Goal: Task Accomplishment & Management: Complete application form

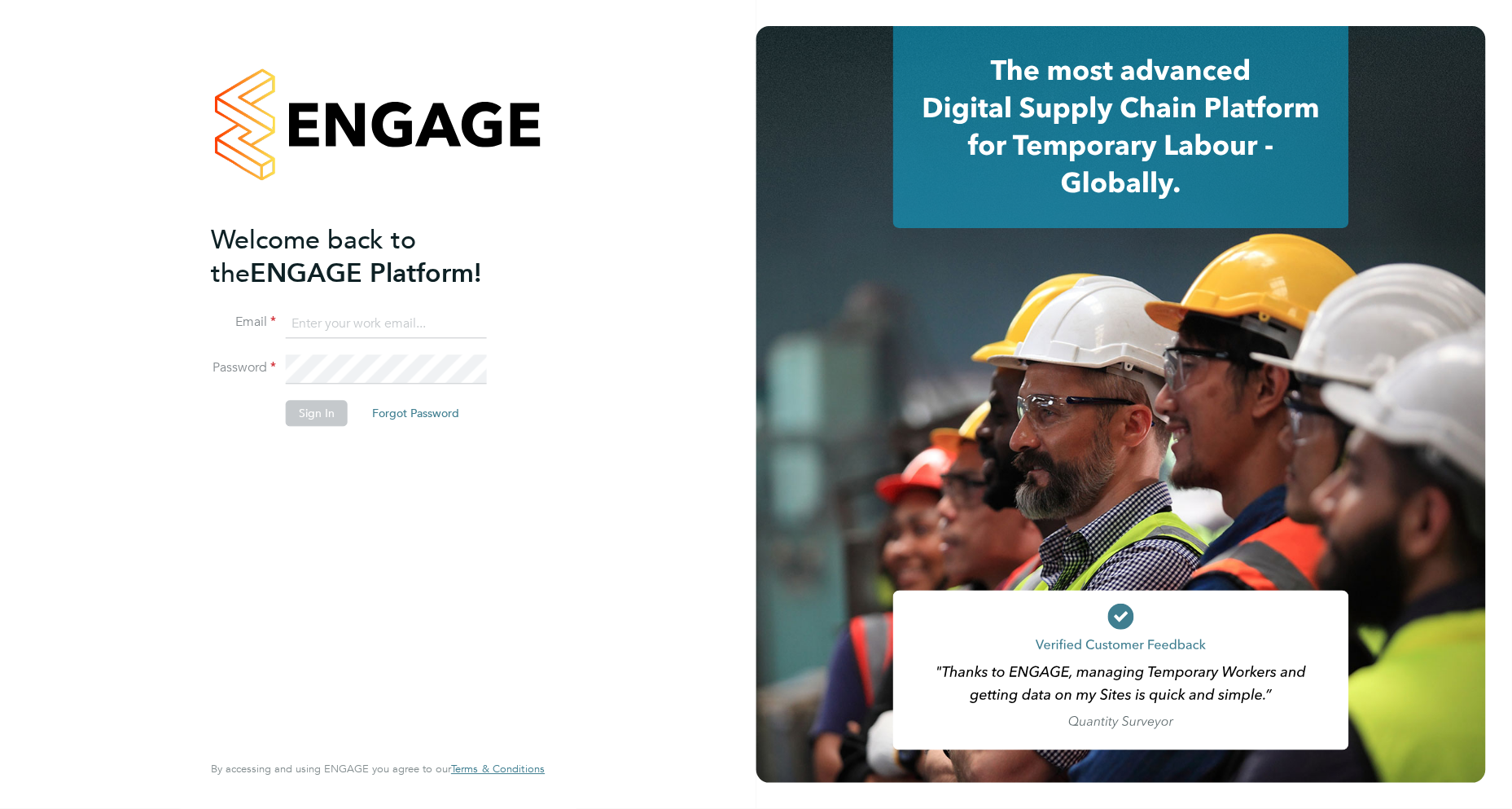
type input "Ellie.Moorcroft@Vistry.co.uk"
click at [313, 415] on button "Sign In" at bounding box center [316, 414] width 62 height 26
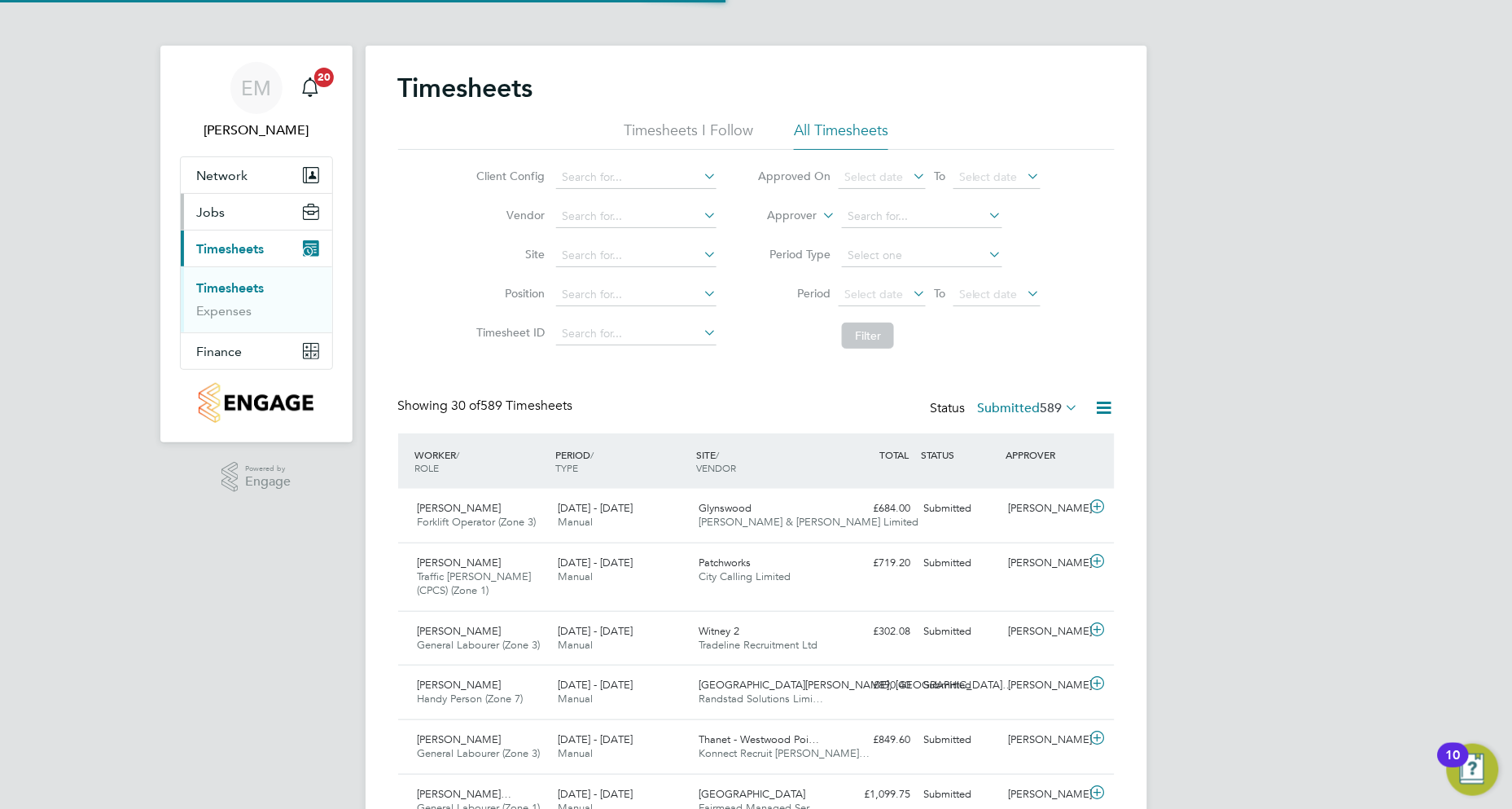
click at [258, 221] on button "Jobs" at bounding box center [257, 212] width 151 height 36
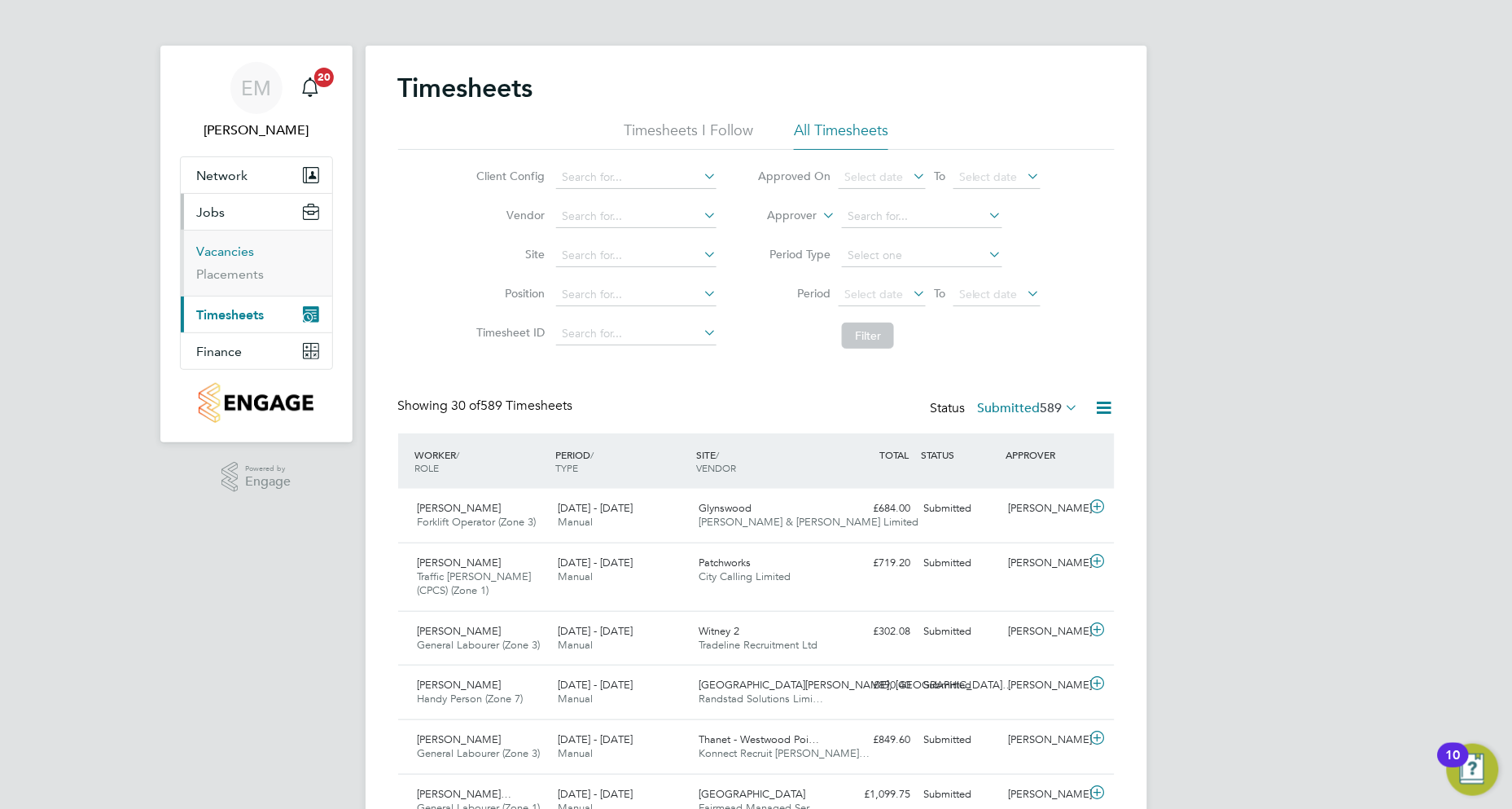
click at [237, 252] on link "Vacancies" at bounding box center [226, 250] width 58 height 15
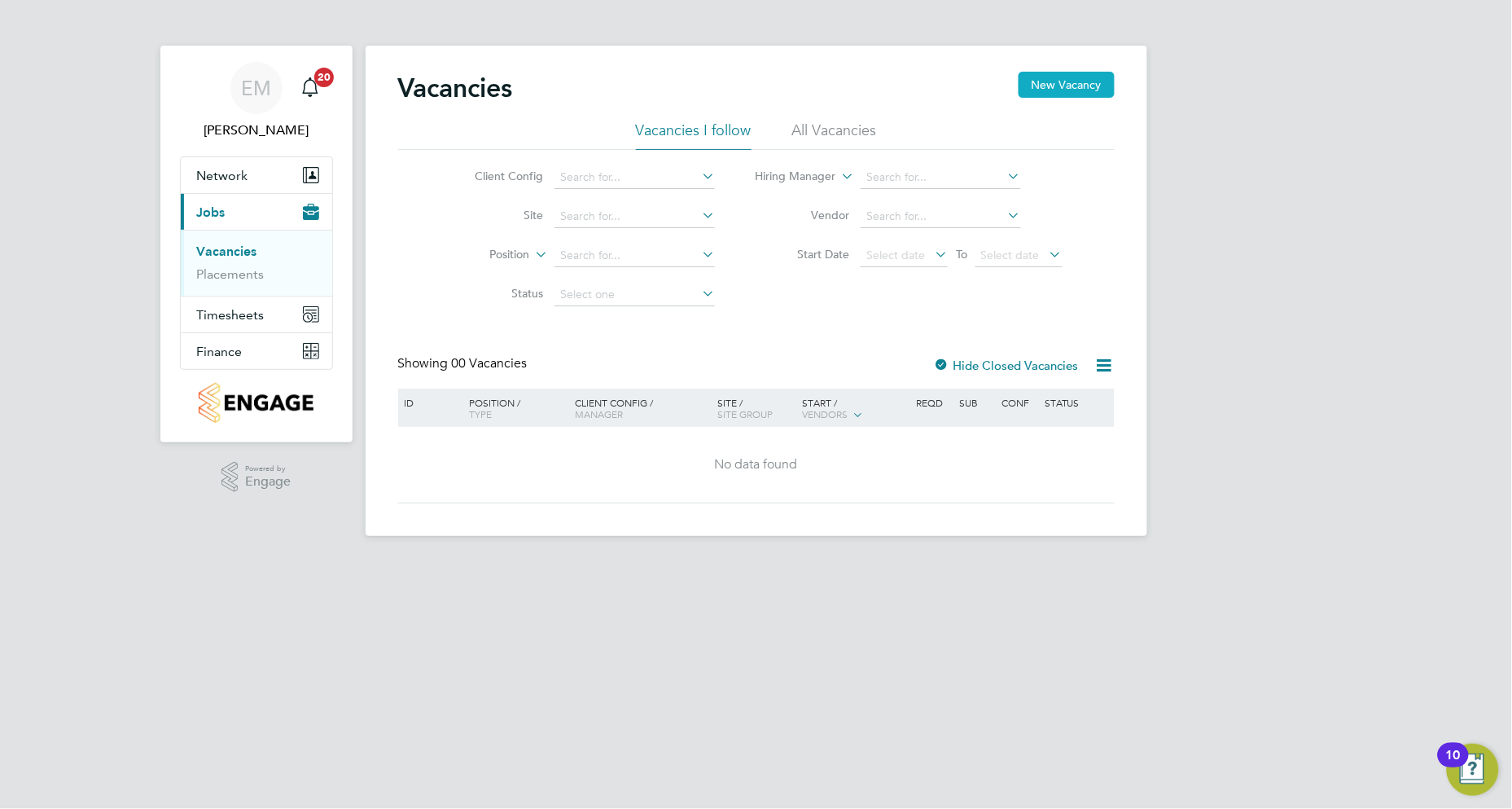
click at [1061, 86] on button "New Vacancy" at bounding box center [1066, 85] width 96 height 26
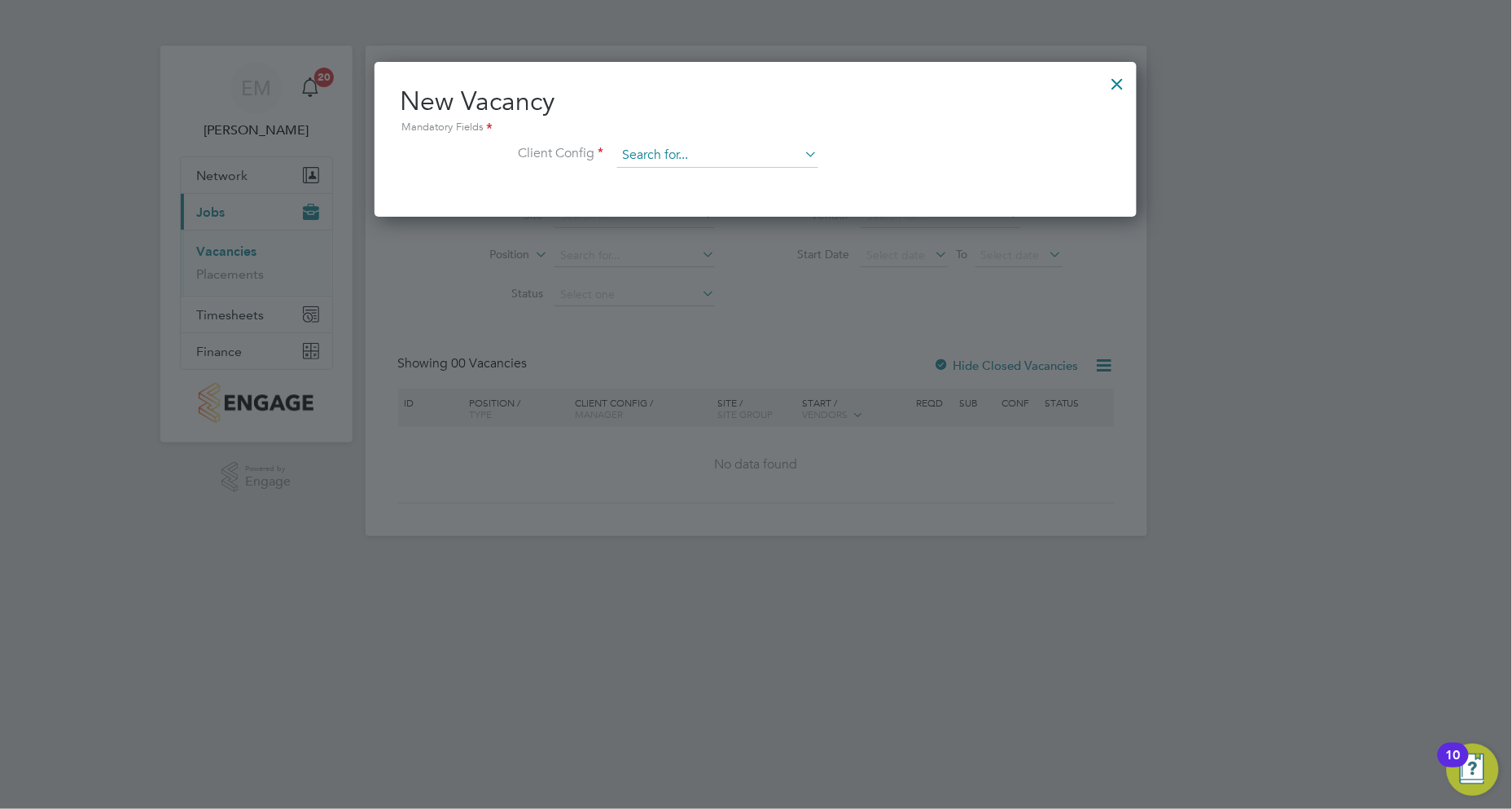
click at [674, 153] on input at bounding box center [717, 155] width 201 height 24
click at [760, 310] on li "Country side Properties UK Ltd" at bounding box center [801, 311] width 369 height 22
type input "Countryside Properties UK Ltd"
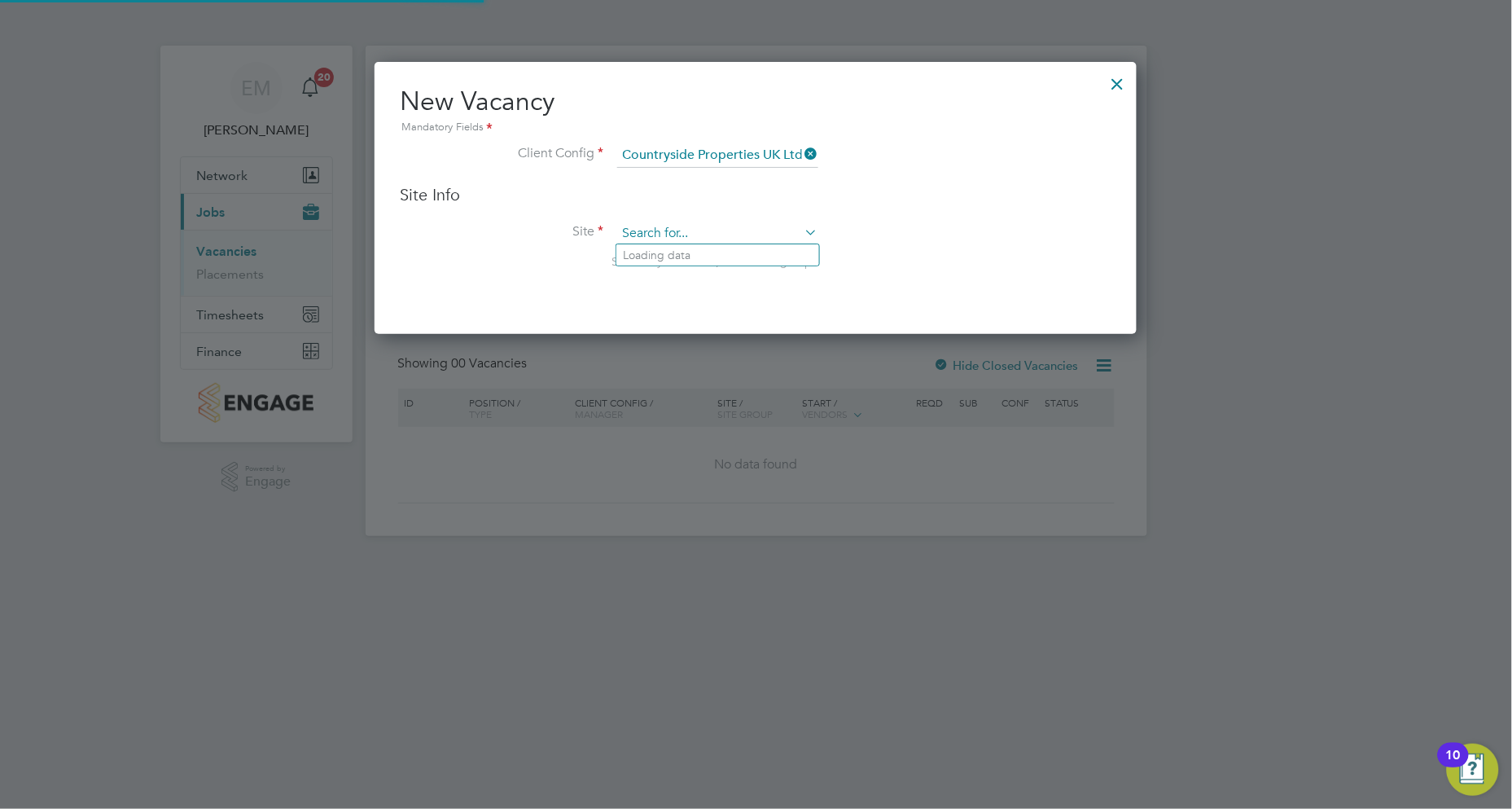
click at [710, 232] on input at bounding box center [717, 233] width 201 height 24
click at [701, 260] on li "Pick ford Gate" at bounding box center [717, 255] width 203 height 22
type input "[PERSON_NAME][GEOGRAPHIC_DATA]"
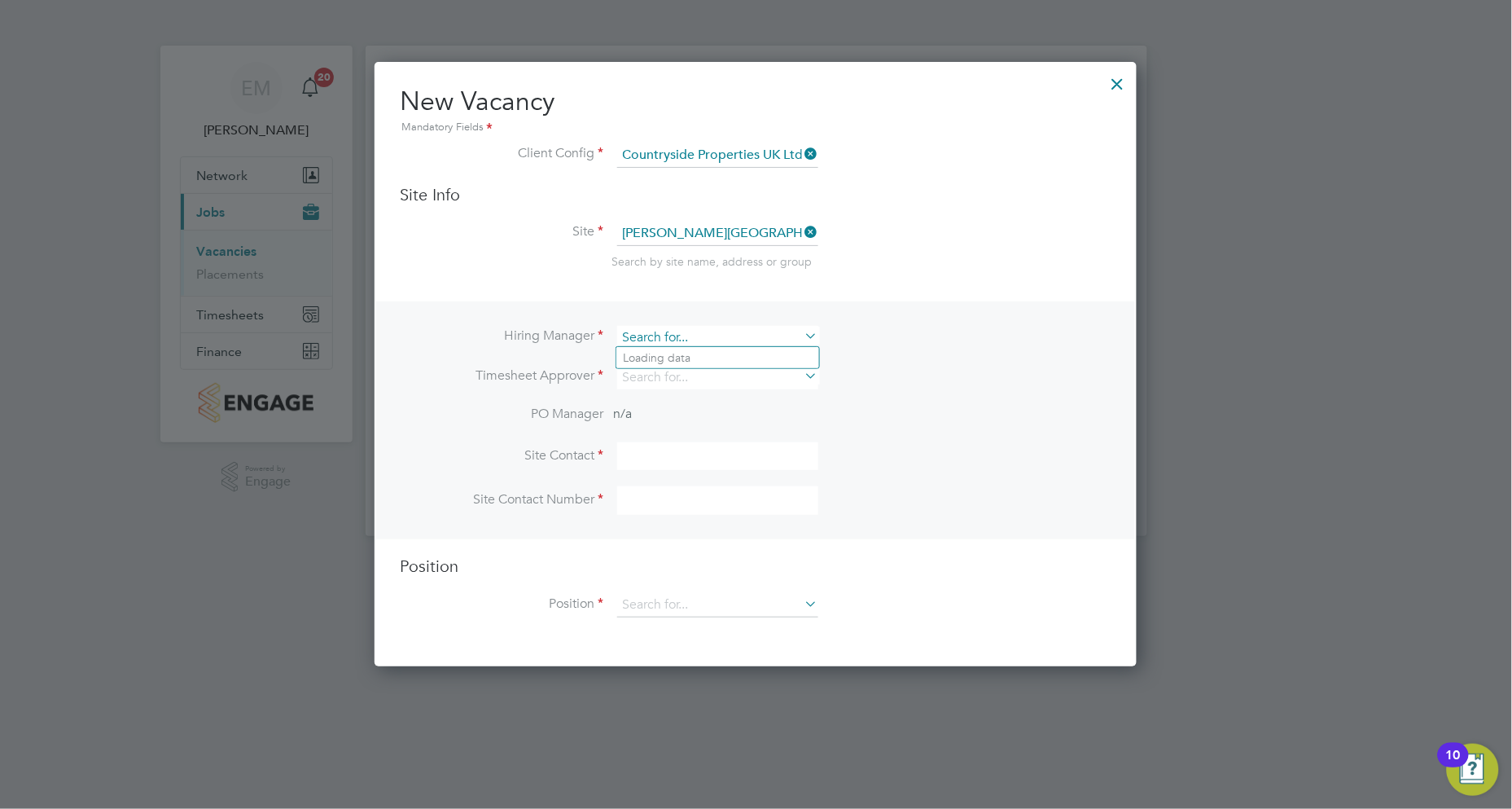
click at [695, 331] on input at bounding box center [717, 338] width 201 height 23
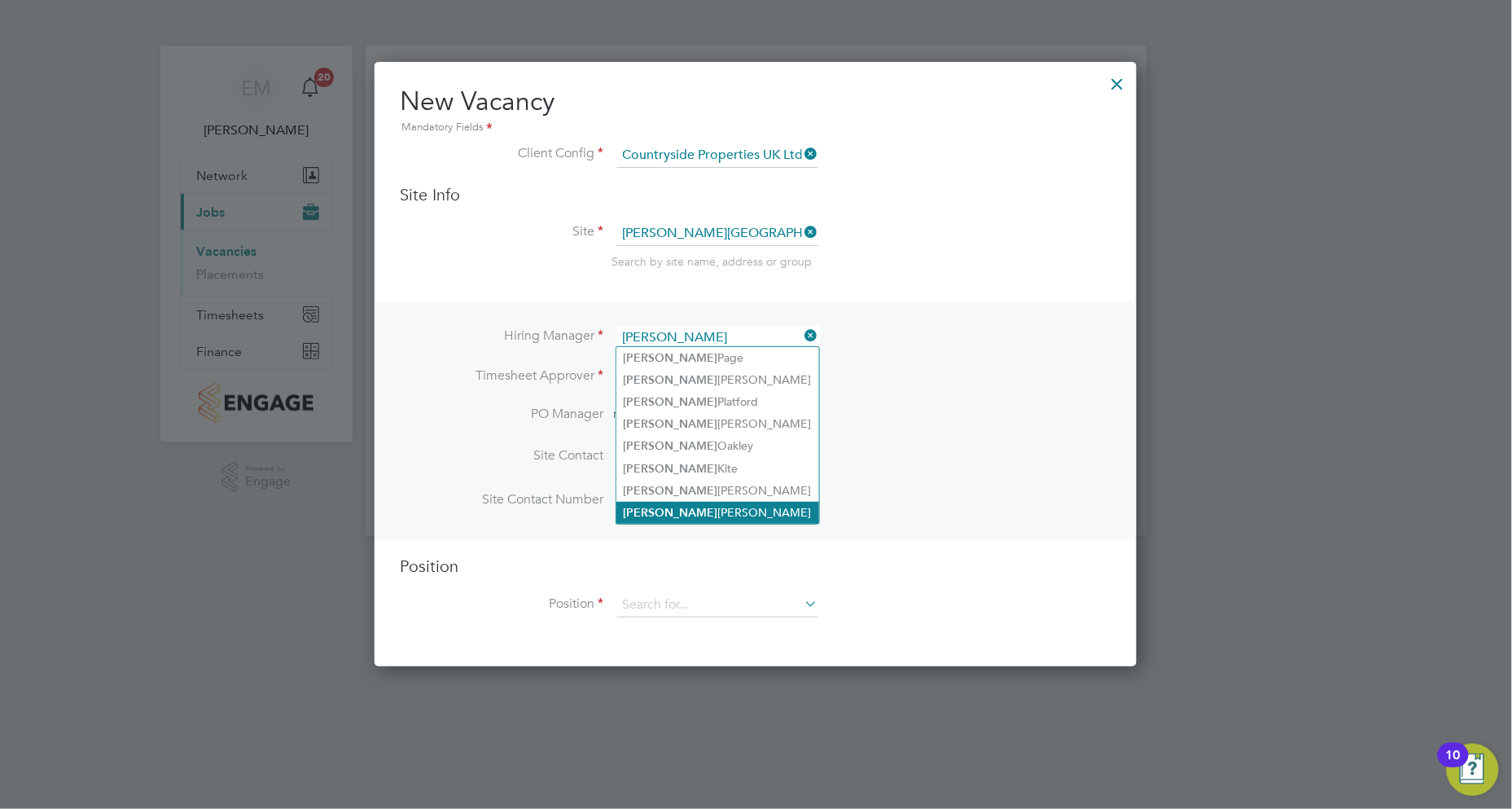
click at [695, 506] on li "[PERSON_NAME]" at bounding box center [717, 513] width 203 height 22
type input "[PERSON_NAME]"
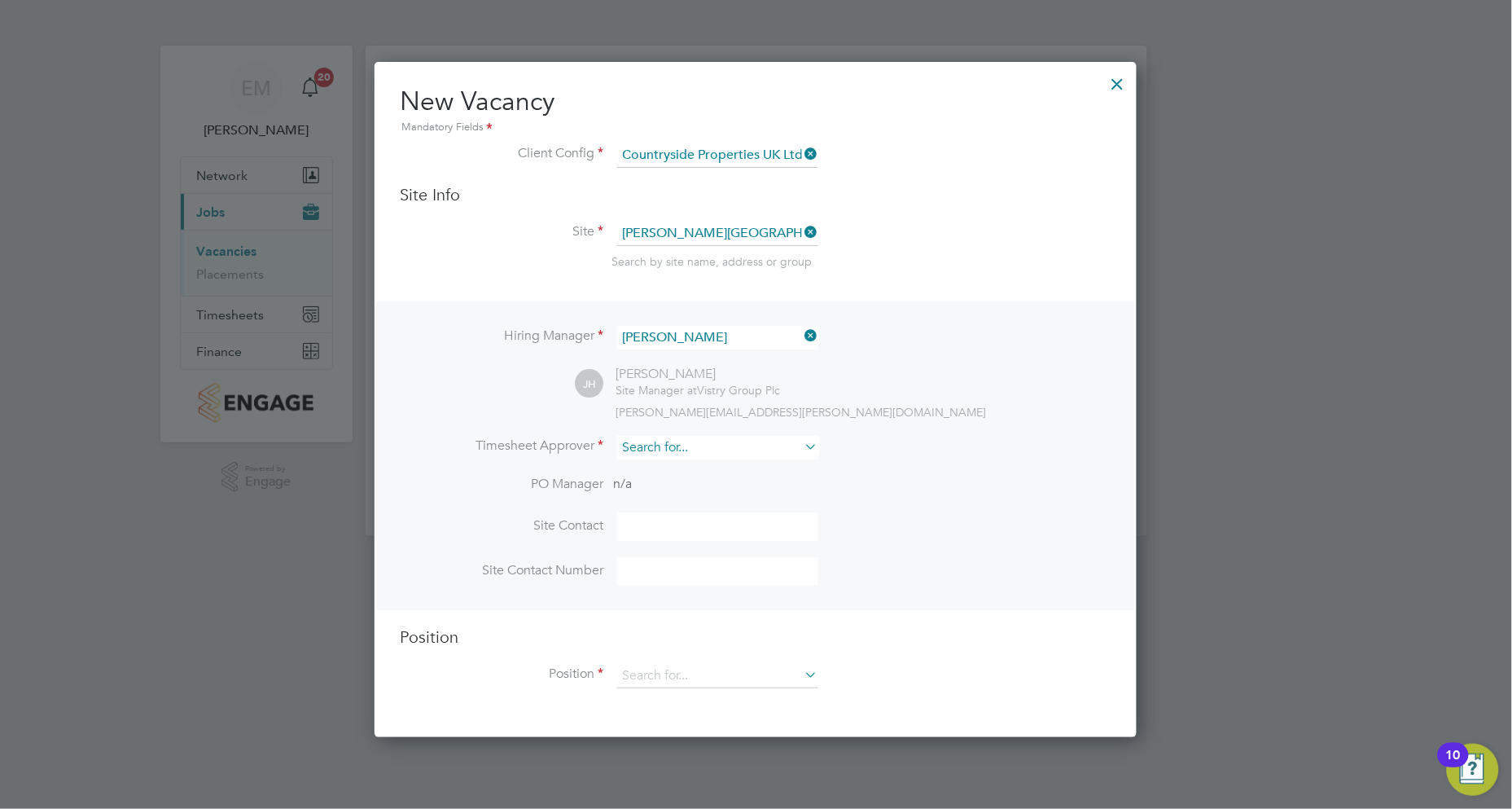
click at [693, 446] on input at bounding box center [717, 448] width 201 height 23
click at [720, 462] on b "[PERSON_NAME]" at bounding box center [767, 468] width 95 height 14
type input "[PERSON_NAME]"
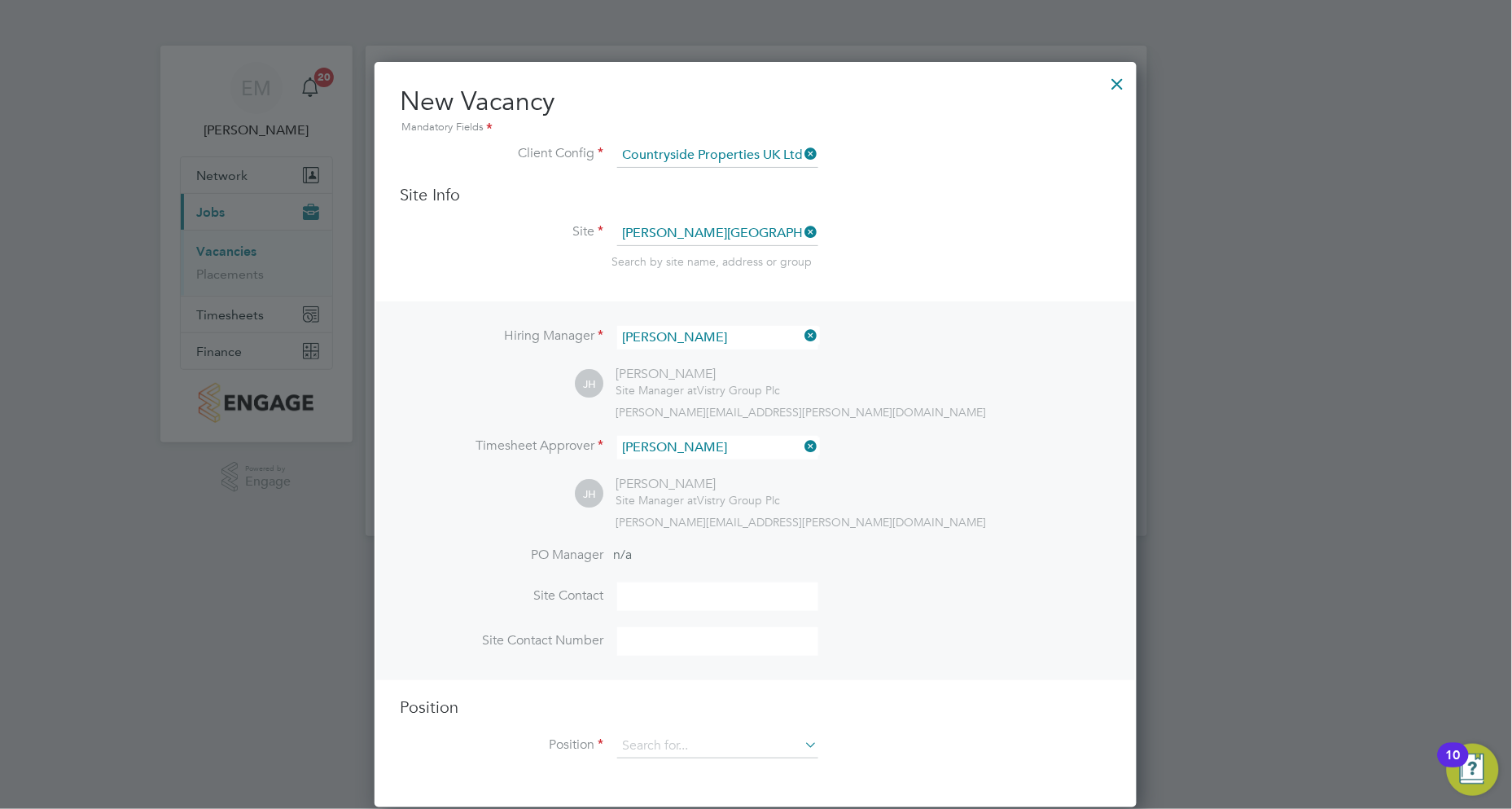
click at [662, 590] on input at bounding box center [717, 596] width 201 height 29
type input "[PERSON_NAME]"
click at [647, 667] on li "Site Contact Number" at bounding box center [756, 650] width 710 height 45
click at [673, 735] on input at bounding box center [717, 746] width 201 height 24
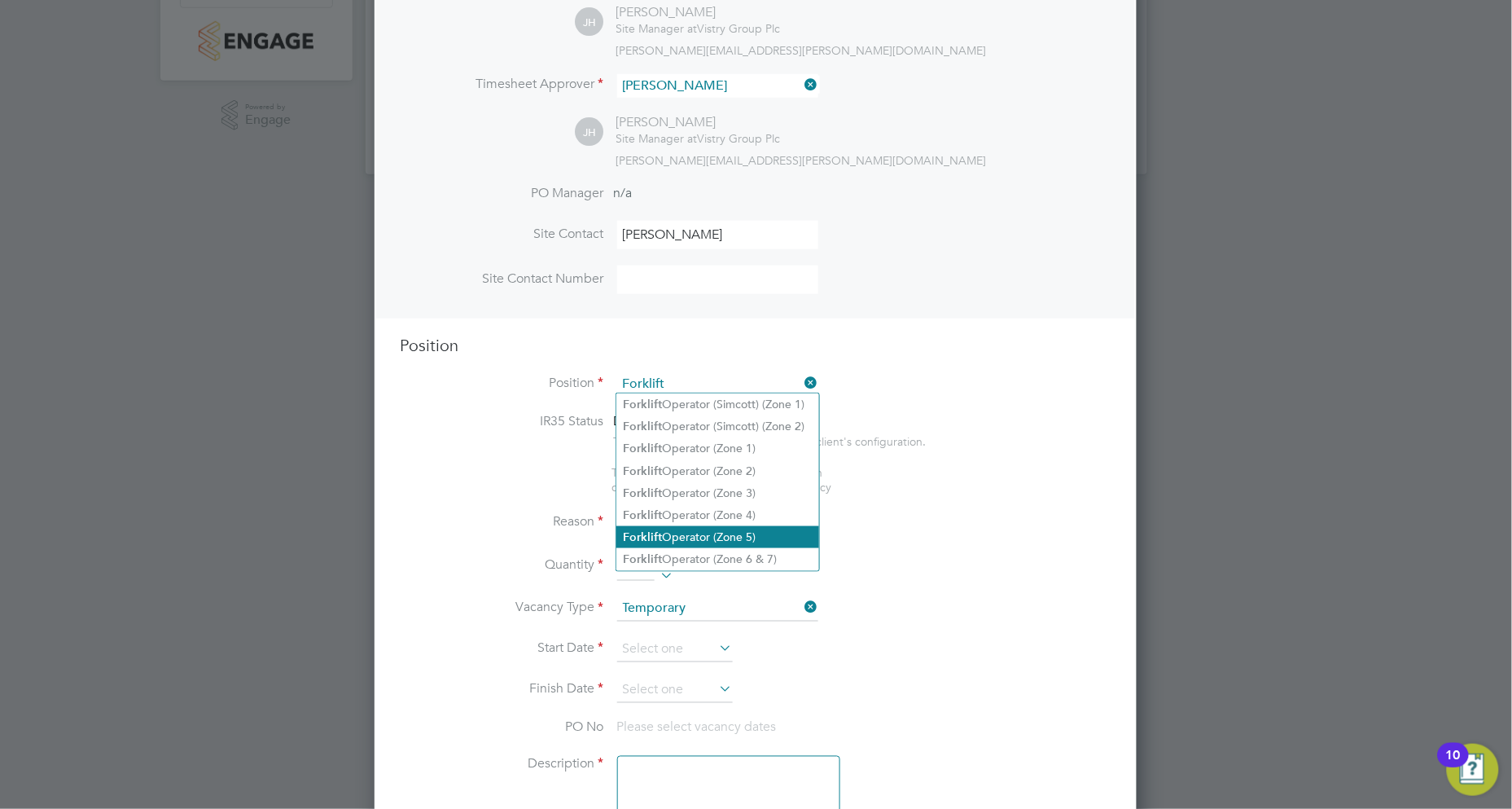
click at [741, 531] on li "Forklift Operator (Zone 5)" at bounding box center [717, 537] width 203 height 22
type input "Forklift Operator (Zone 5)"
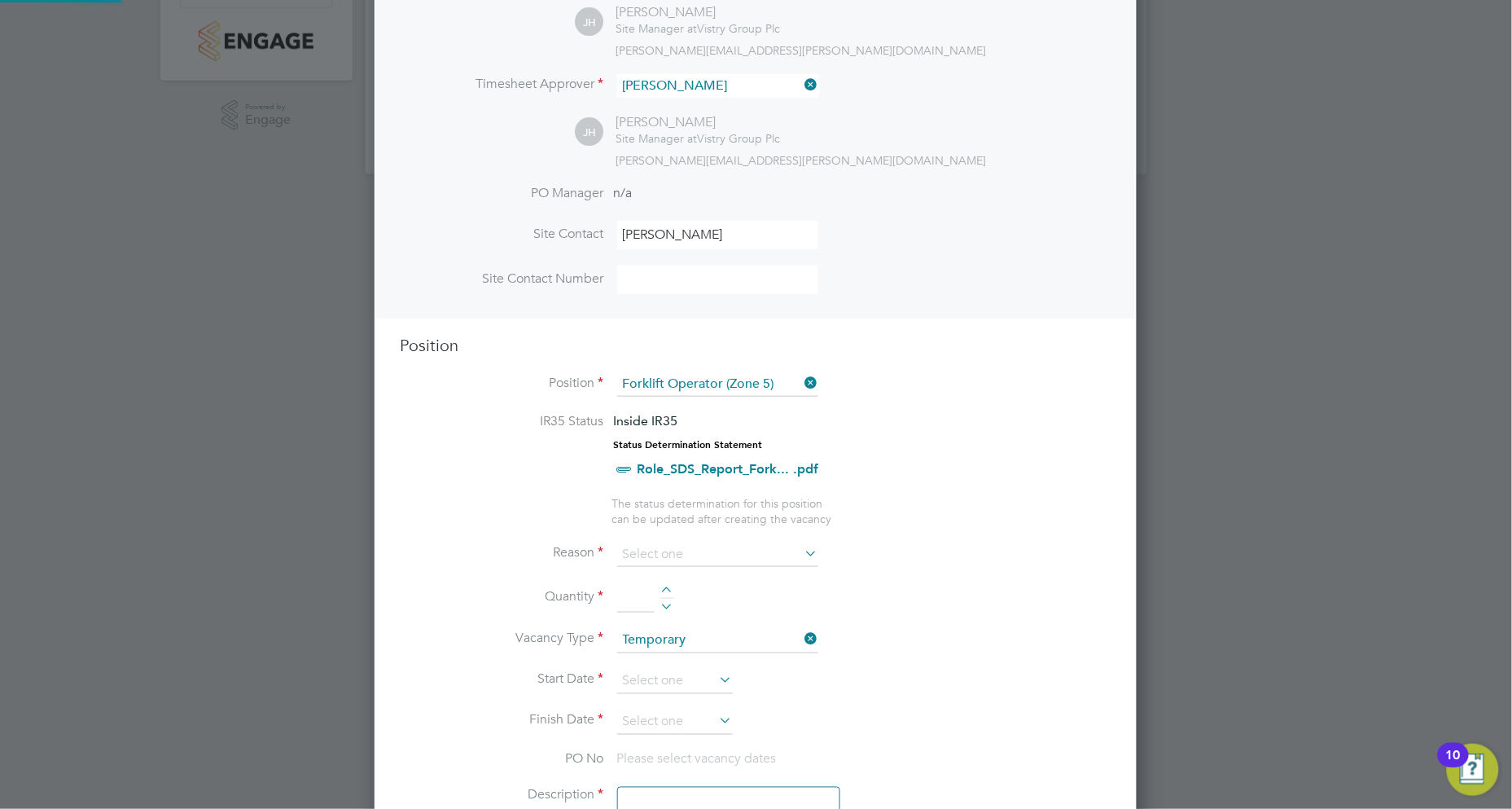
type textarea "Operate construction plant. Telehandlers / Rough Terrain Trucks. Delivering lar…"
click at [687, 548] on input at bounding box center [717, 554] width 201 height 24
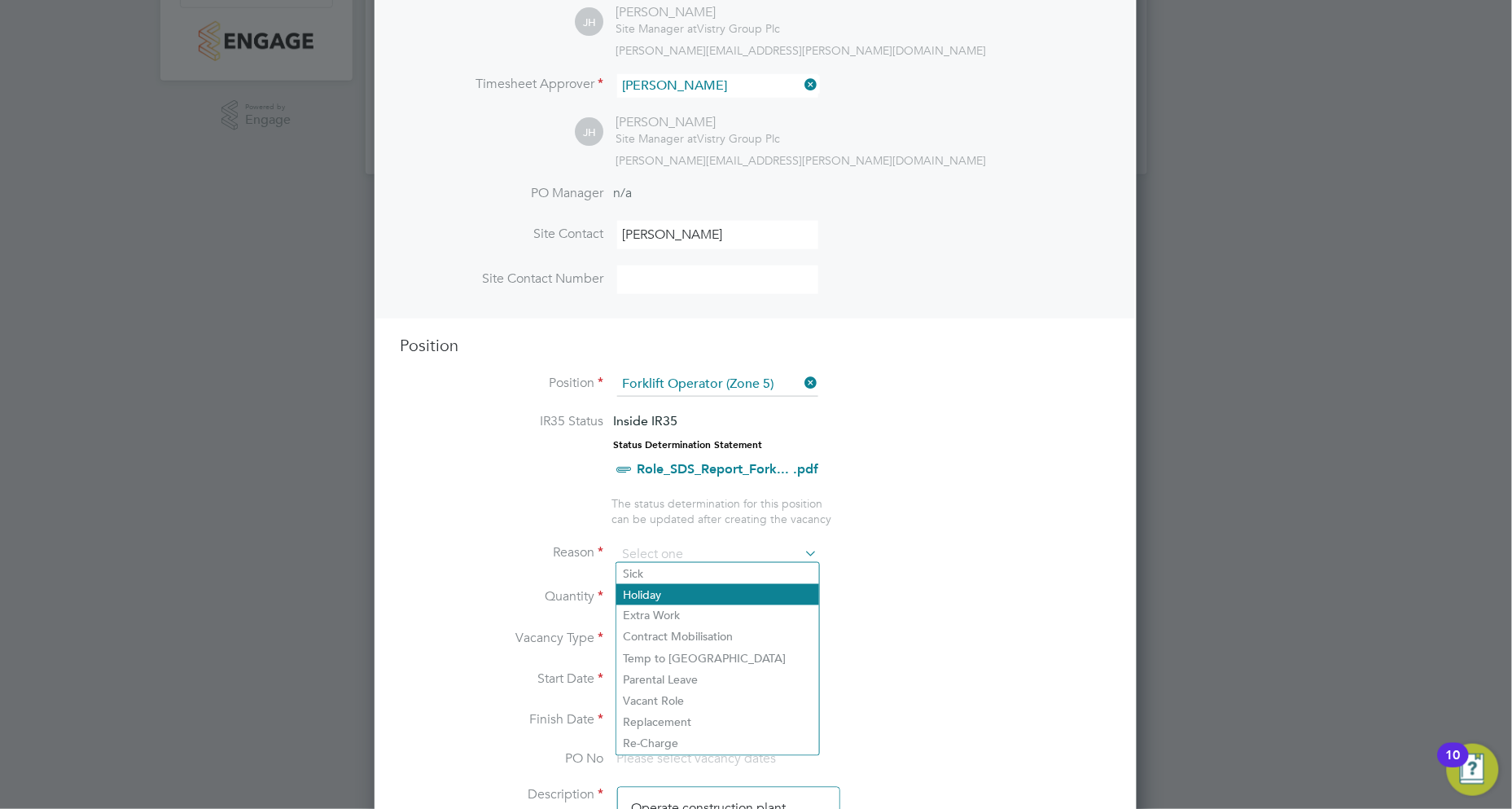
click at [688, 595] on li "Holiday" at bounding box center [717, 595] width 203 height 22
type input "Holiday"
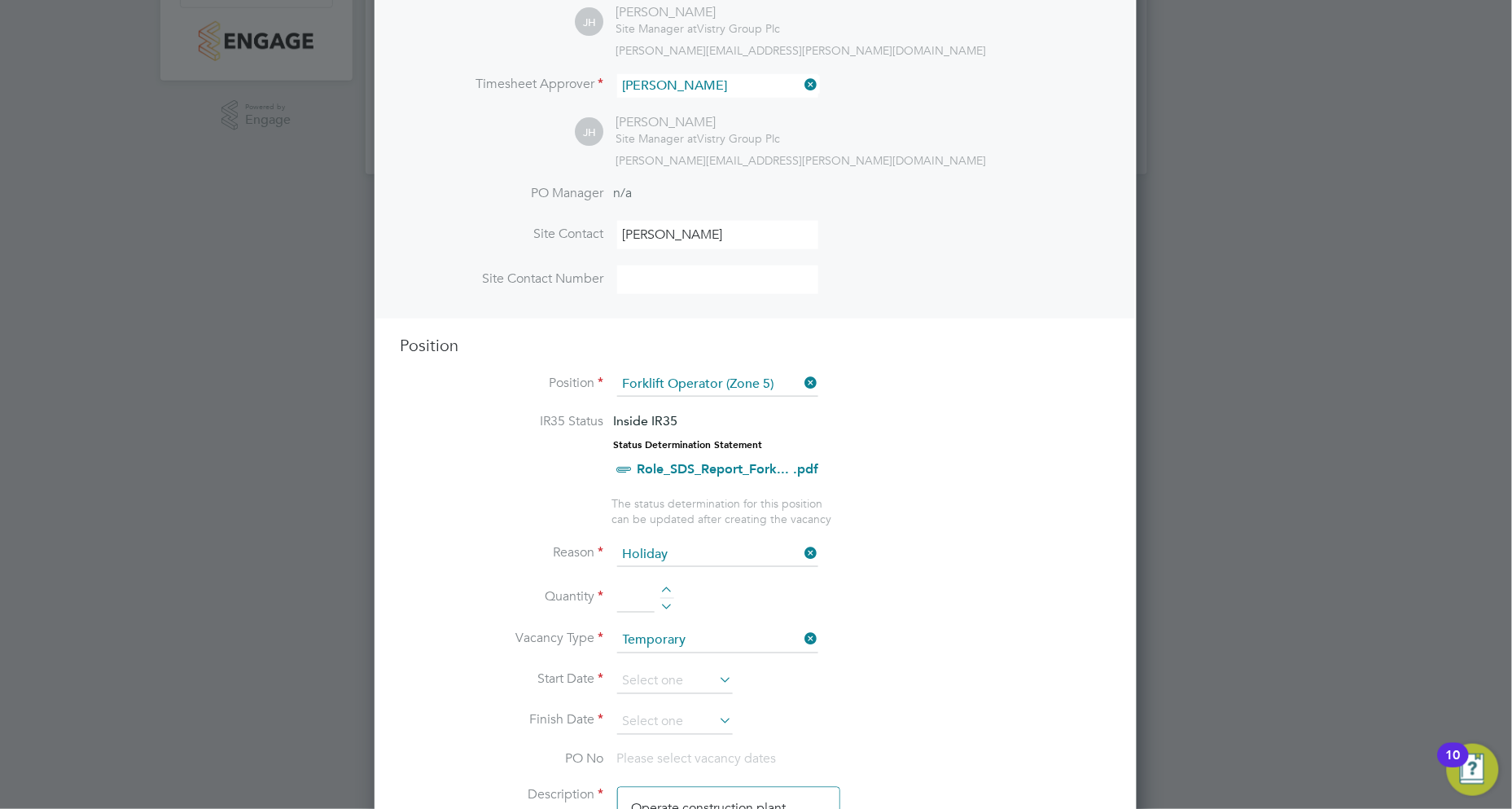
click at [667, 586] on div at bounding box center [666, 592] width 14 height 12
type input "1"
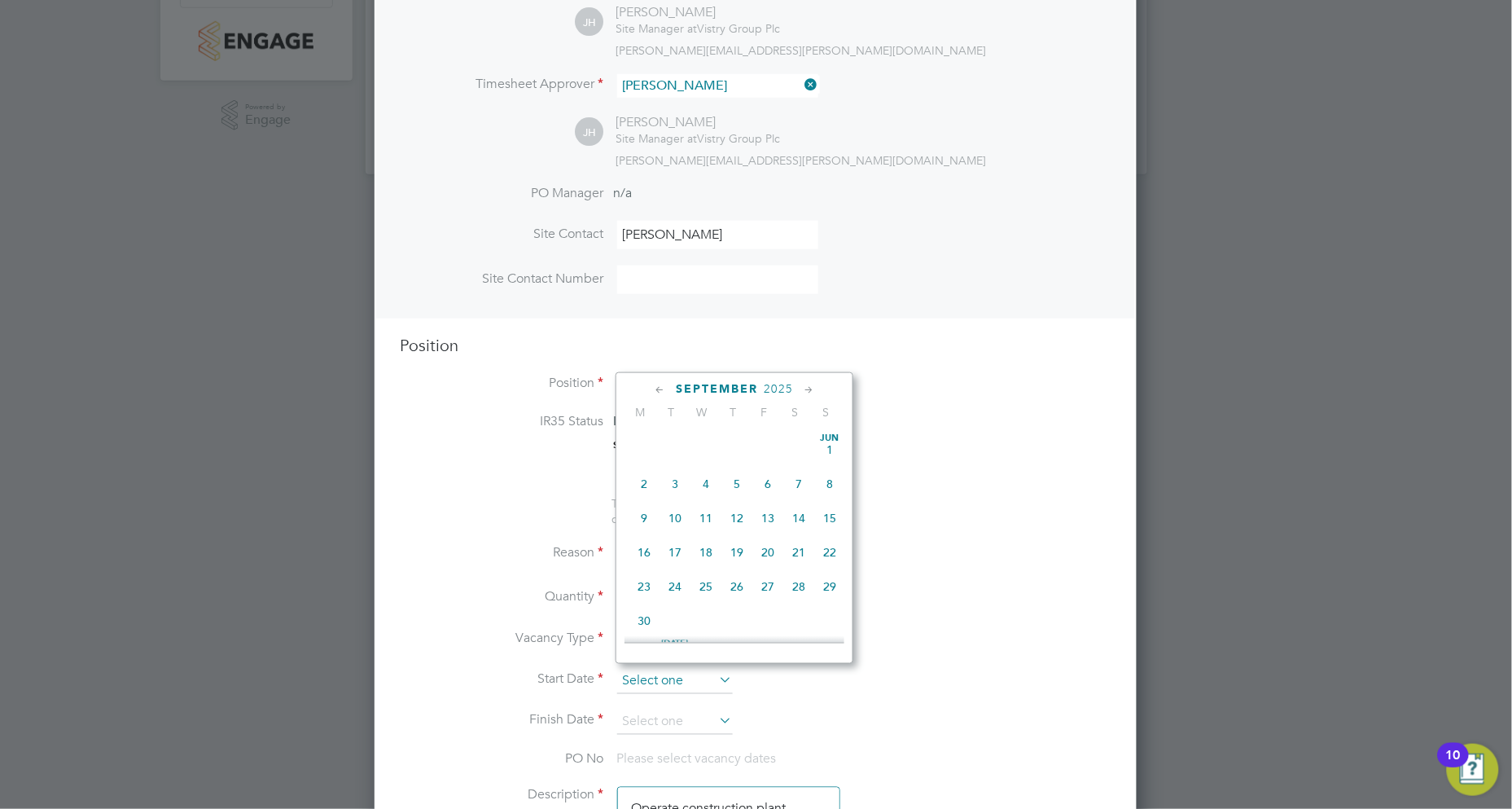
click at [665, 677] on input at bounding box center [675, 681] width 115 height 24
click at [794, 479] on span "20" at bounding box center [799, 475] width 31 height 31
type input "[DATE]"
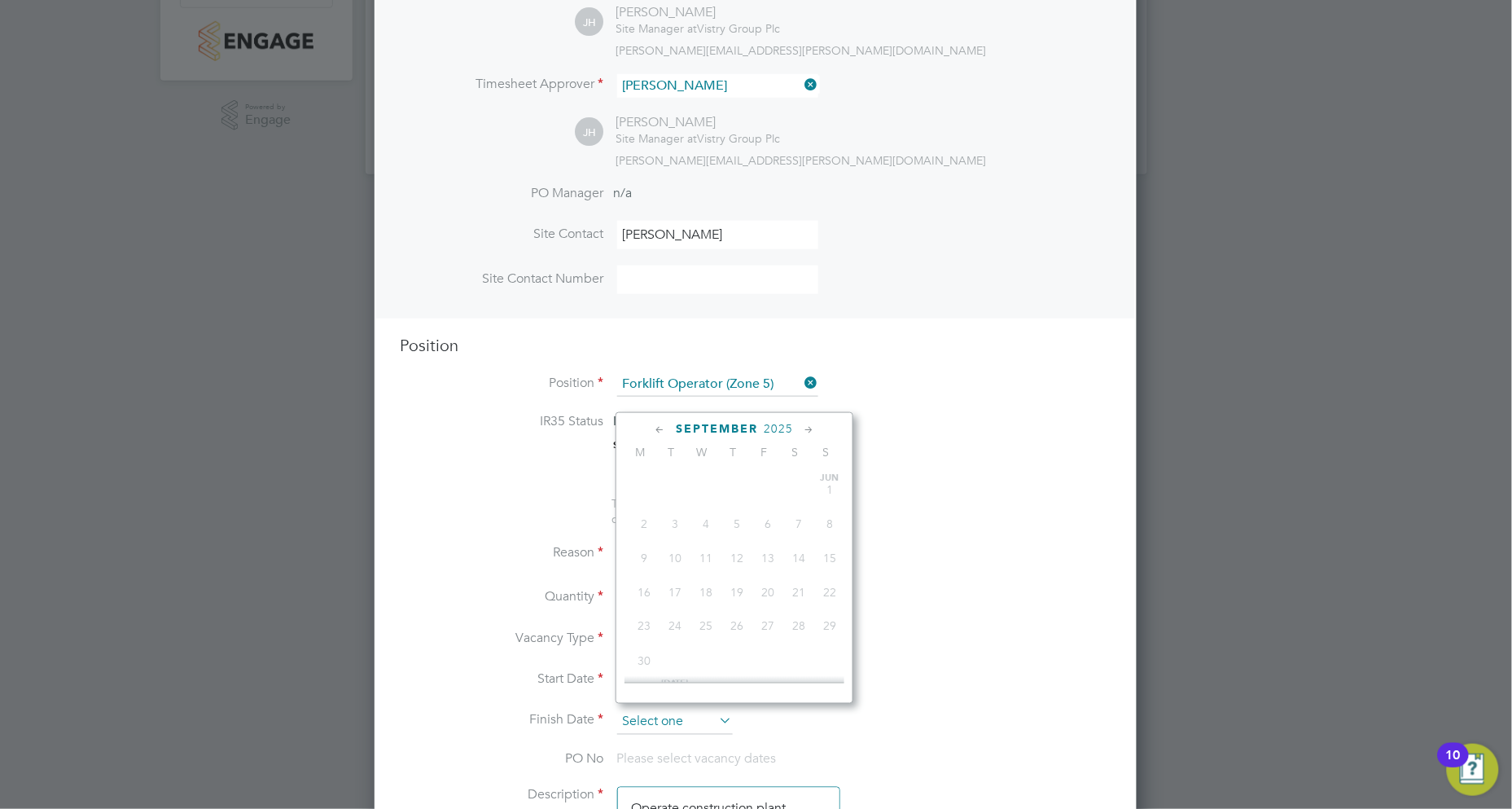
click at [681, 711] on input at bounding box center [675, 722] width 115 height 24
click at [795, 555] on span "27" at bounding box center [799, 549] width 31 height 31
type input "[DATE]"
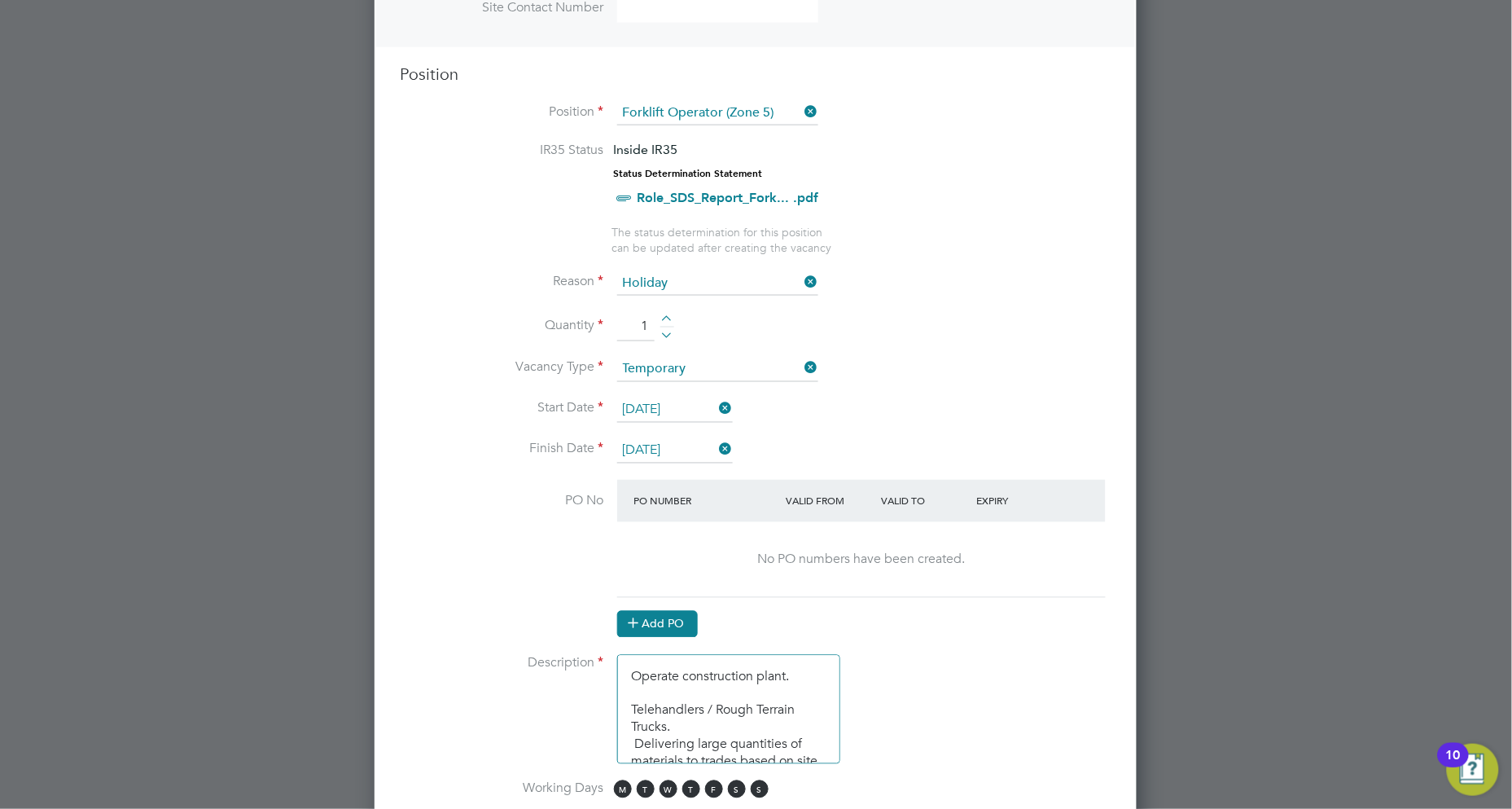
click at [691, 615] on button "Add PO" at bounding box center [657, 623] width 81 height 26
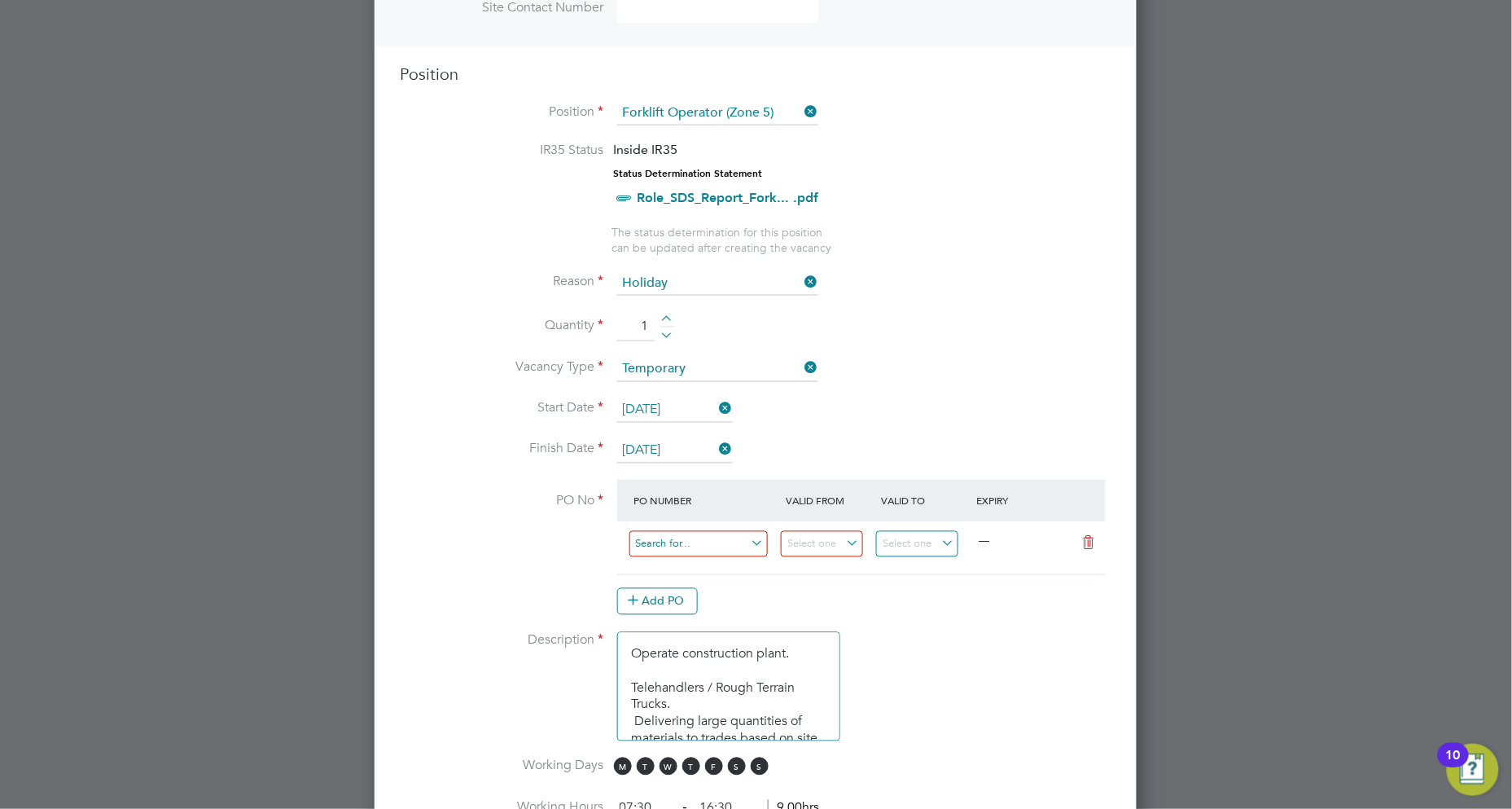
click at [684, 536] on input at bounding box center [699, 544] width 140 height 27
type input "S"
drag, startPoint x: 691, startPoint y: 535, endPoint x: 602, endPoint y: 535, distance: 89.0
click at [602, 535] on li "PO No PO Number Valid From Valid To Expiry M-CZ502/ — Add PO" at bounding box center [756, 556] width 710 height 152
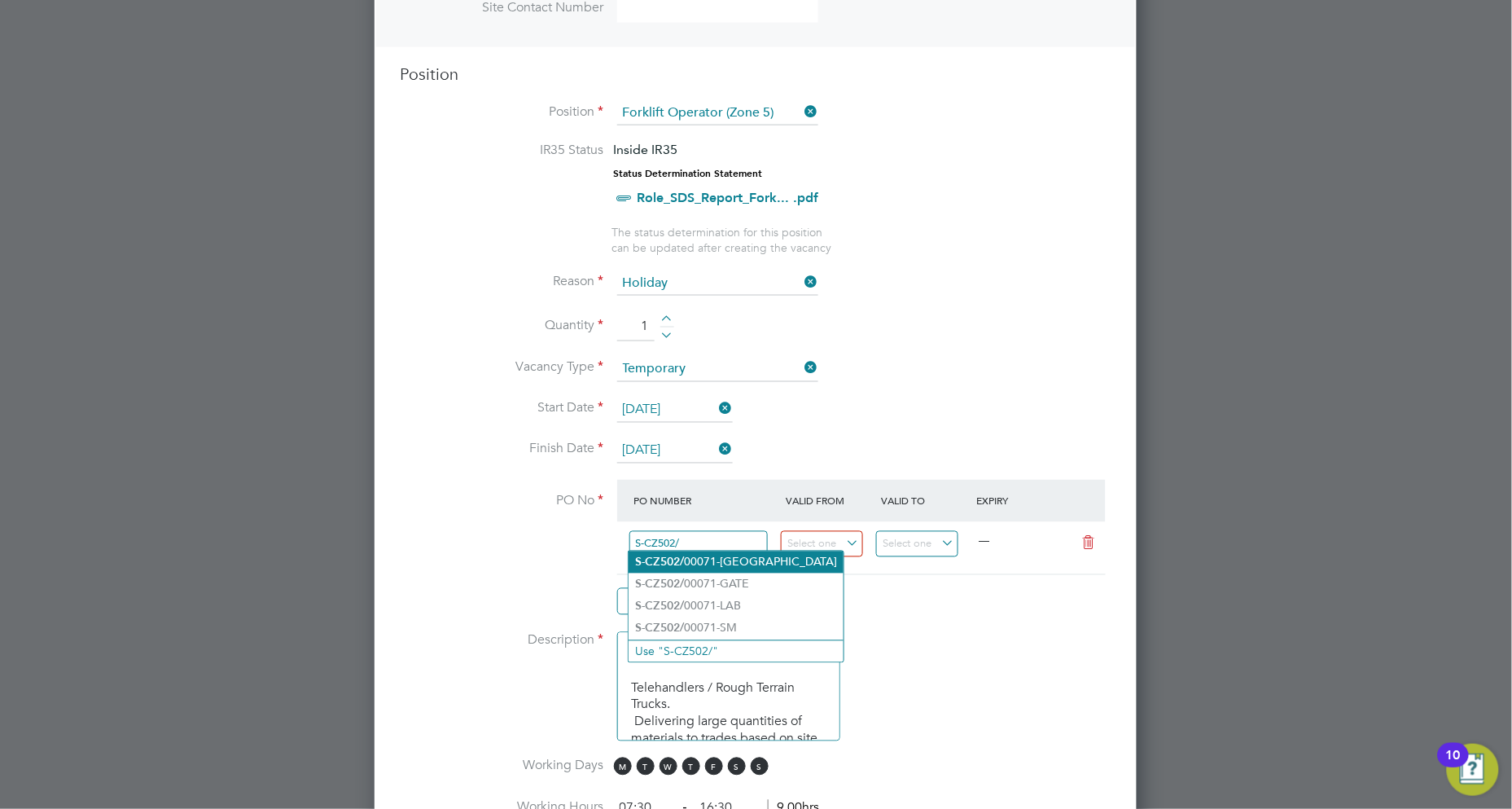
type input "S-CZ502/"
click at [706, 563] on li "S-CZ502/ 00071-[GEOGRAPHIC_DATA]" at bounding box center [736, 562] width 215 height 22
type input "[DATE]"
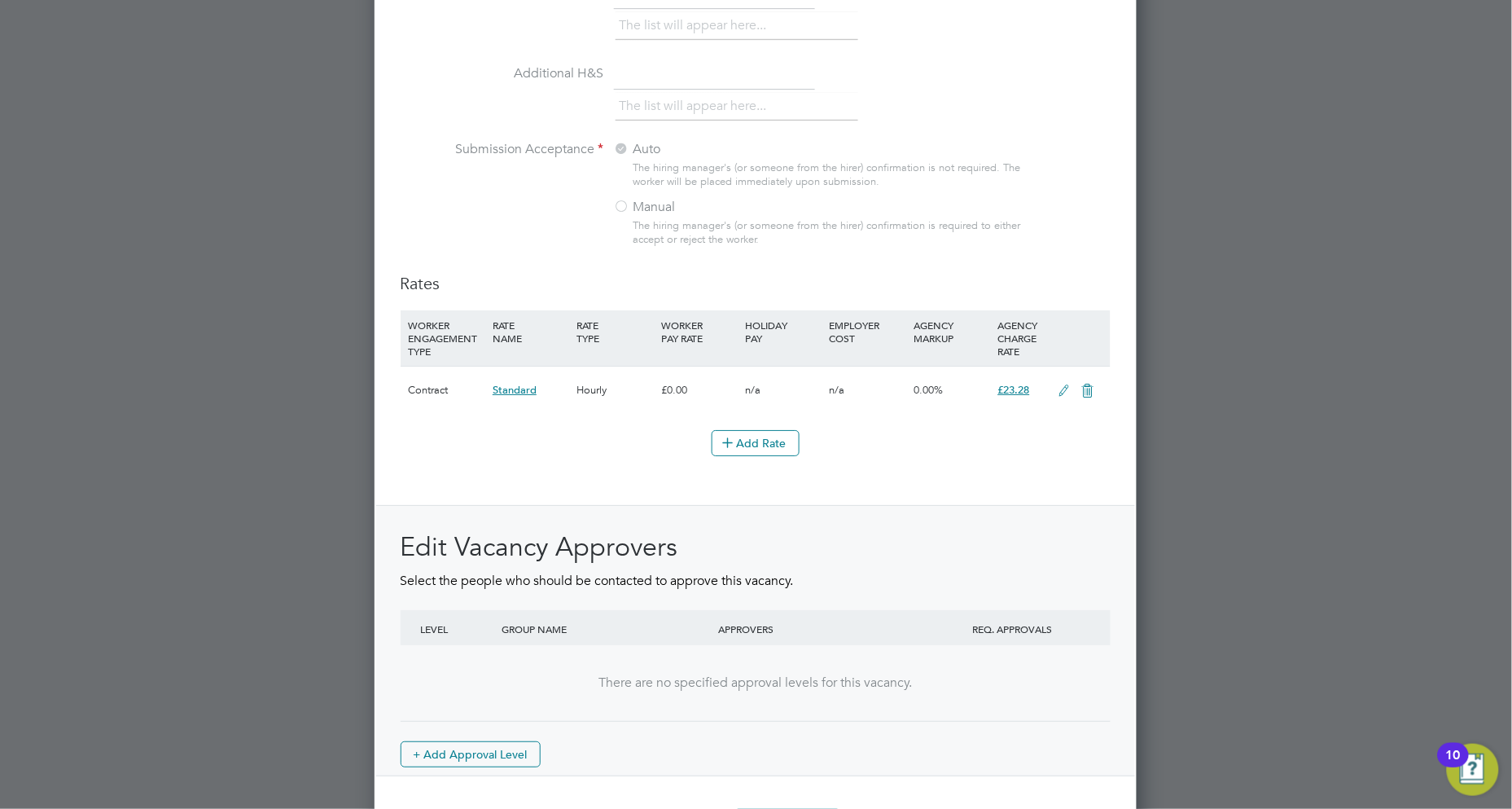
scroll to position [1747, 0]
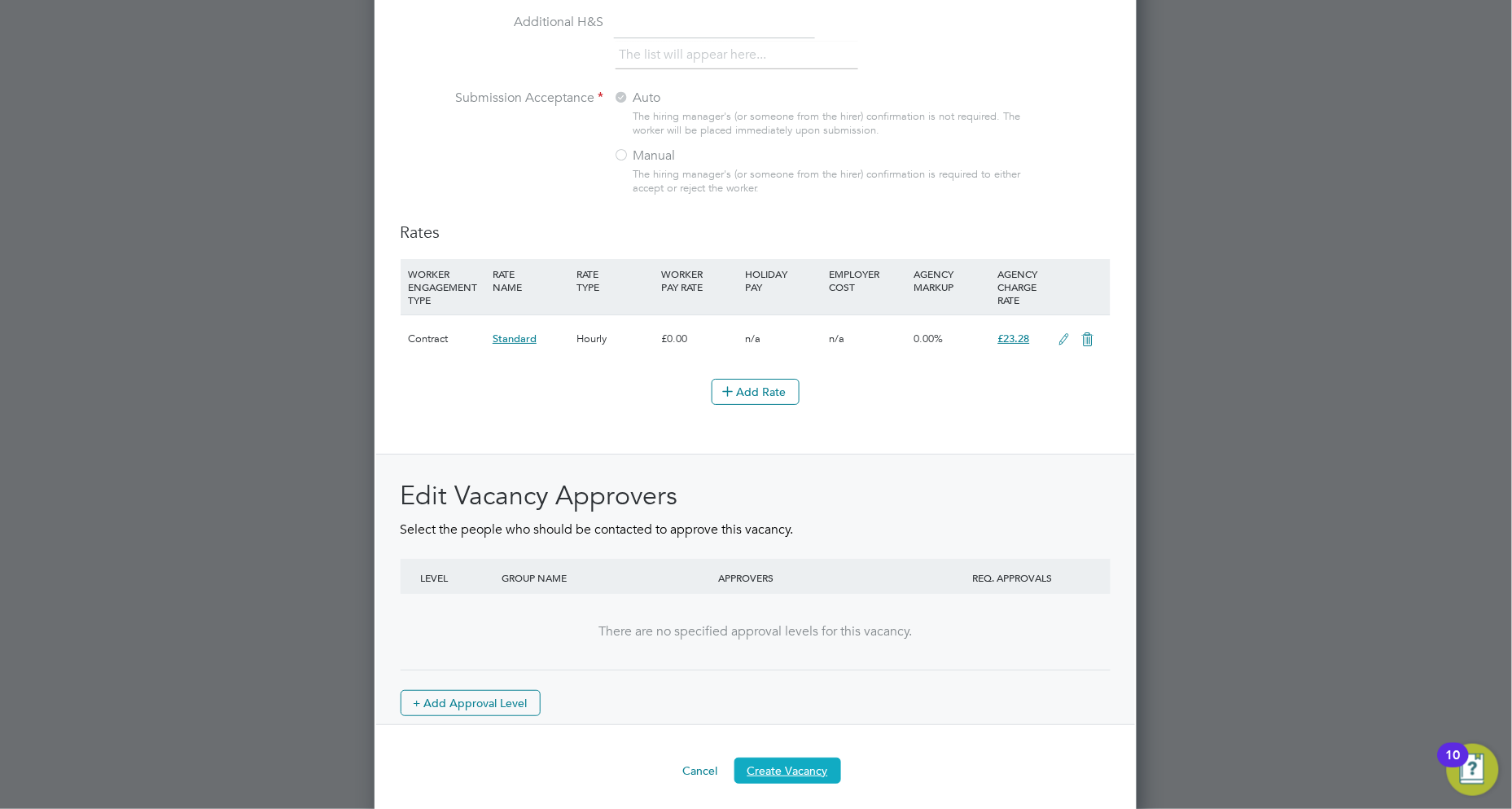
click at [799, 767] on button "Create Vacancy" at bounding box center [787, 770] width 106 height 26
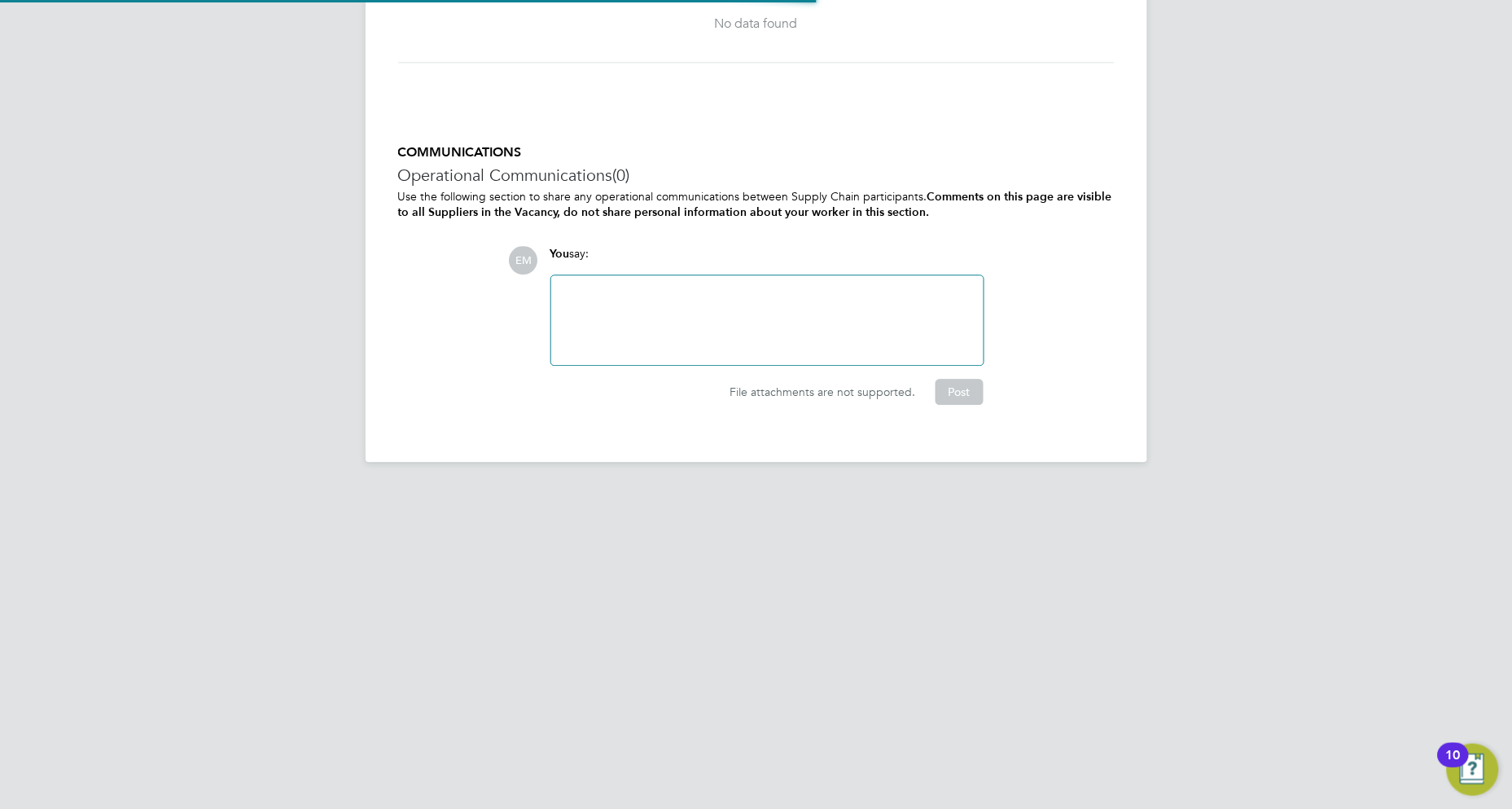
scroll to position [25, 321]
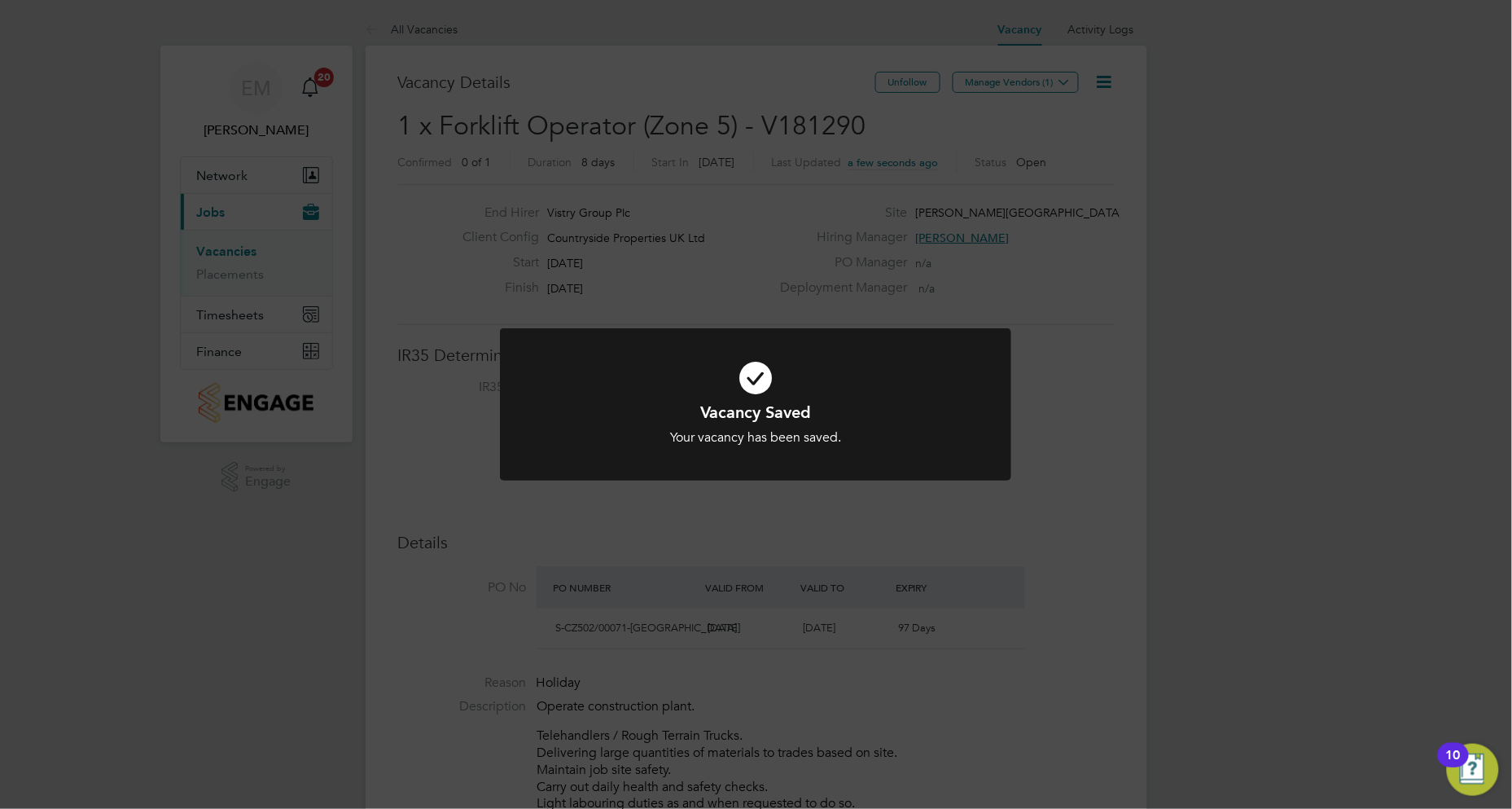
click at [946, 368] on icon at bounding box center [756, 377] width 423 height 64
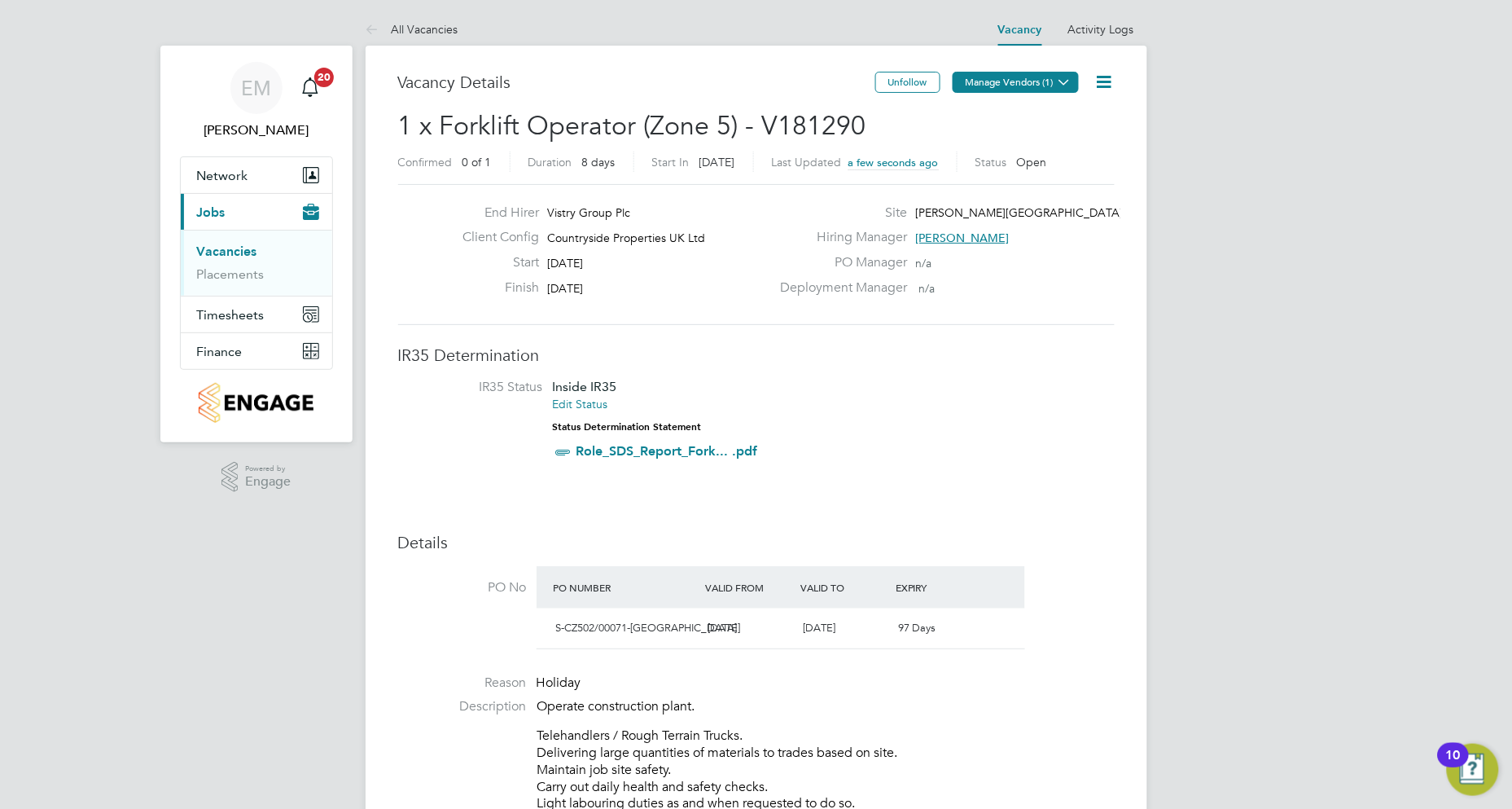
click at [1059, 78] on icon at bounding box center [1064, 82] width 13 height 13
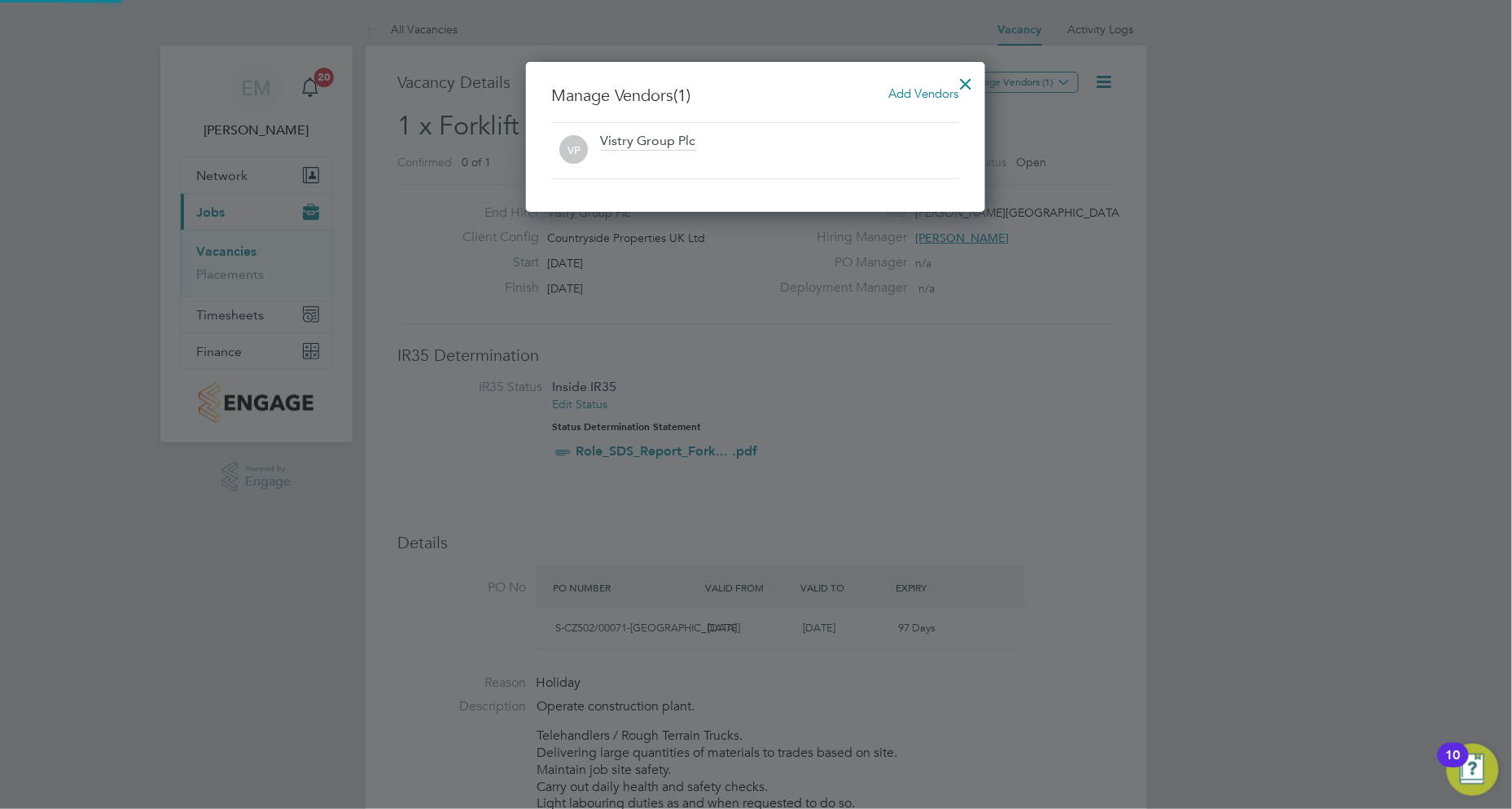
click at [935, 95] on span "Add Vendors" at bounding box center [924, 93] width 70 height 15
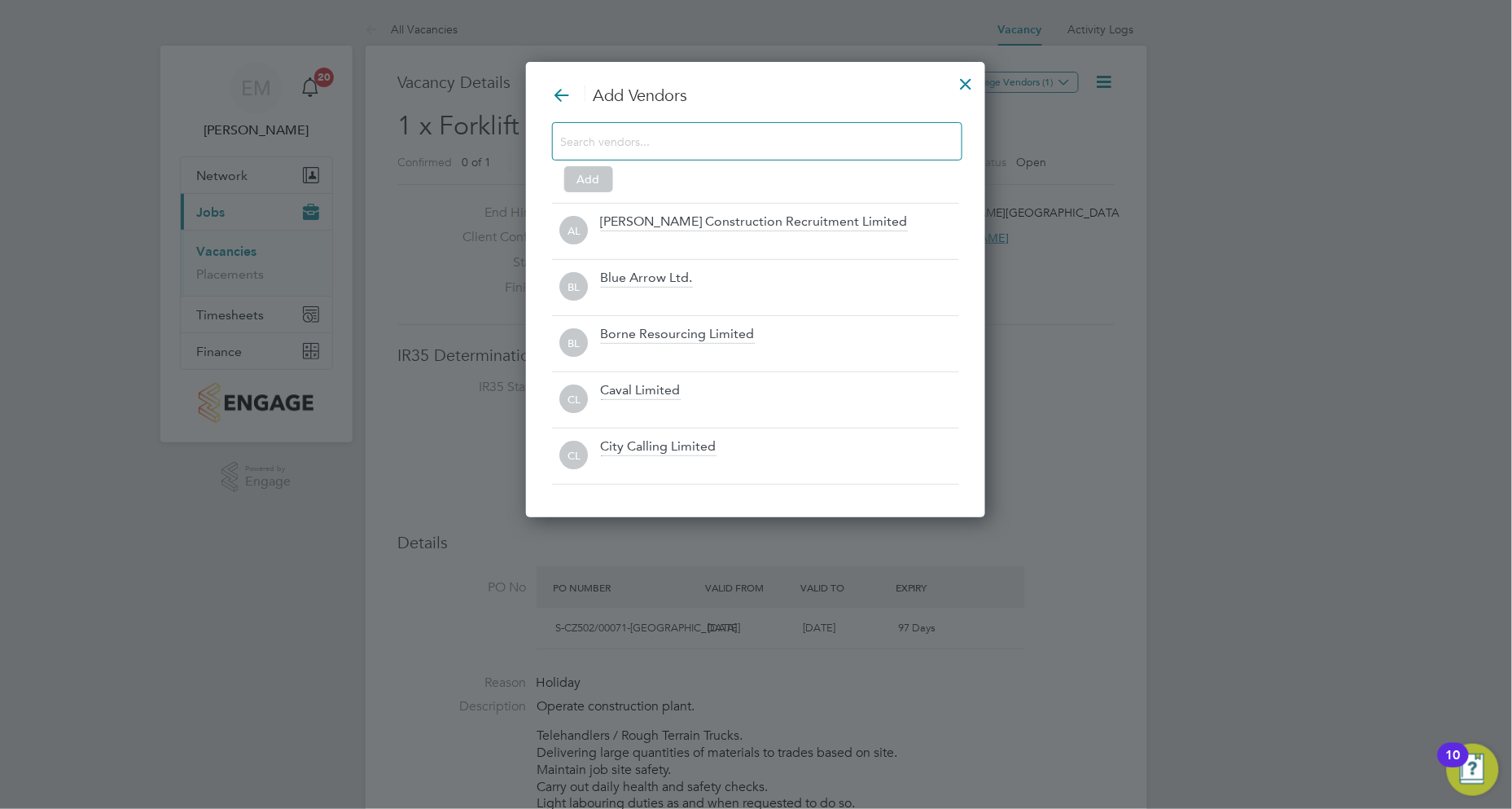
click at [756, 141] on input at bounding box center [744, 141] width 367 height 22
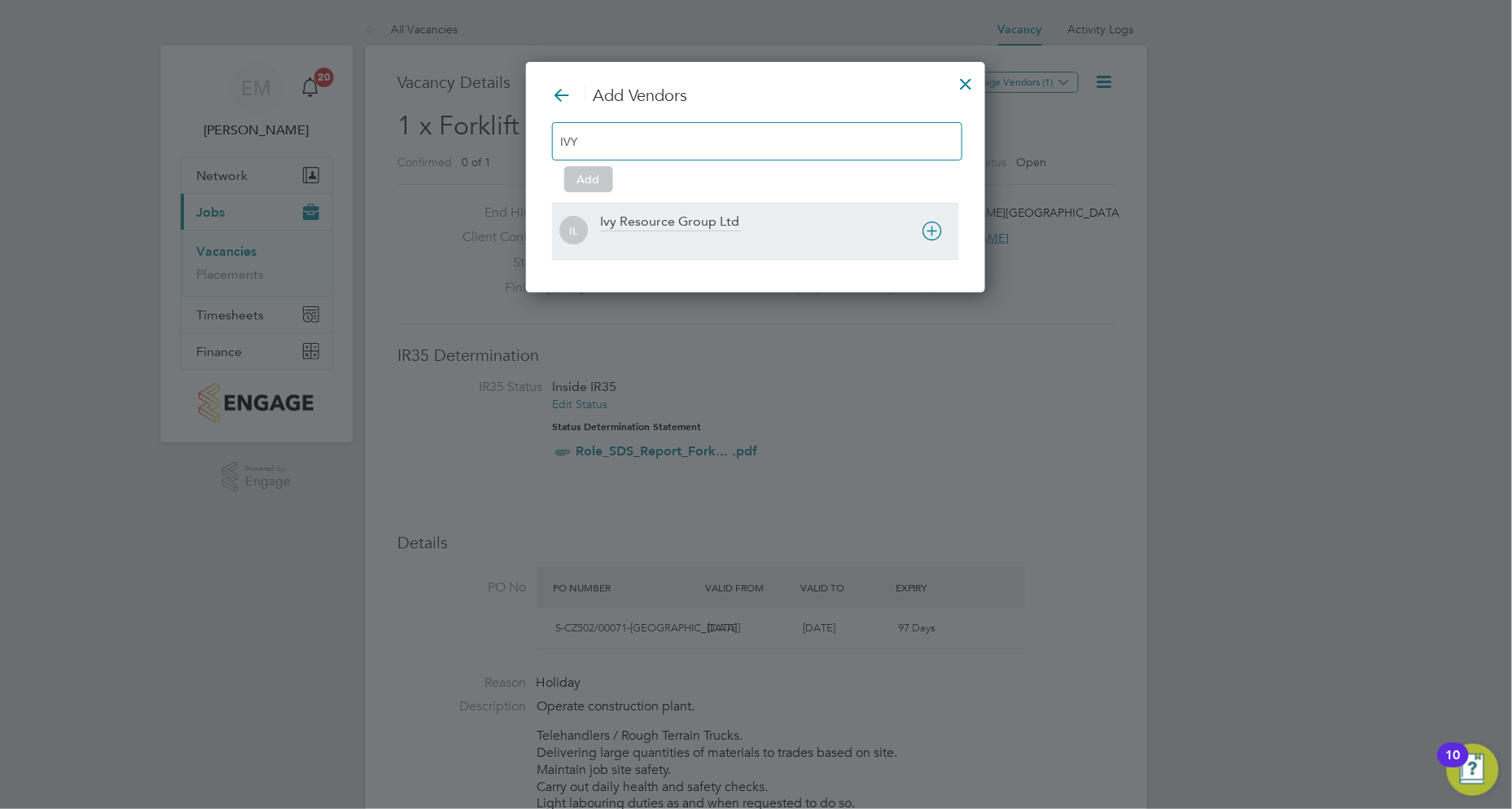
type input "IVY"
click at [754, 233] on div at bounding box center [780, 241] width 358 height 16
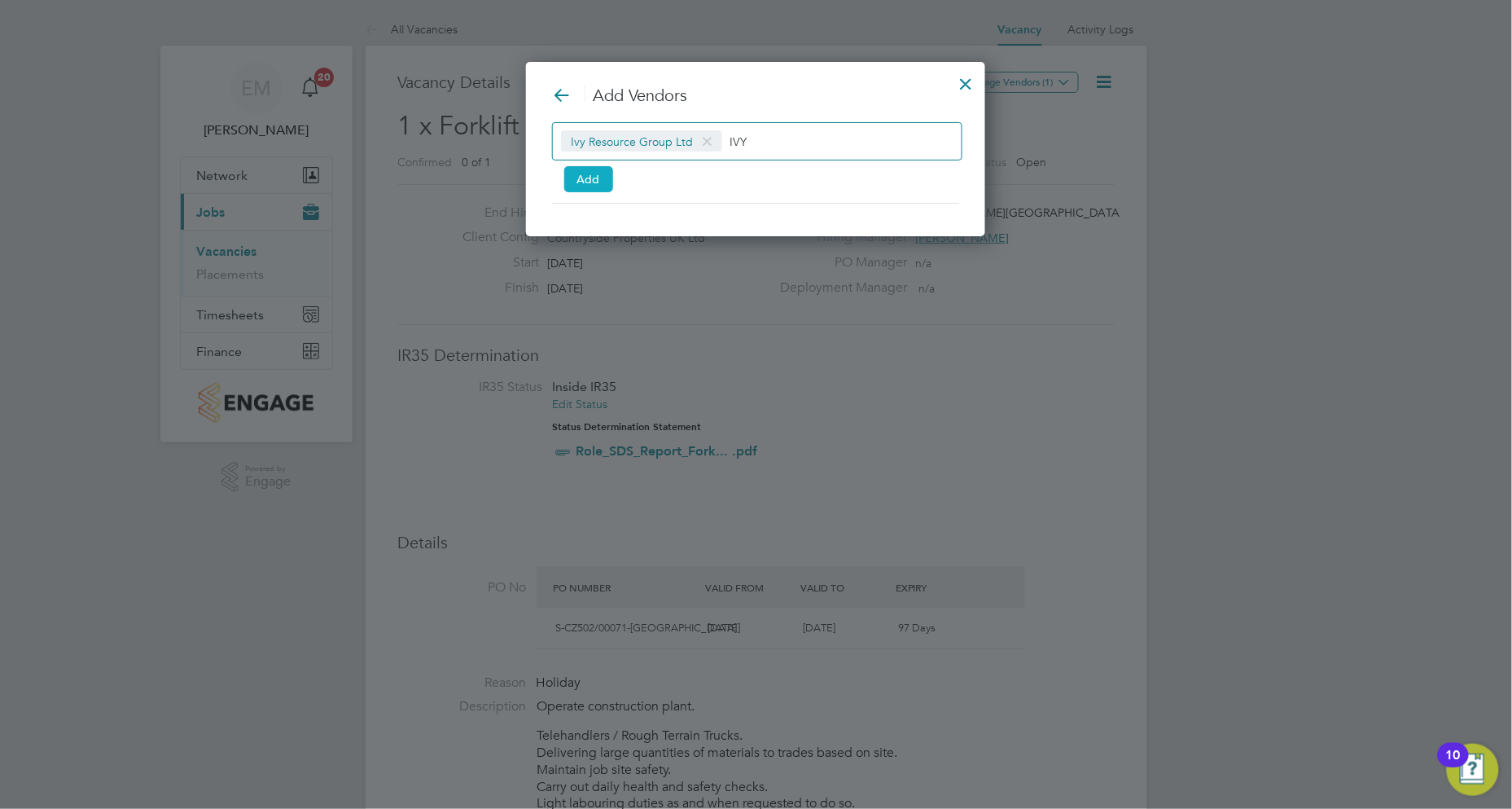
click at [595, 173] on button "Add" at bounding box center [589, 178] width 49 height 26
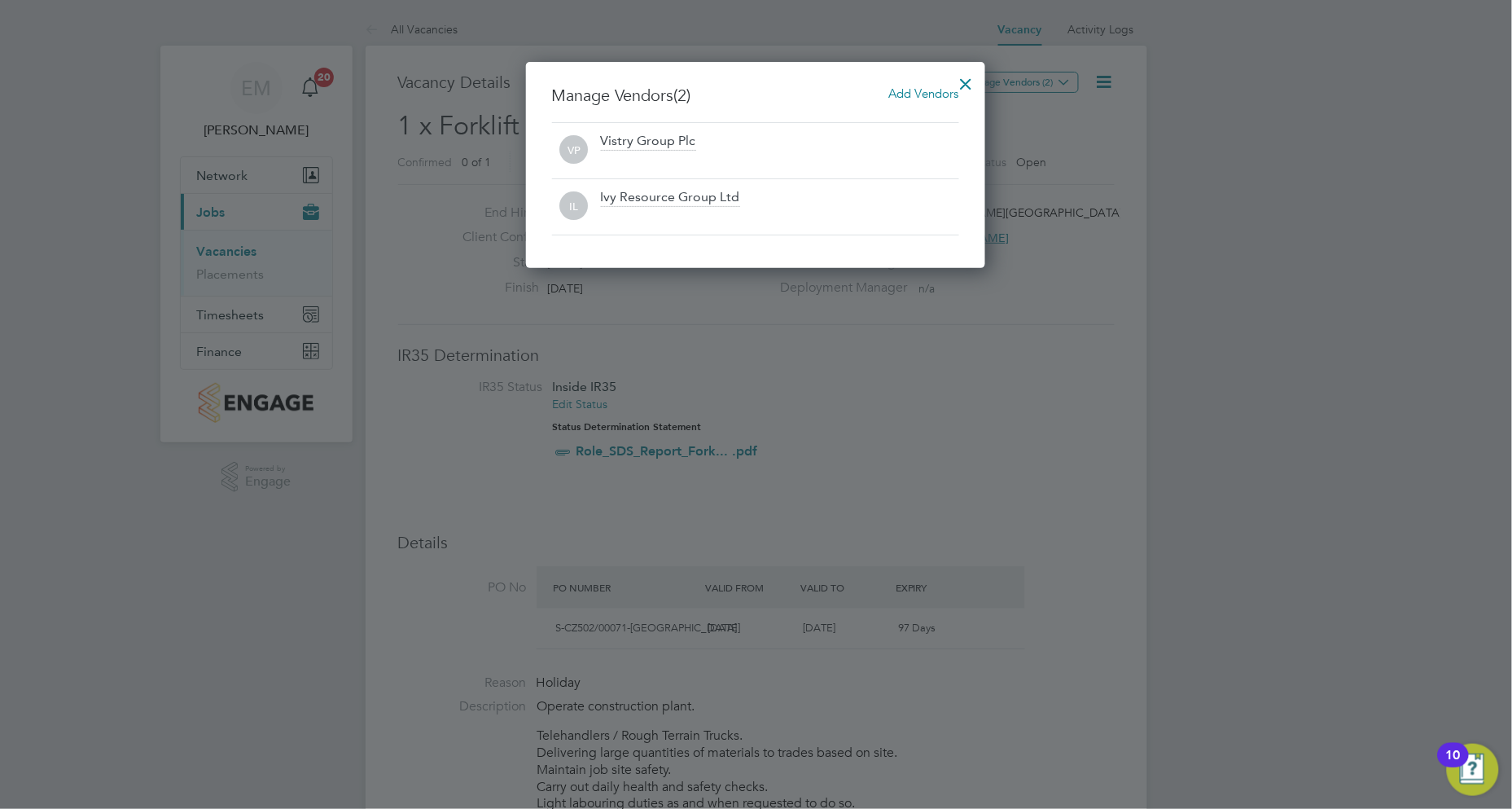
click at [964, 77] on div at bounding box center [966, 79] width 30 height 30
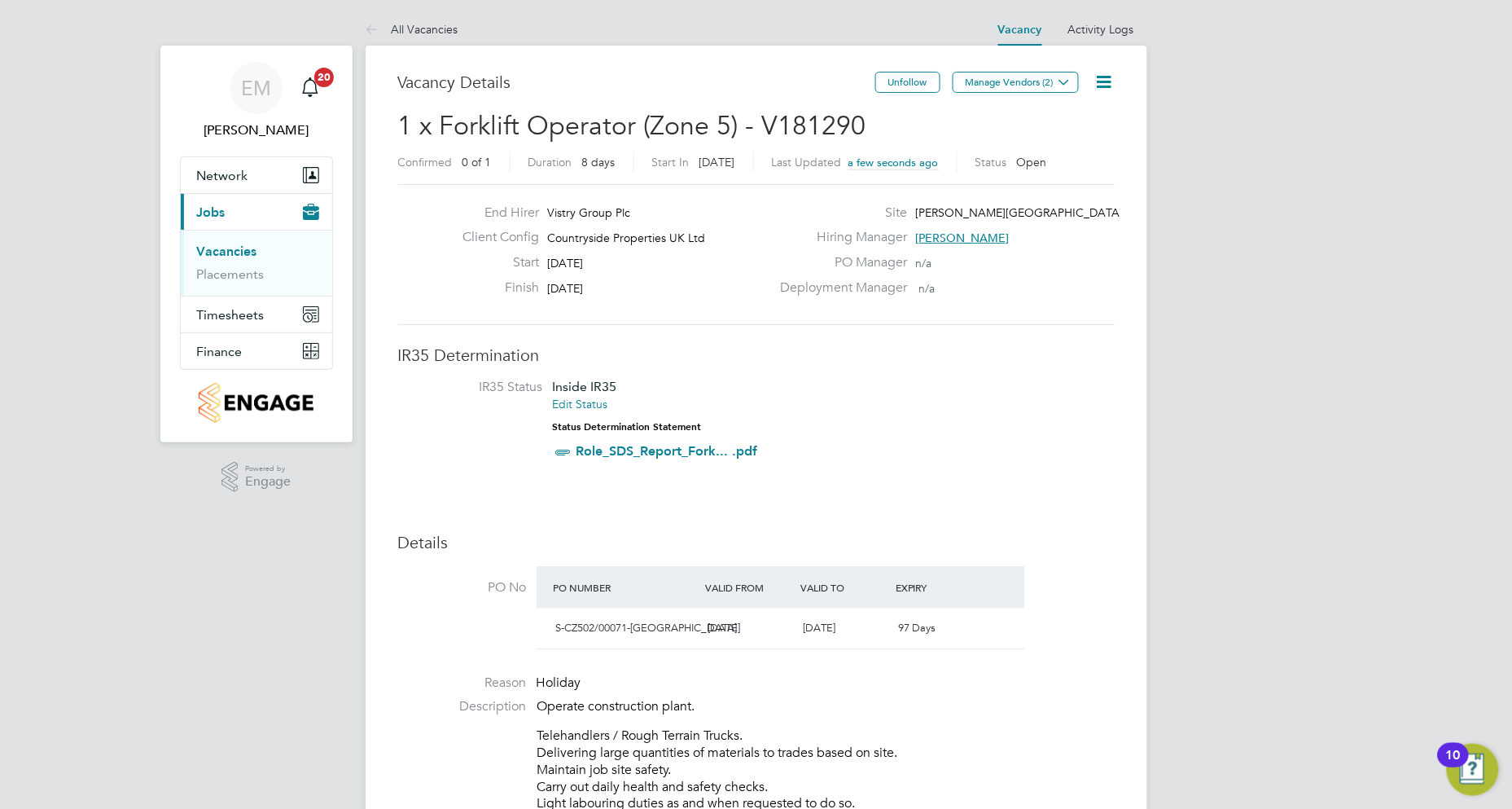
click at [238, 253] on link "Vacancies" at bounding box center [227, 250] width 60 height 15
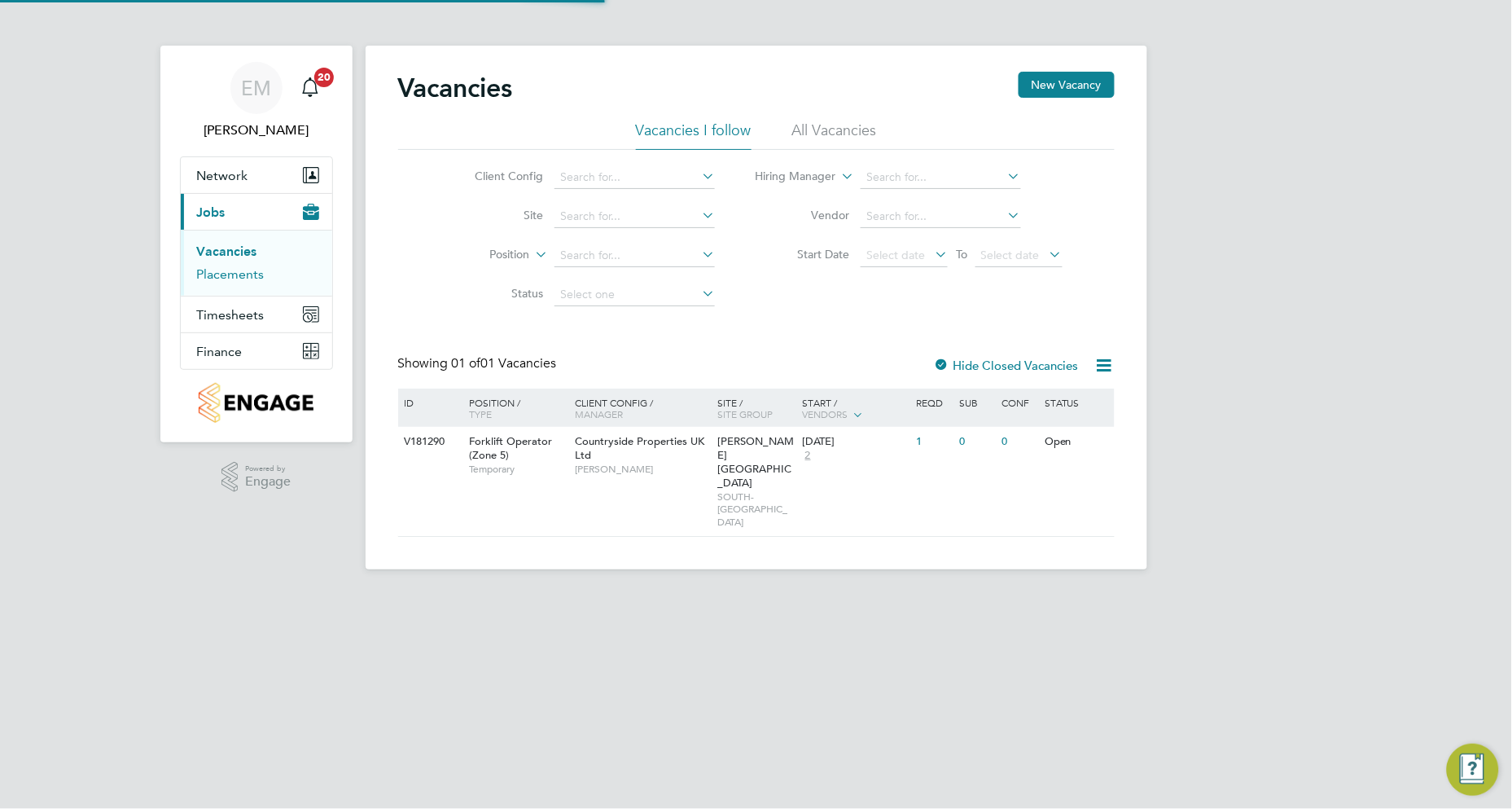
click at [249, 282] on link "Placements" at bounding box center [231, 274] width 68 height 15
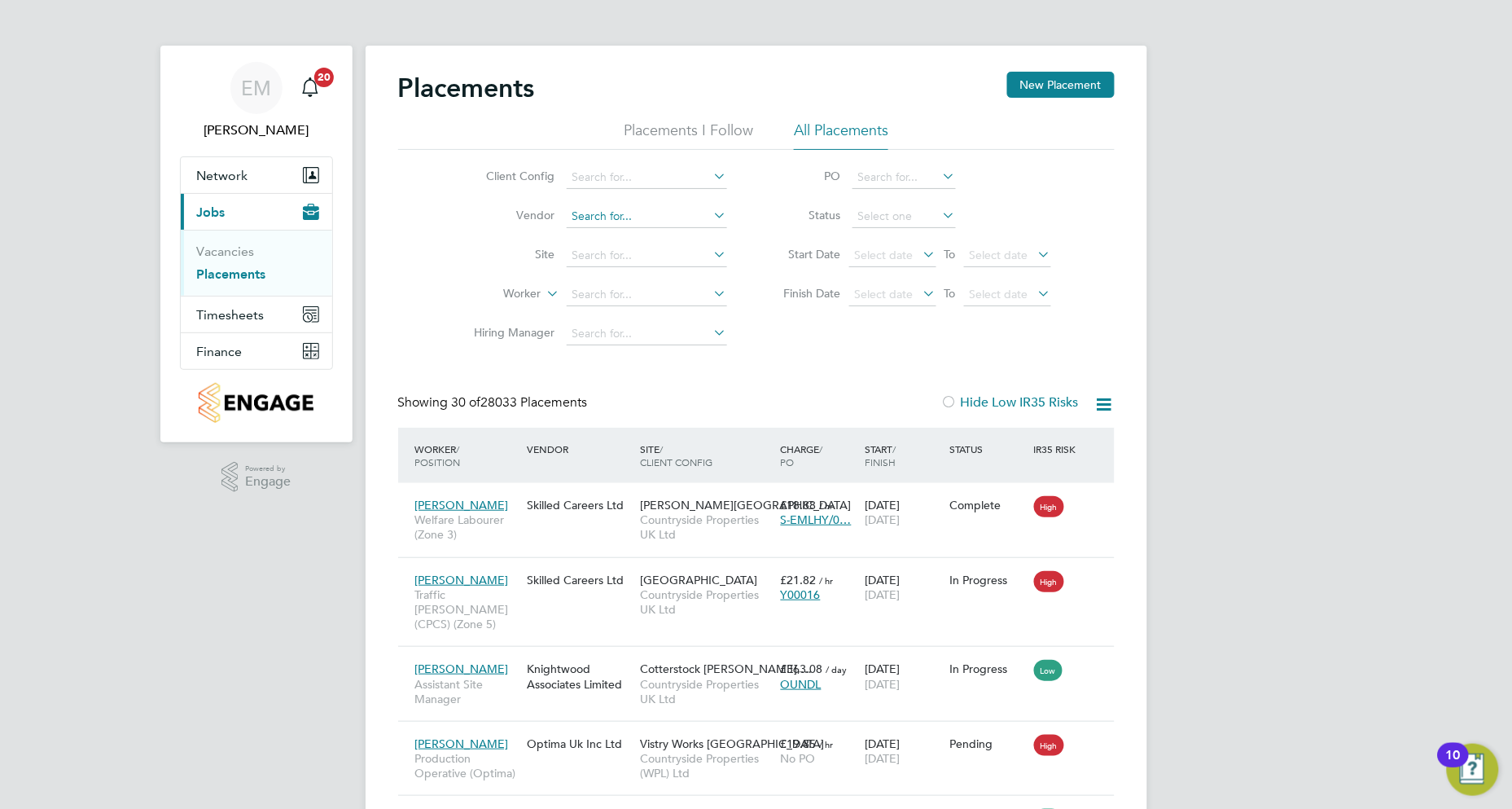
click at [613, 217] on input at bounding box center [647, 216] width 160 height 23
click at [613, 152] on div "Client Config Vendor Site Worker Hiring Manager PO Status Start Date Select dat…" at bounding box center [756, 251] width 717 height 204
click at [609, 179] on input at bounding box center [647, 177] width 160 height 23
click at [673, 329] on li "Countr yside Properties UK Ltd" at bounding box center [749, 332] width 369 height 22
type input "Countryside Properties UK Ltd"
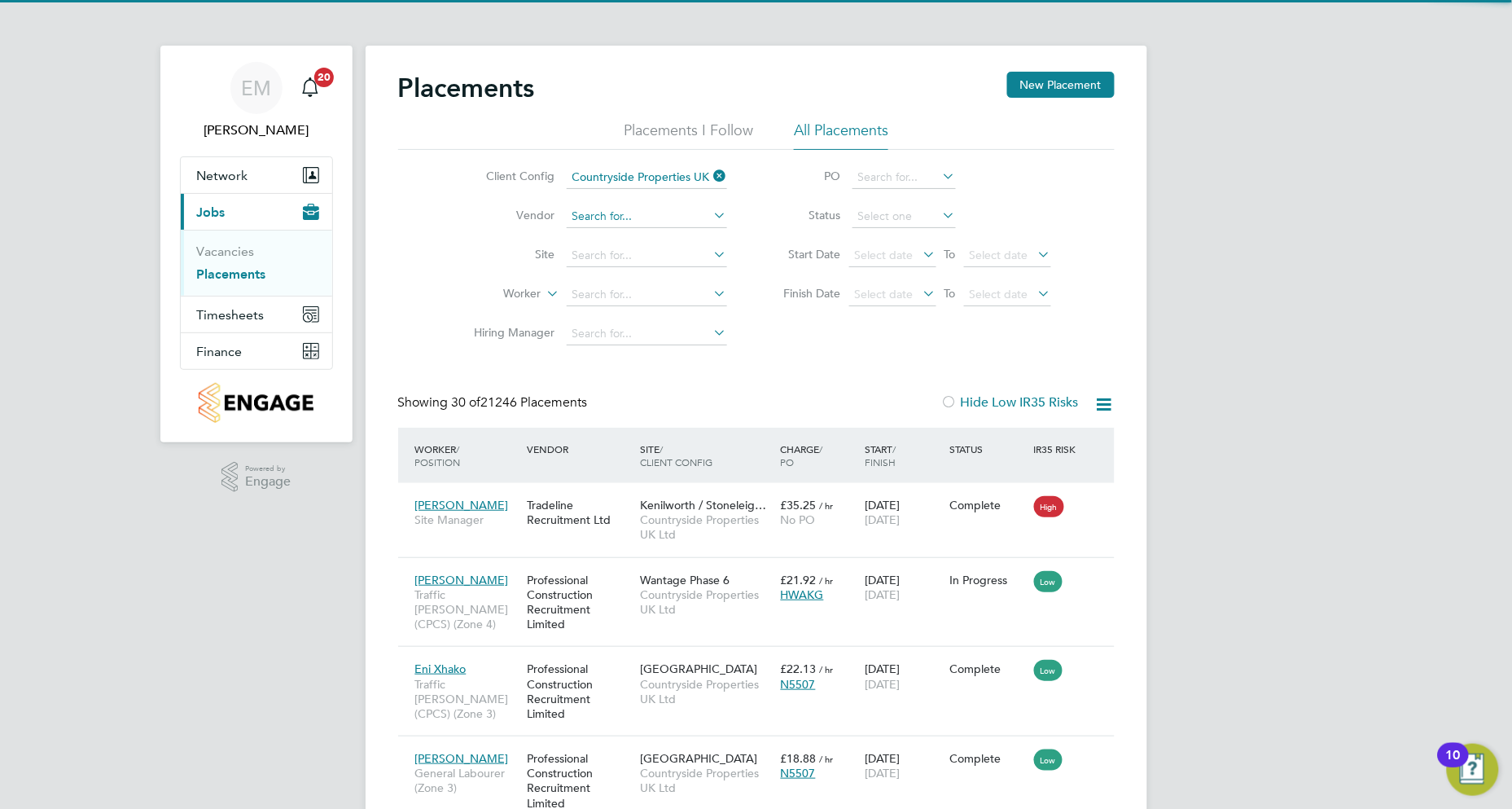
click at [612, 217] on input at bounding box center [647, 216] width 160 height 23
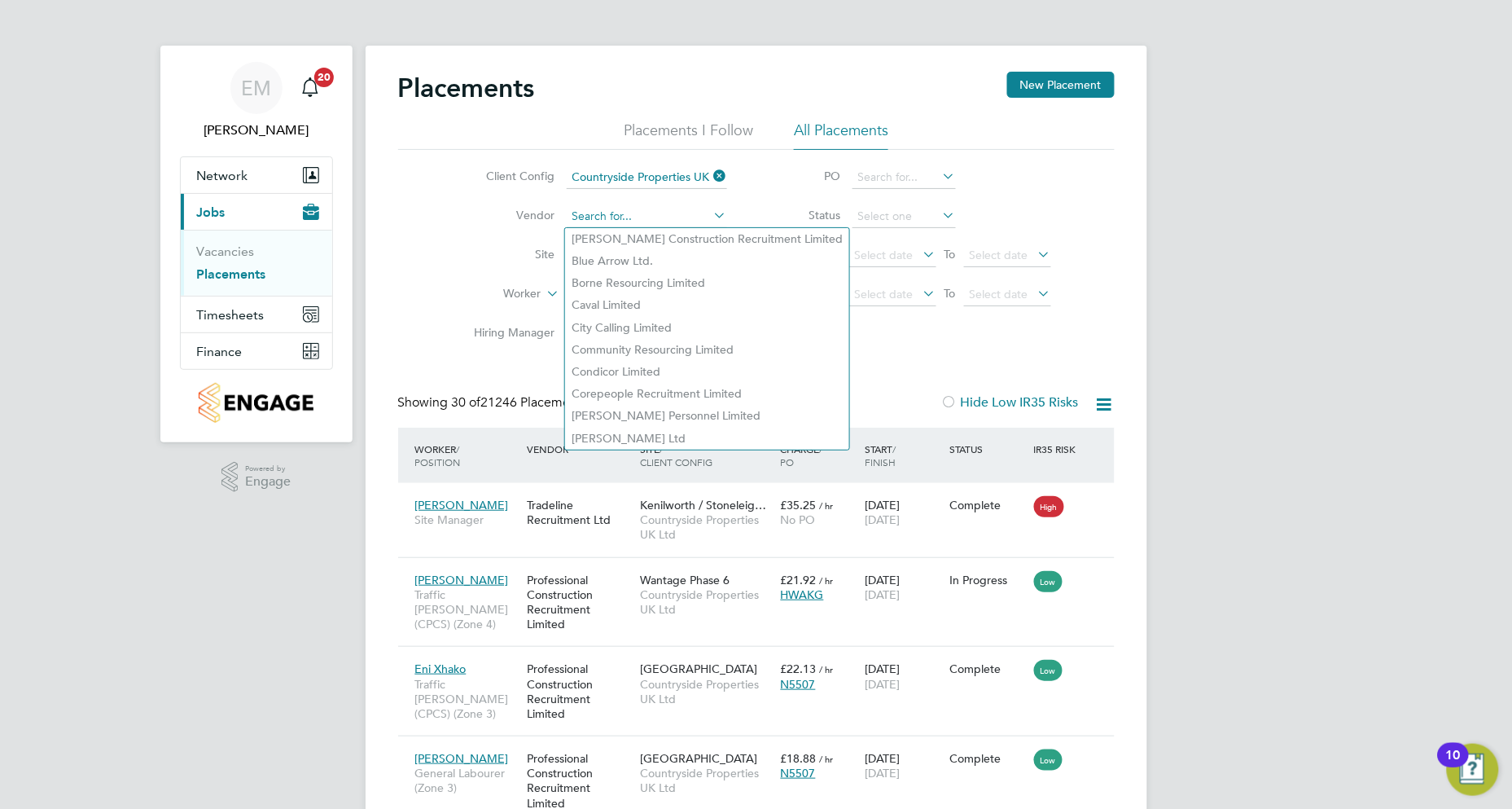
type input "P"
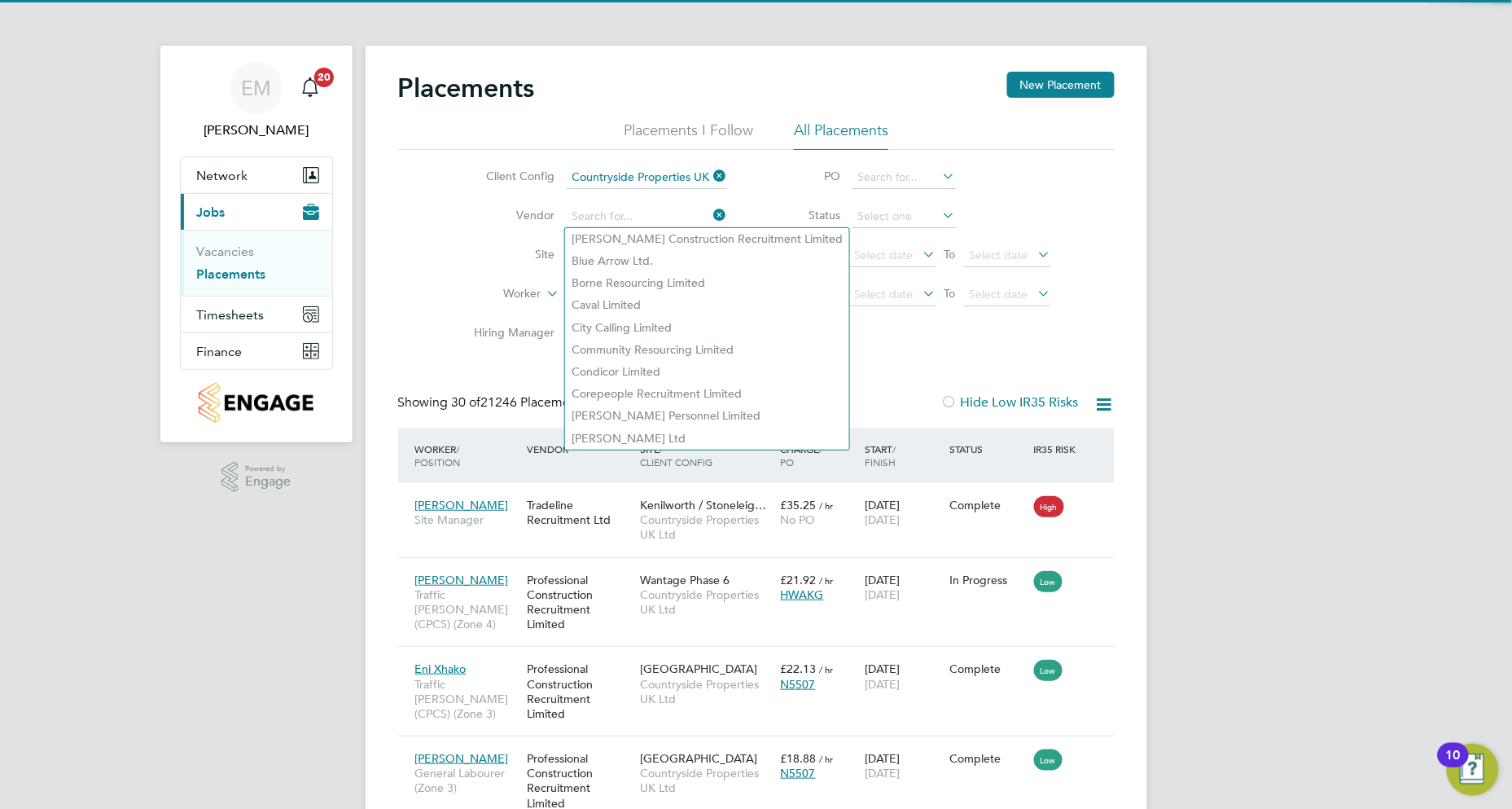
click at [517, 277] on li "Worker" at bounding box center [594, 295] width 306 height 39
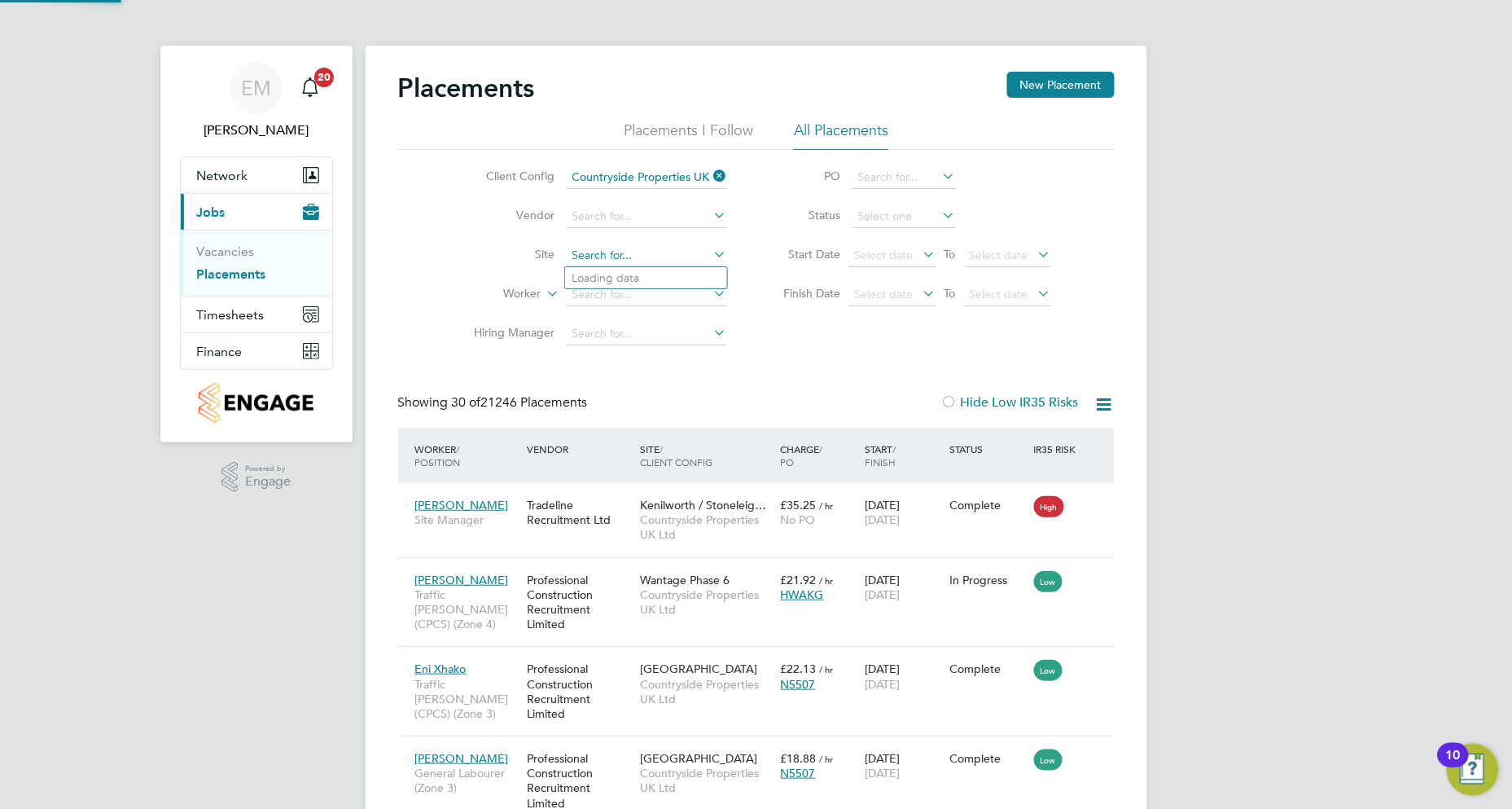
click at [575, 256] on input at bounding box center [647, 255] width 160 height 23
click at [599, 276] on b "[PERSON_NAME]" at bounding box center [619, 277] width 95 height 14
type input "[PERSON_NAME][GEOGRAPHIC_DATA]"
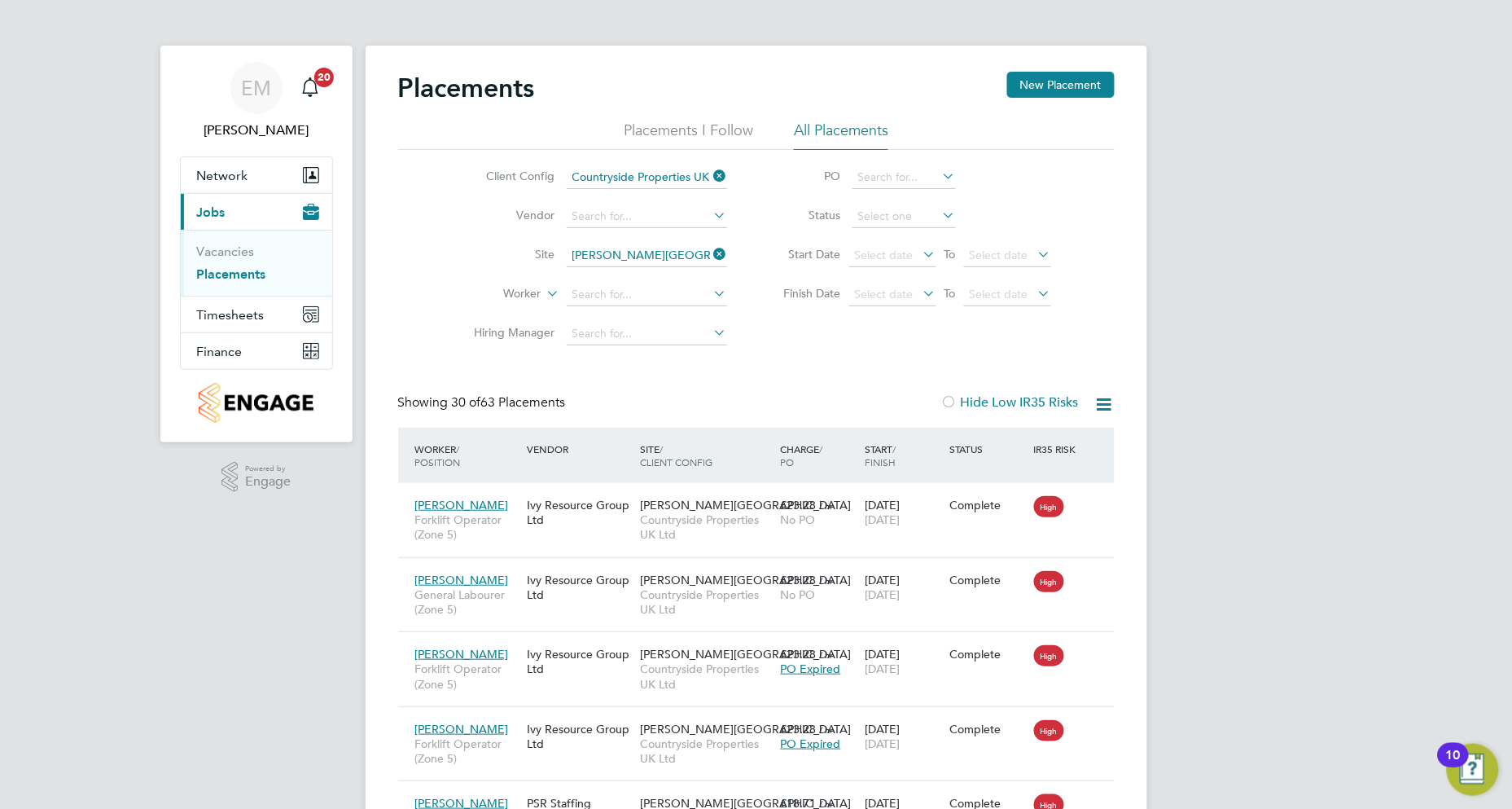
click at [544, 294] on icon at bounding box center [544, 289] width 0 height 14
click at [495, 341] on li "Position" at bounding box center [491, 334] width 101 height 22
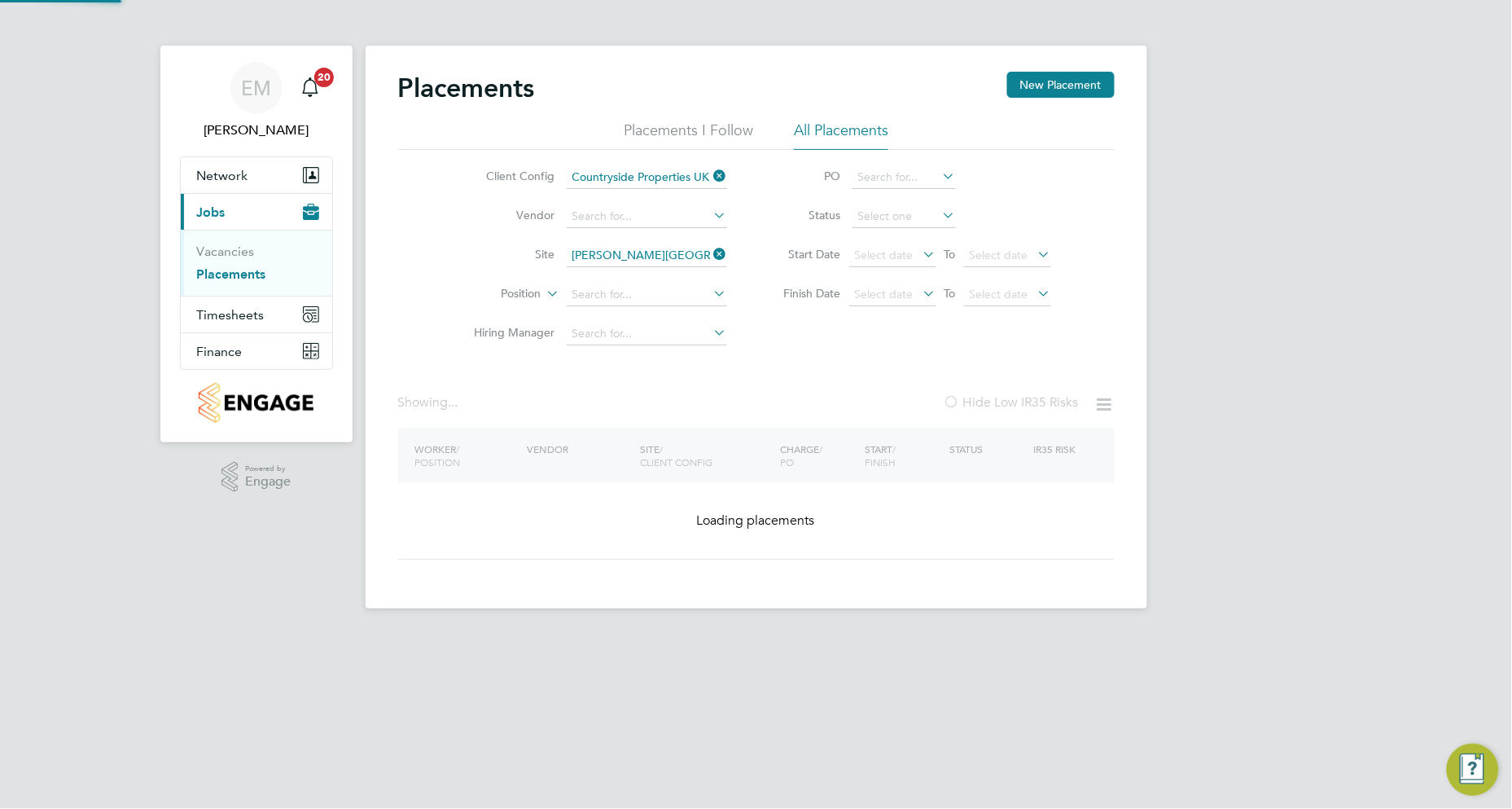
click at [527, 293] on label "Position" at bounding box center [494, 294] width 94 height 16
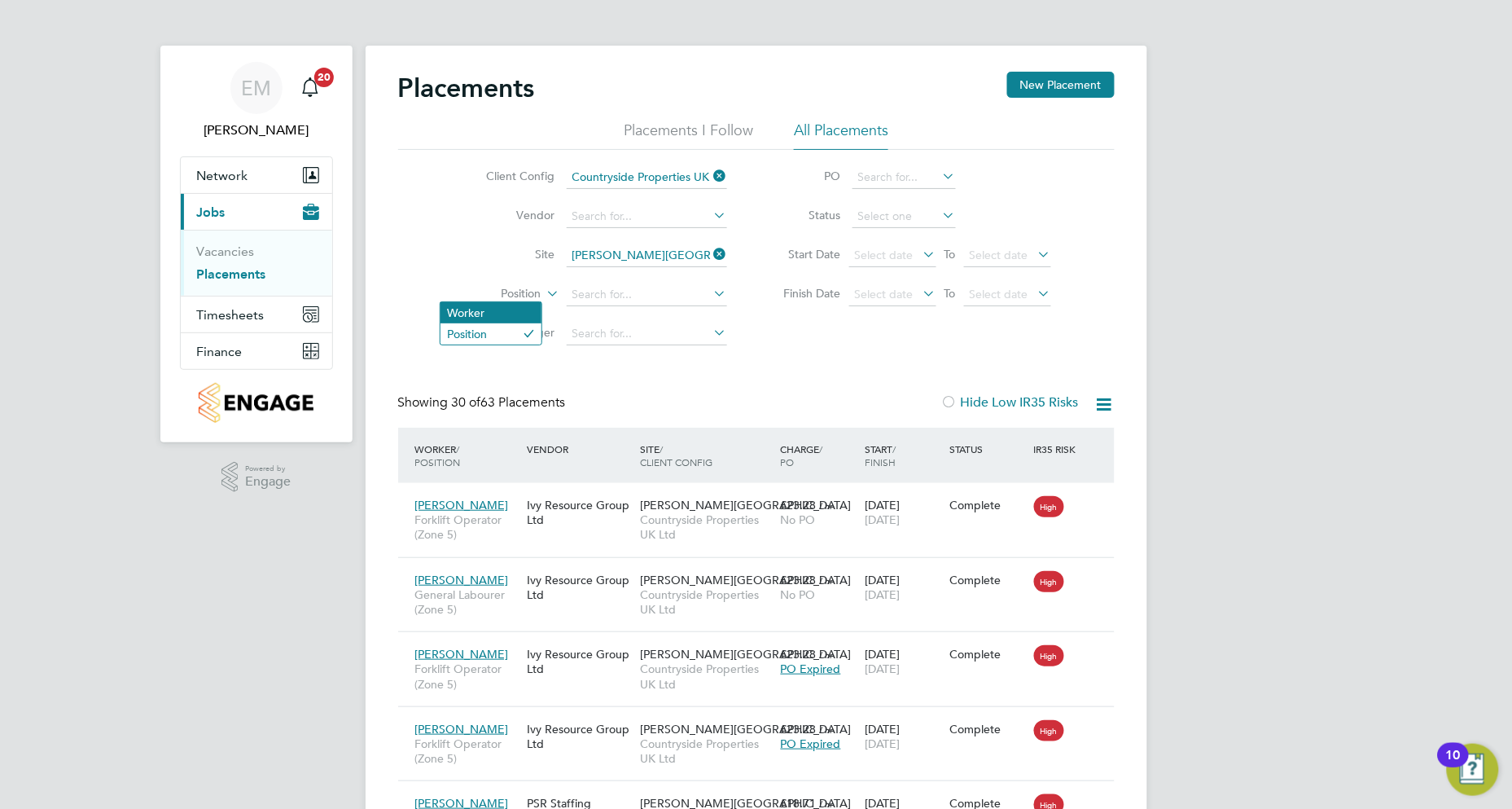
click at [511, 312] on li "Worker" at bounding box center [491, 313] width 101 height 22
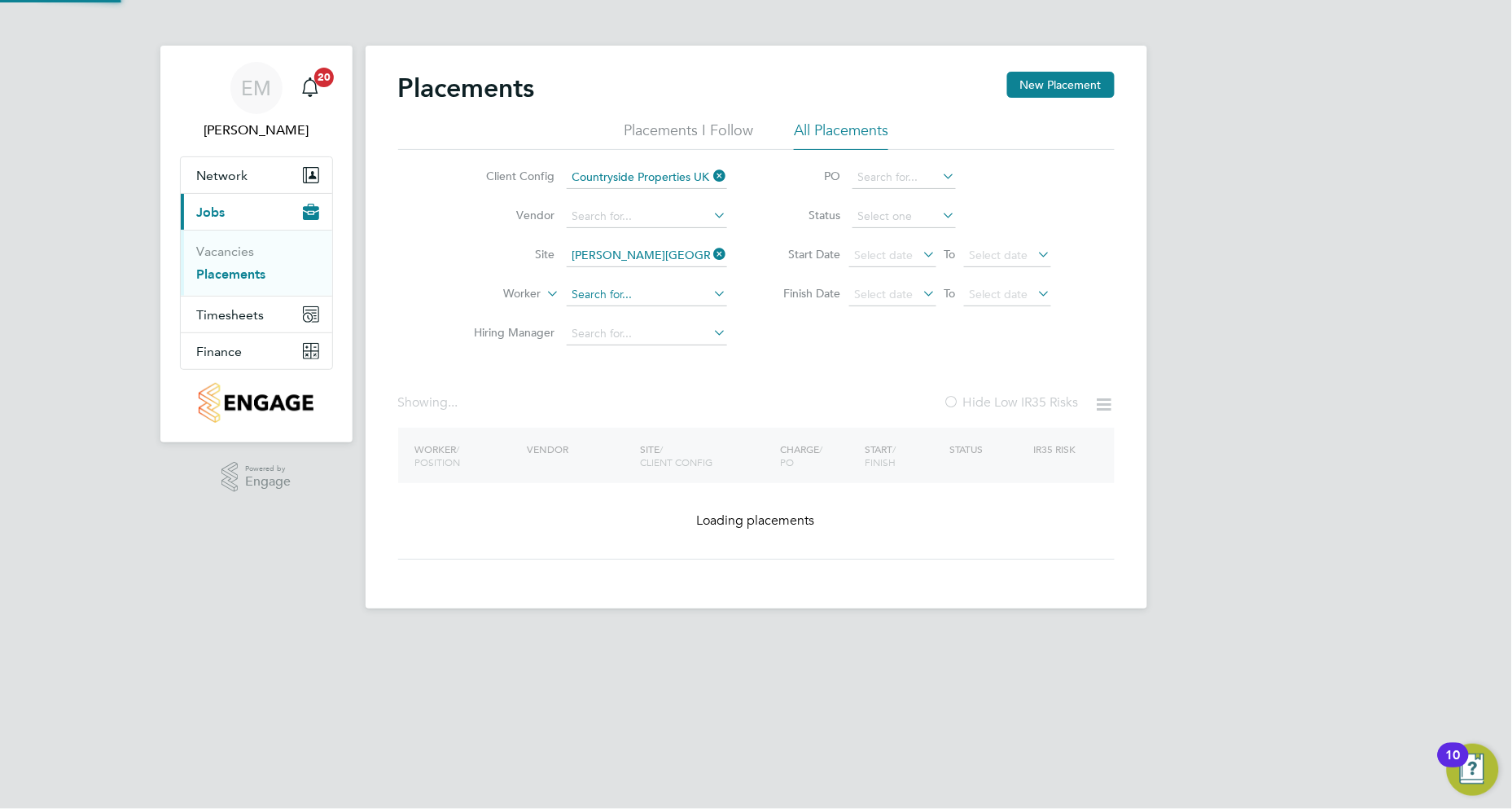
click at [582, 295] on input at bounding box center [647, 295] width 160 height 23
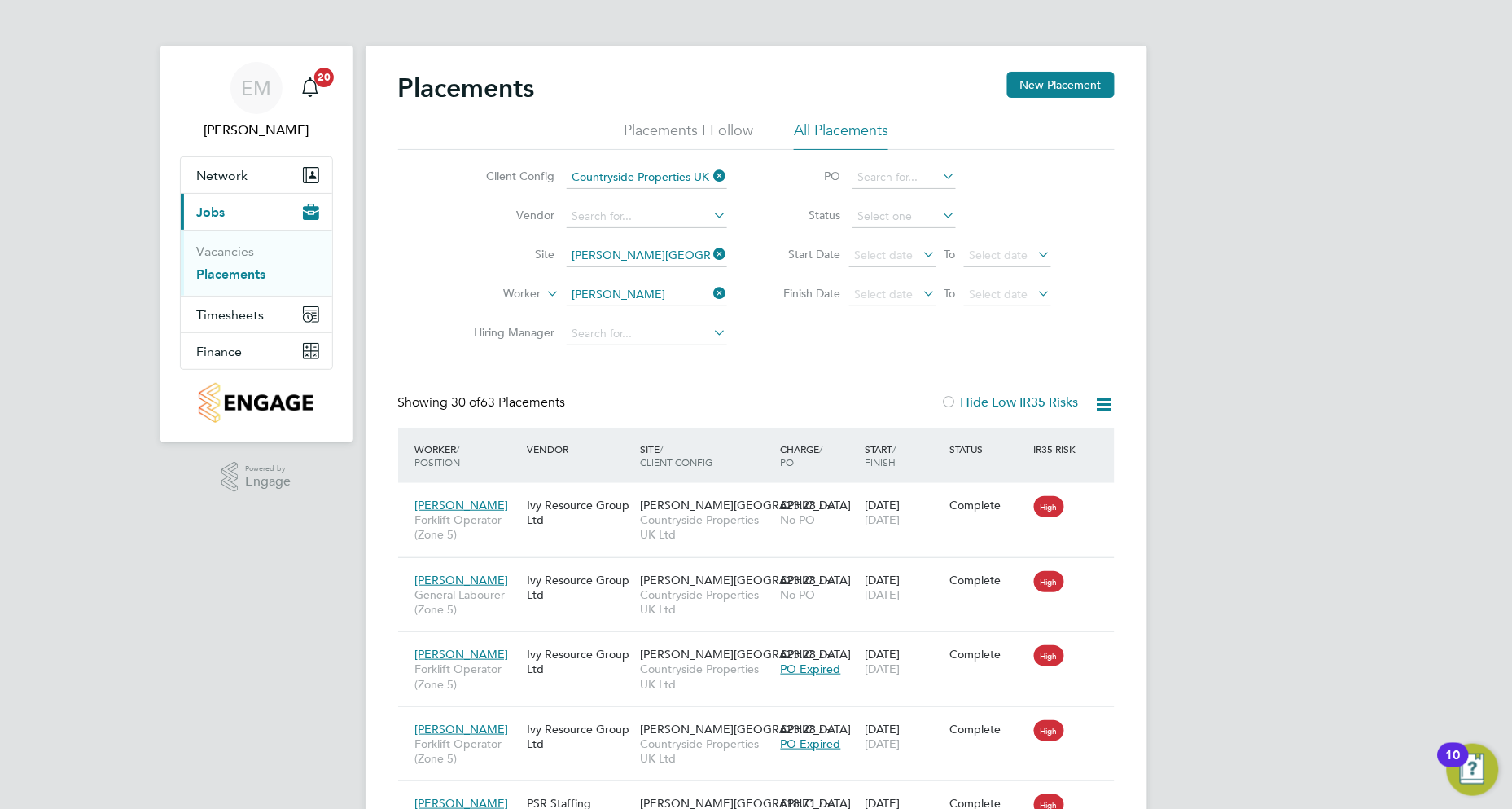
click at [600, 316] on b "[PERSON_NAME]" at bounding box center [619, 316] width 95 height 14
type input "[PERSON_NAME]"
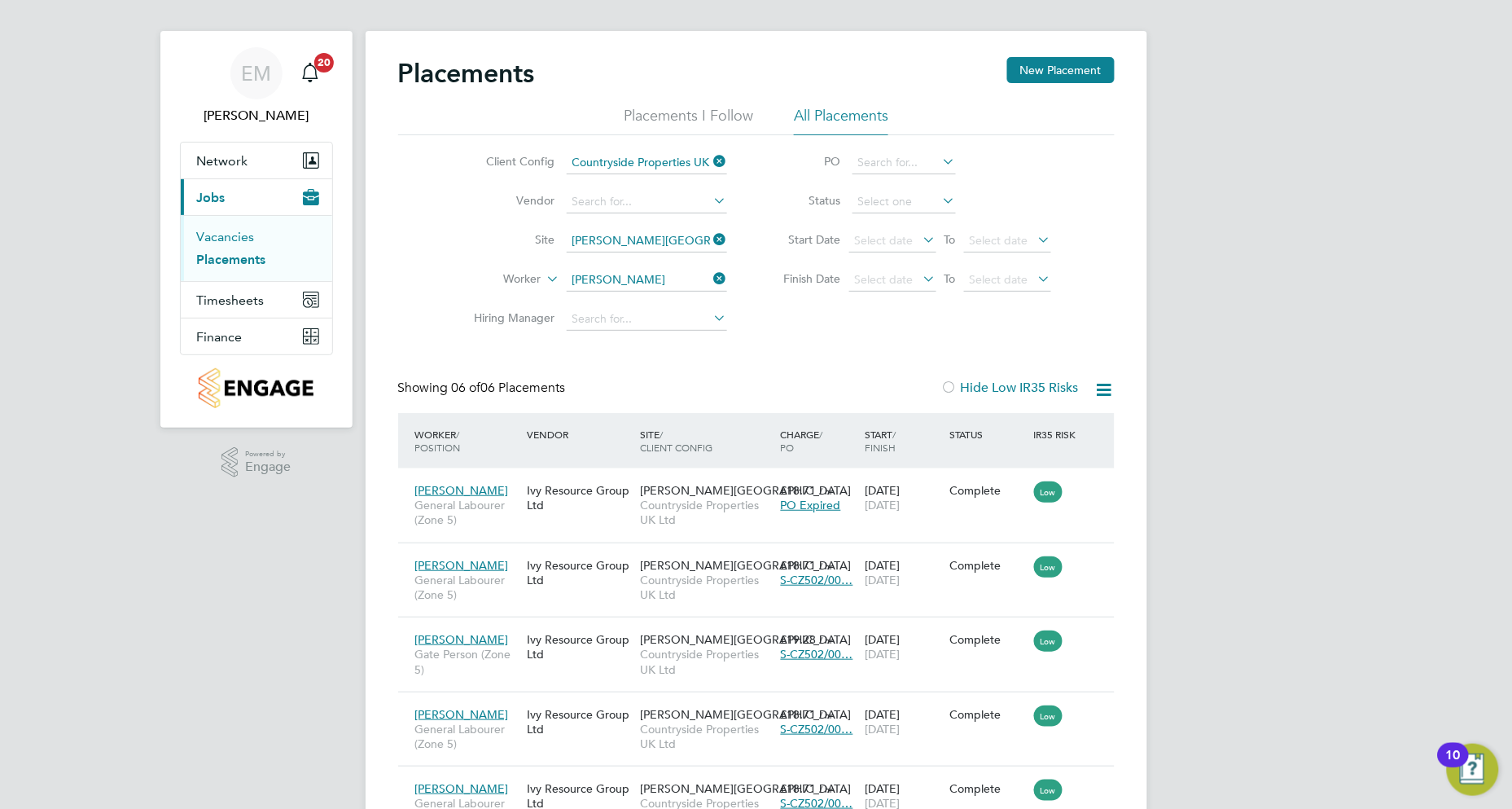
drag, startPoint x: 222, startPoint y: 236, endPoint x: 240, endPoint y: 233, distance: 18.2
click at [222, 236] on link "Vacancies" at bounding box center [226, 236] width 58 height 15
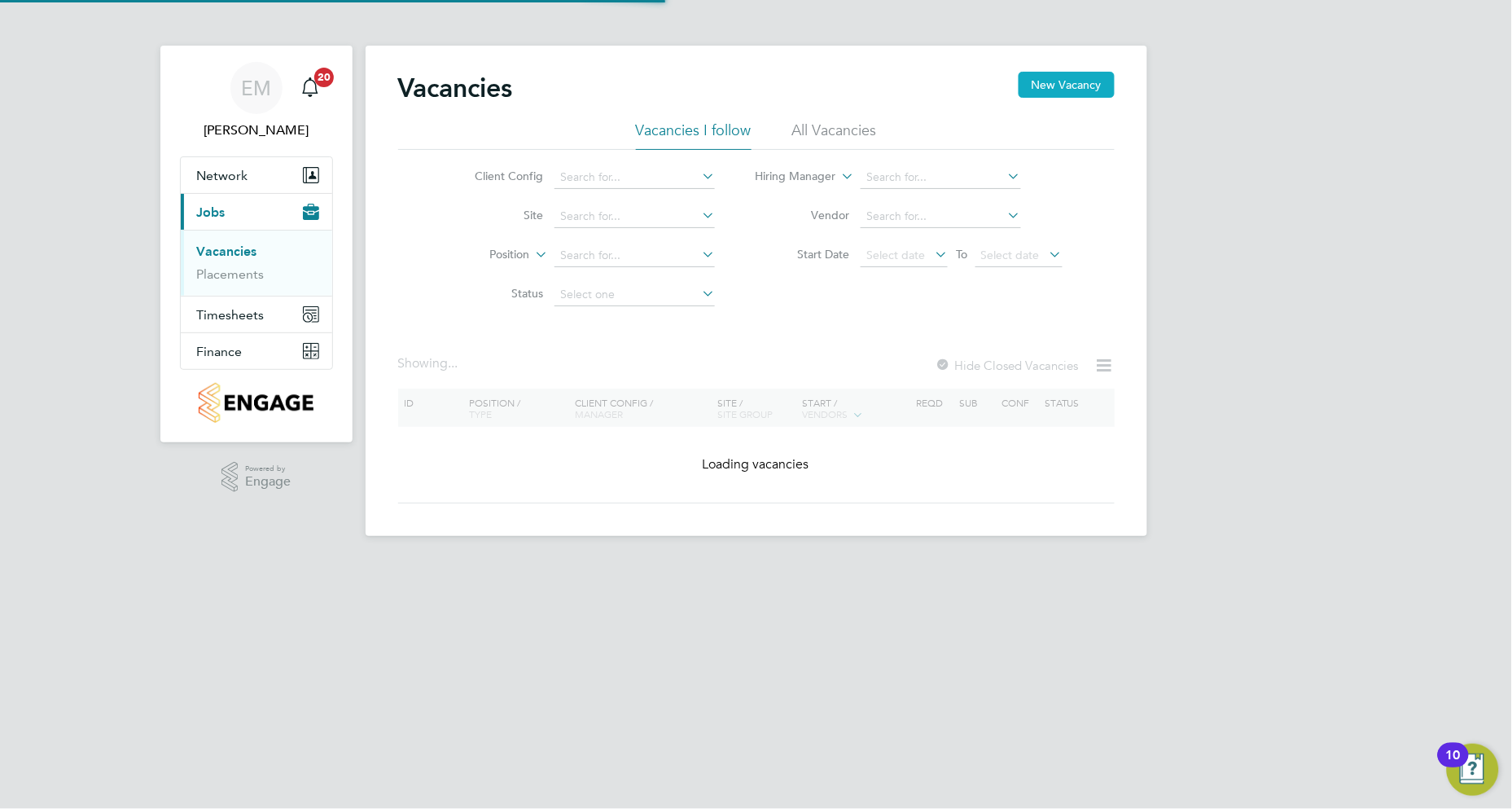
click at [1073, 82] on button "New Vacancy" at bounding box center [1066, 85] width 96 height 26
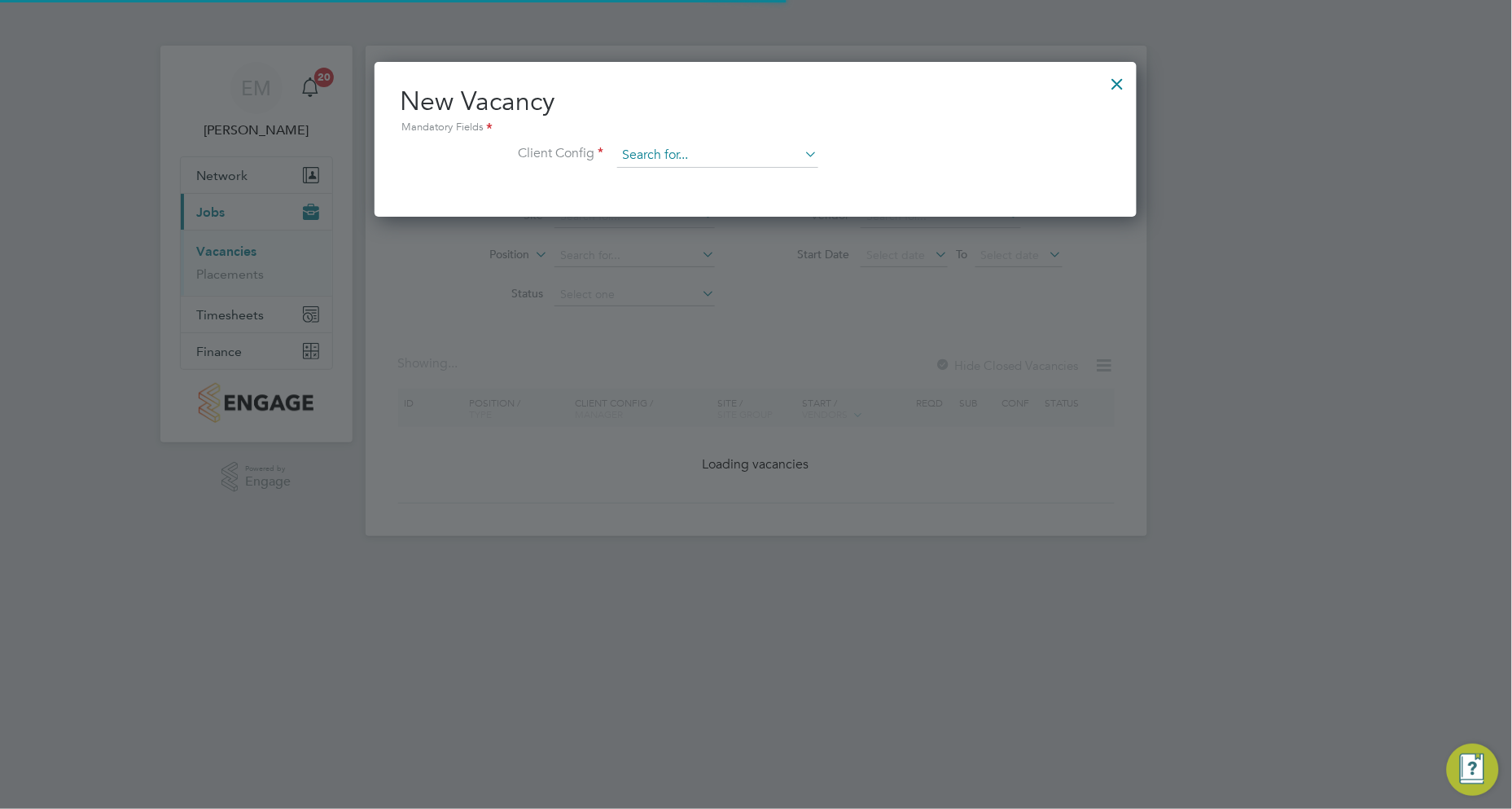
click at [749, 143] on input at bounding box center [717, 155] width 201 height 24
click at [726, 349] on li "Countryside Properties UK Ltd" at bounding box center [824, 355] width 417 height 22
type input "Countryside Properties UK Ltd"
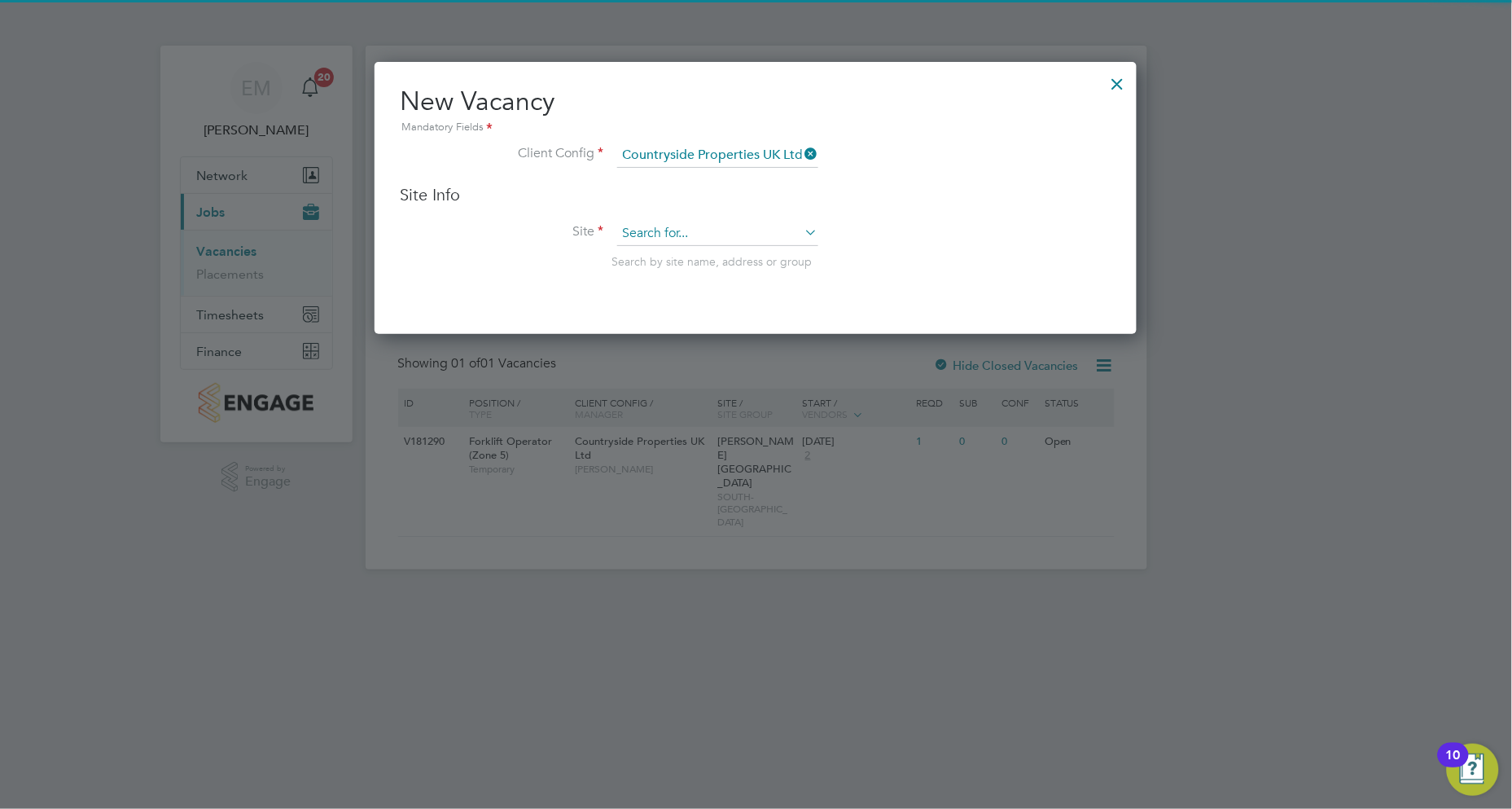
click at [694, 231] on input at bounding box center [717, 233] width 201 height 24
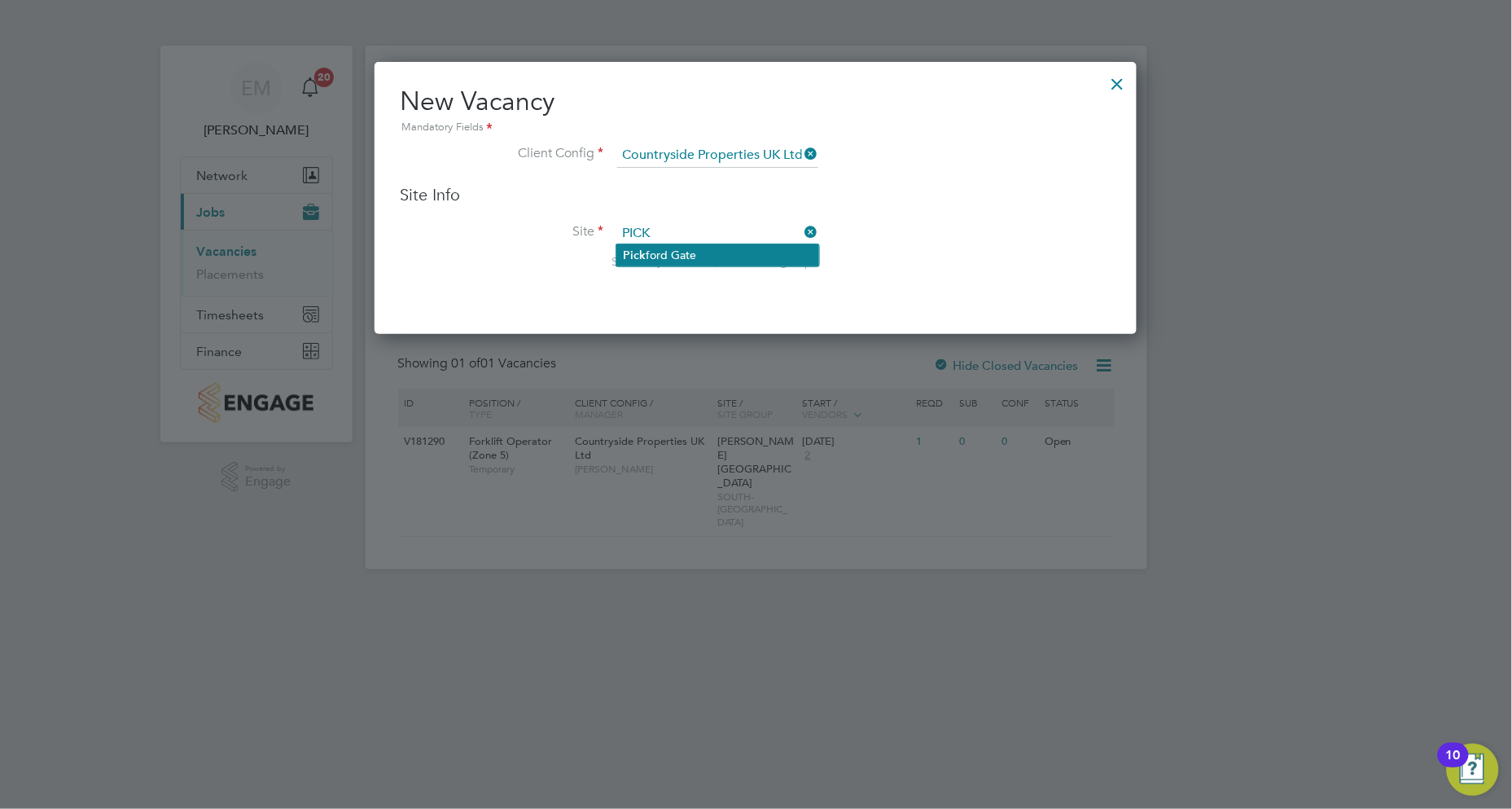
click at [694, 259] on li "Pick ford Gate" at bounding box center [717, 255] width 203 height 22
type input "[PERSON_NAME][GEOGRAPHIC_DATA]"
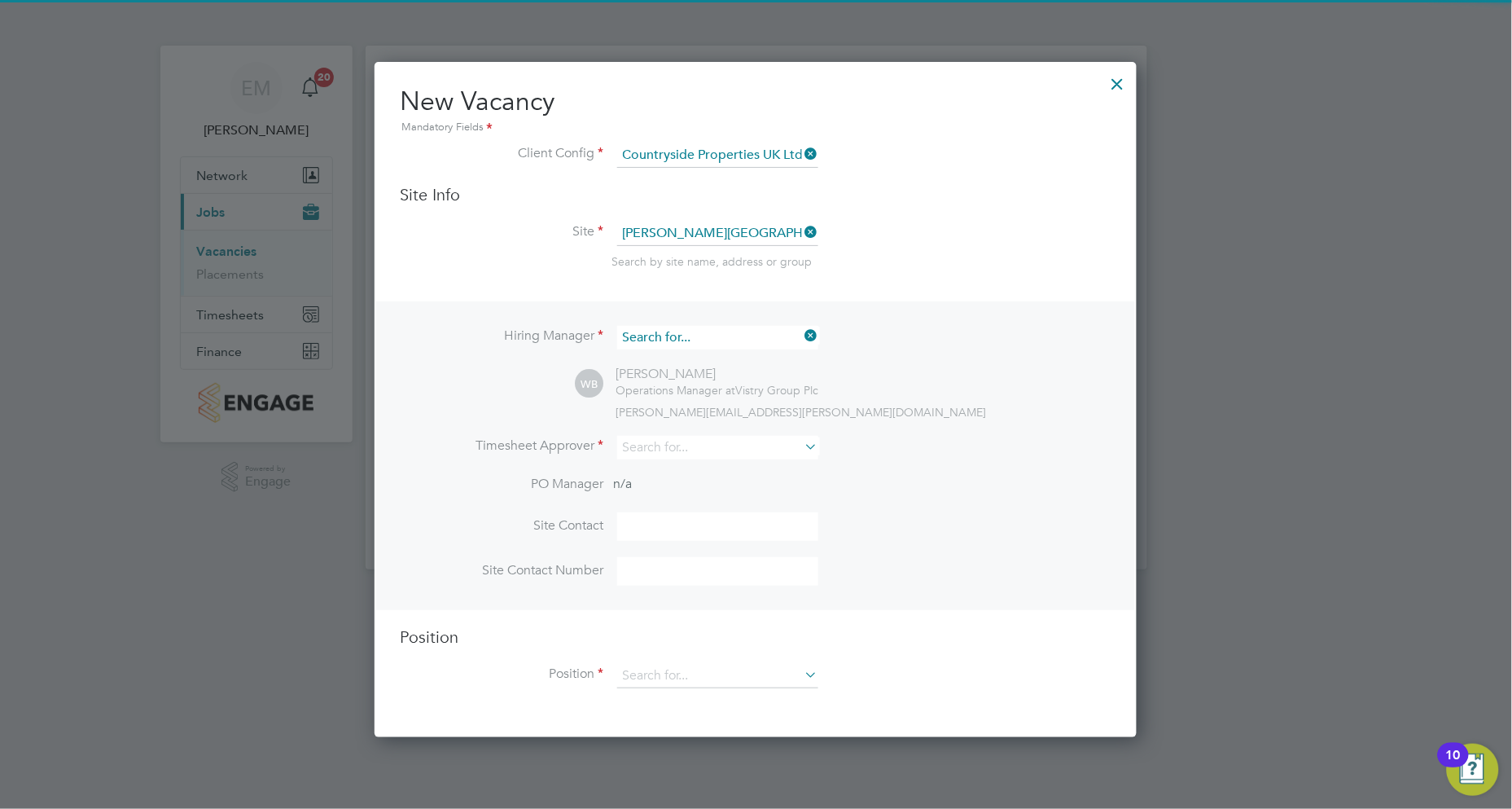
click at [696, 337] on input at bounding box center [717, 338] width 201 height 23
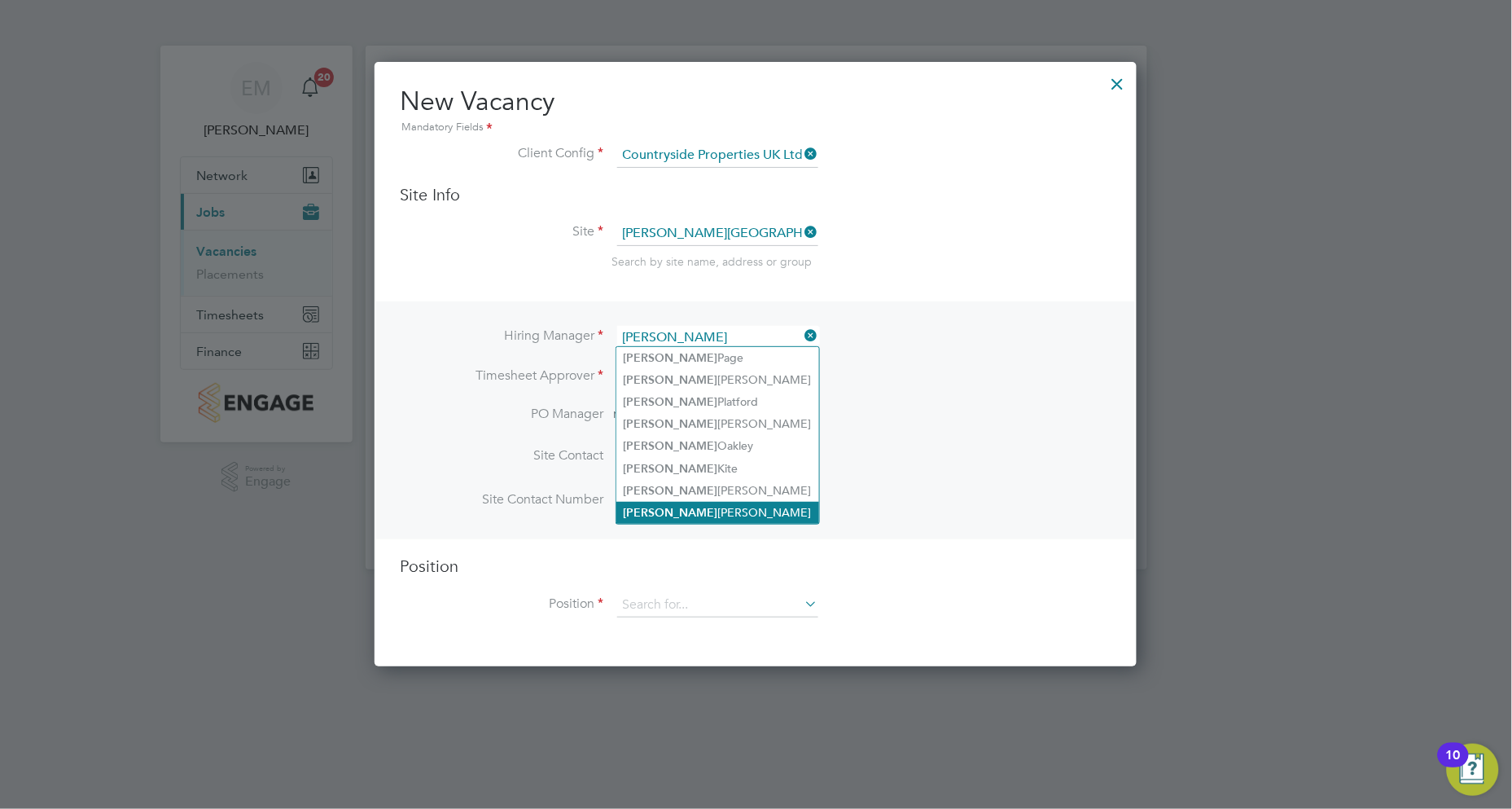
click at [704, 505] on li "[PERSON_NAME]" at bounding box center [717, 513] width 203 height 22
type input "[PERSON_NAME]"
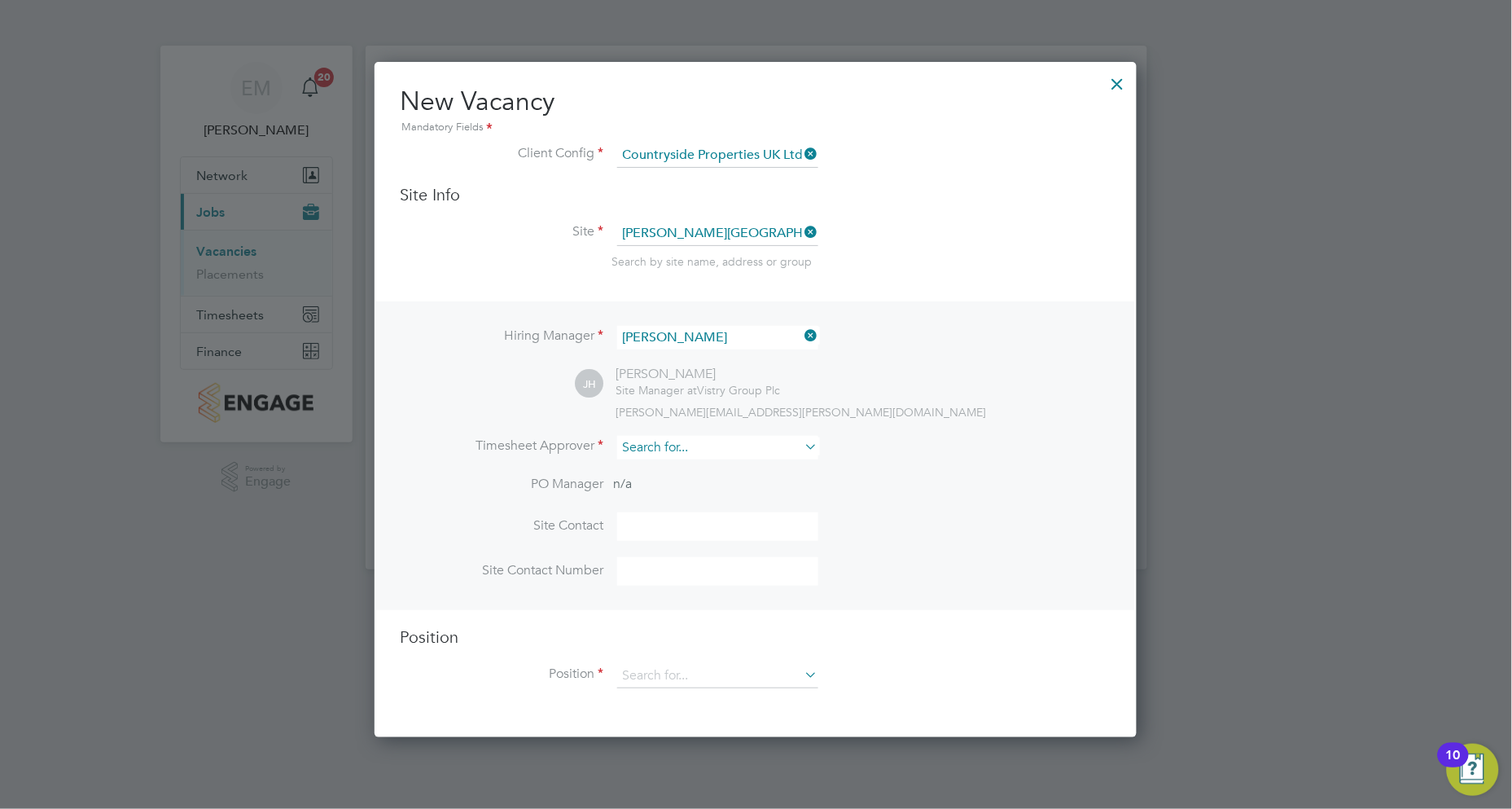
click at [656, 450] on input at bounding box center [717, 448] width 201 height 23
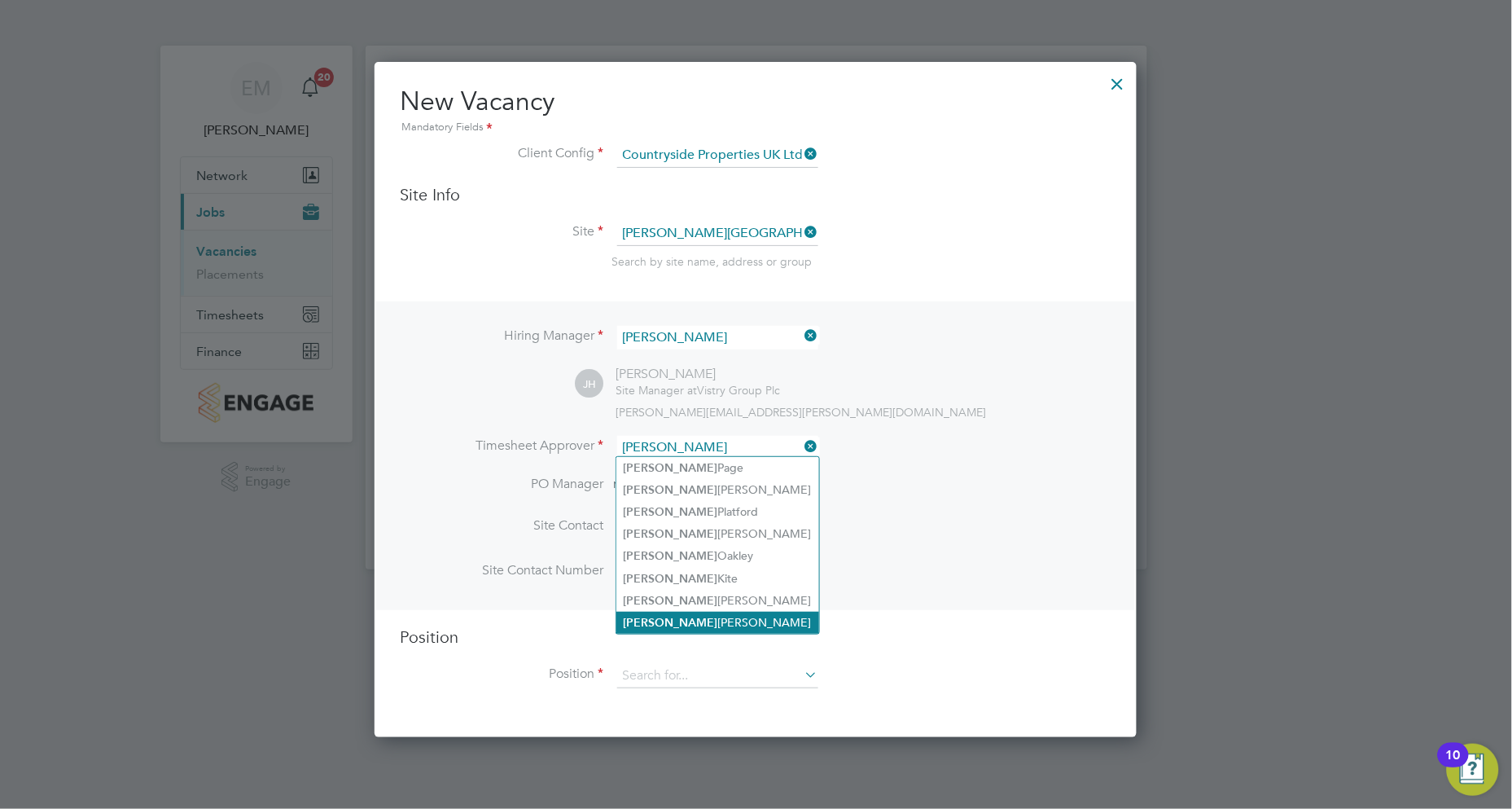
click at [684, 616] on li "[PERSON_NAME]" at bounding box center [717, 623] width 203 height 22
type input "[PERSON_NAME]"
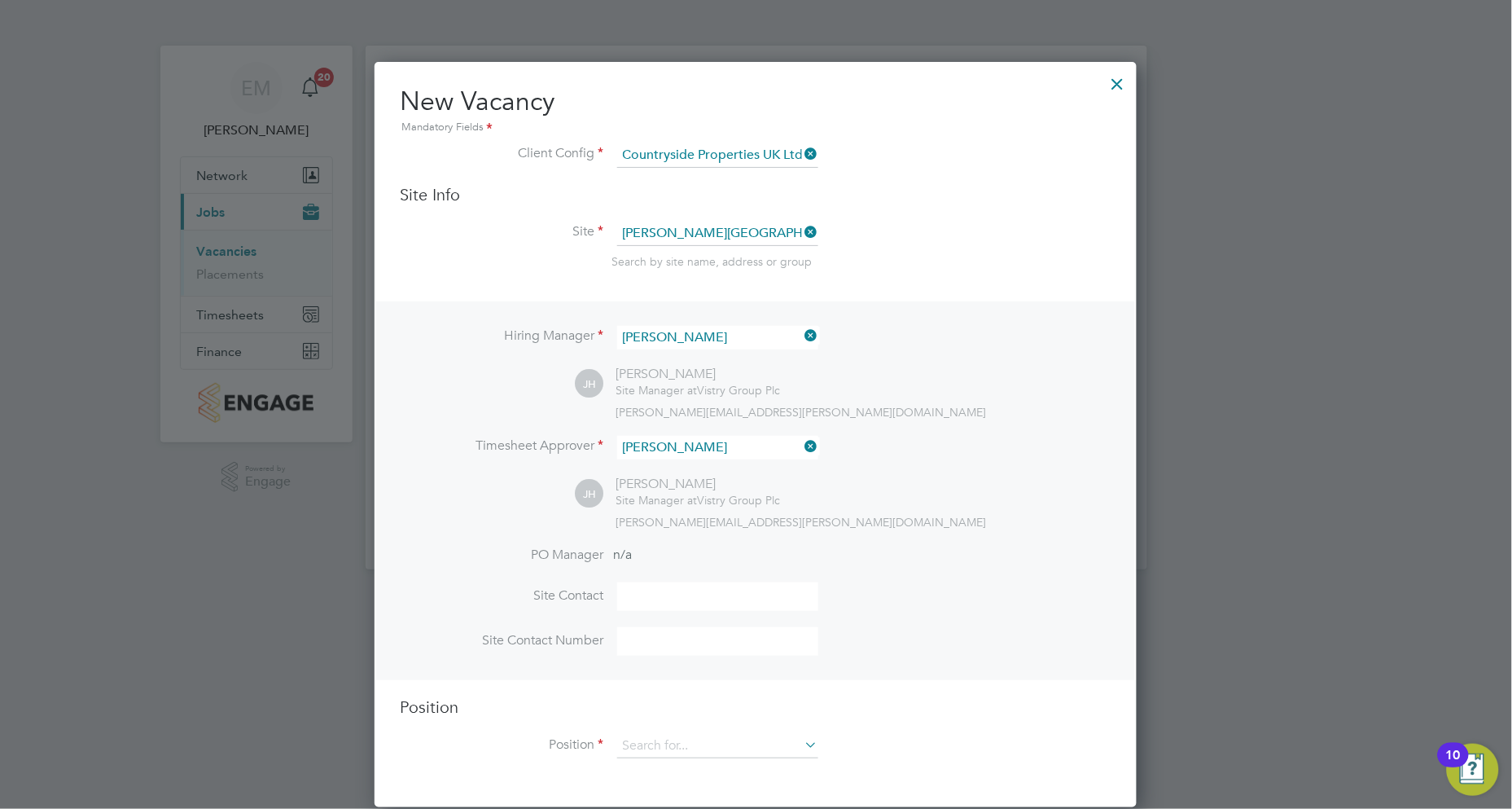
click at [662, 587] on input at bounding box center [717, 596] width 201 height 29
type input "[PERSON_NAME]"
click at [653, 745] on input at bounding box center [717, 746] width 201 height 24
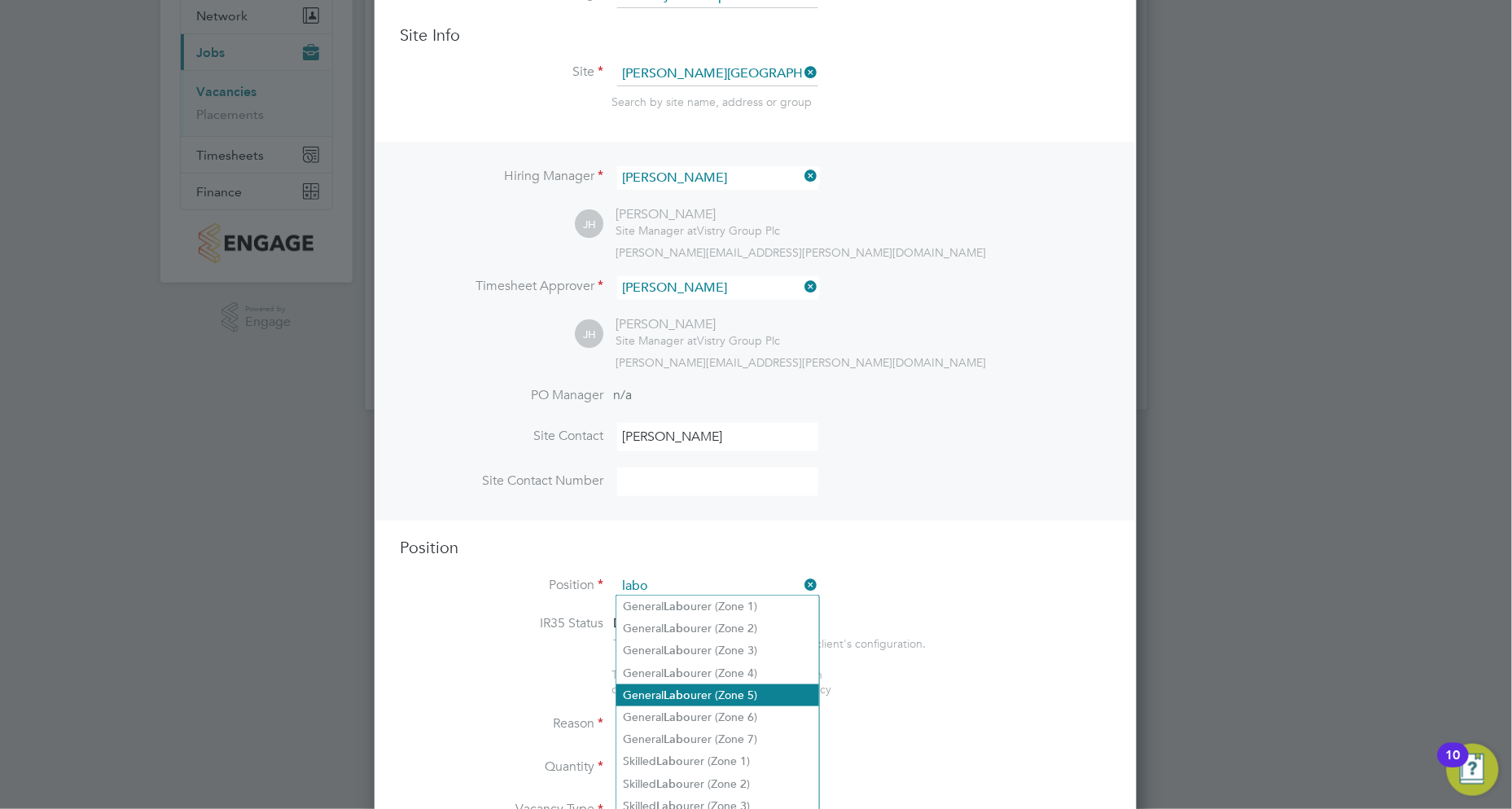
click at [703, 693] on li "General Labo urer (Zone 5)" at bounding box center [717, 695] width 203 height 22
type input "General Labourer (Zone 5)"
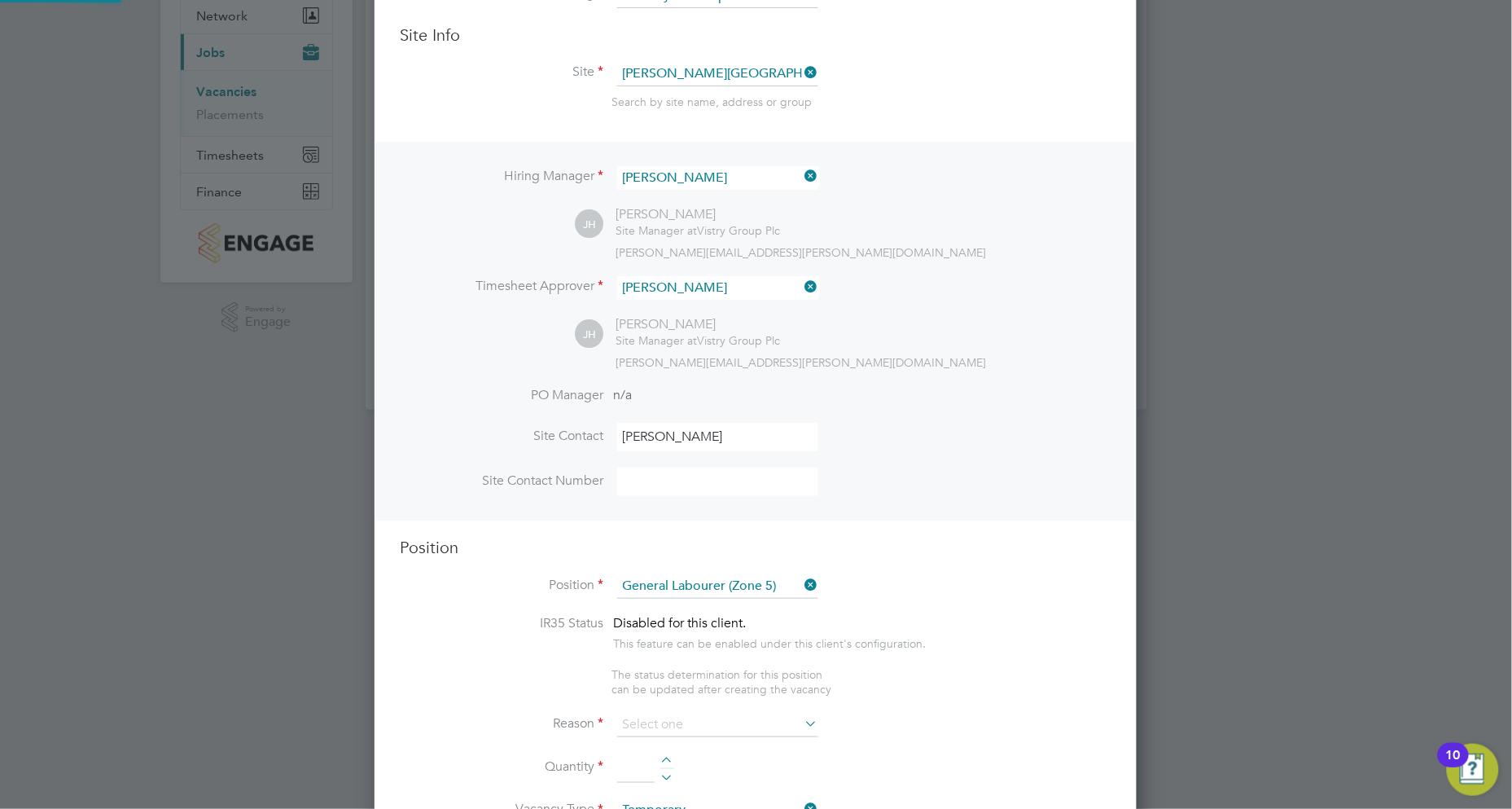
type textarea "- General labouring duties - Supporting the trades on site - Moving materials a…"
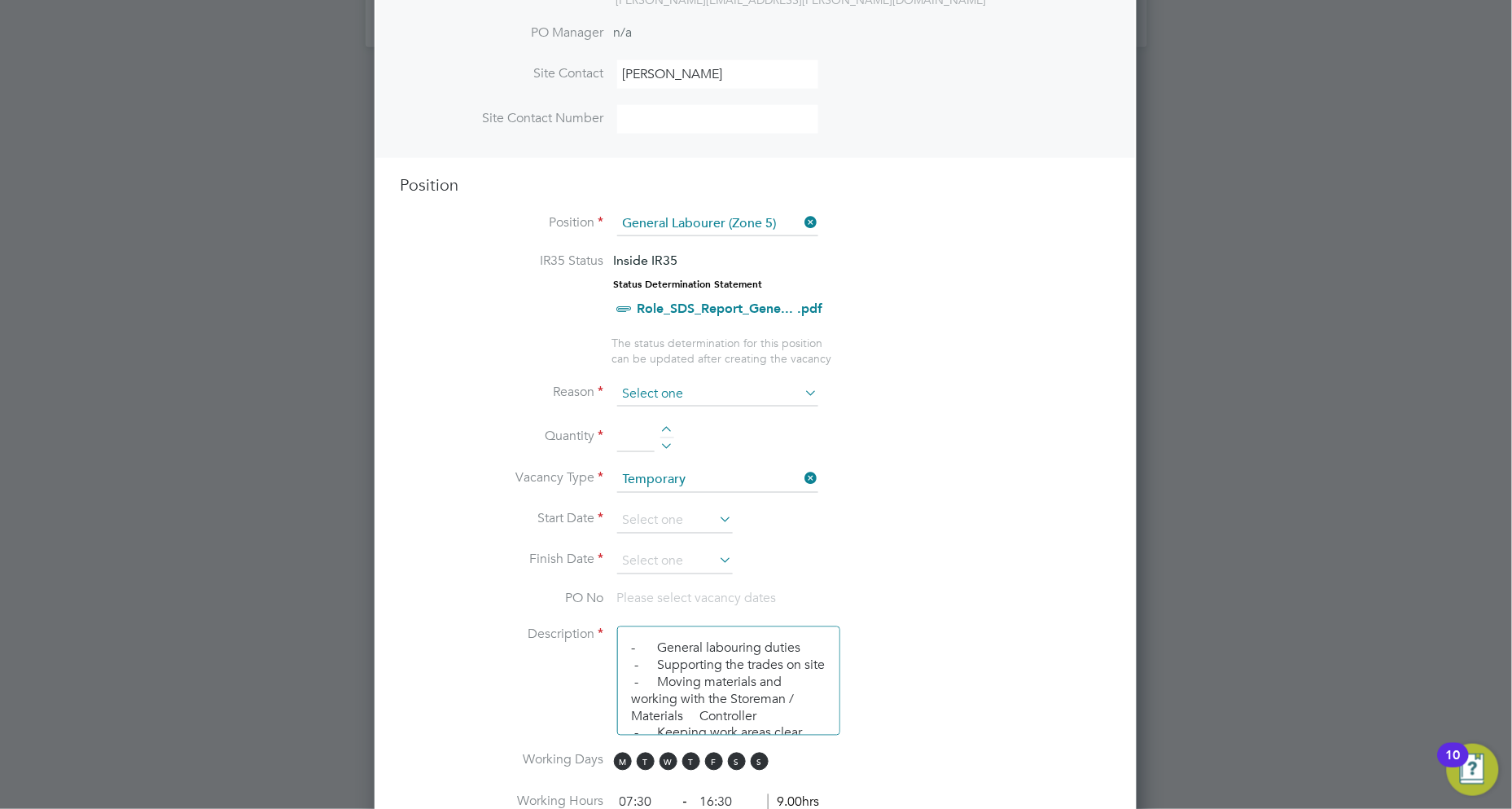
click at [676, 393] on input at bounding box center [717, 394] width 201 height 24
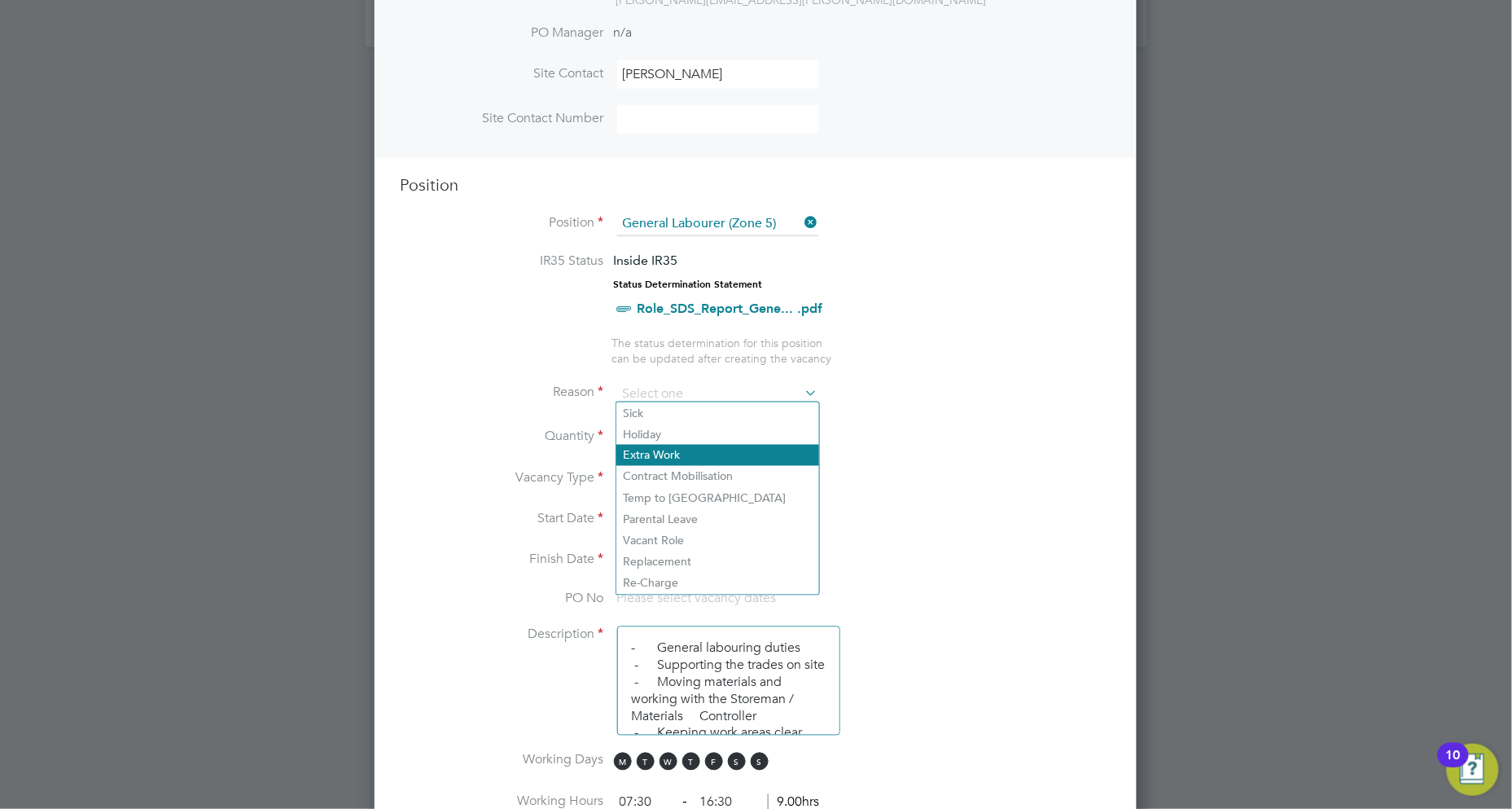
click at [682, 458] on li "Extra Work" at bounding box center [717, 456] width 203 height 22
type input "Extra Work"
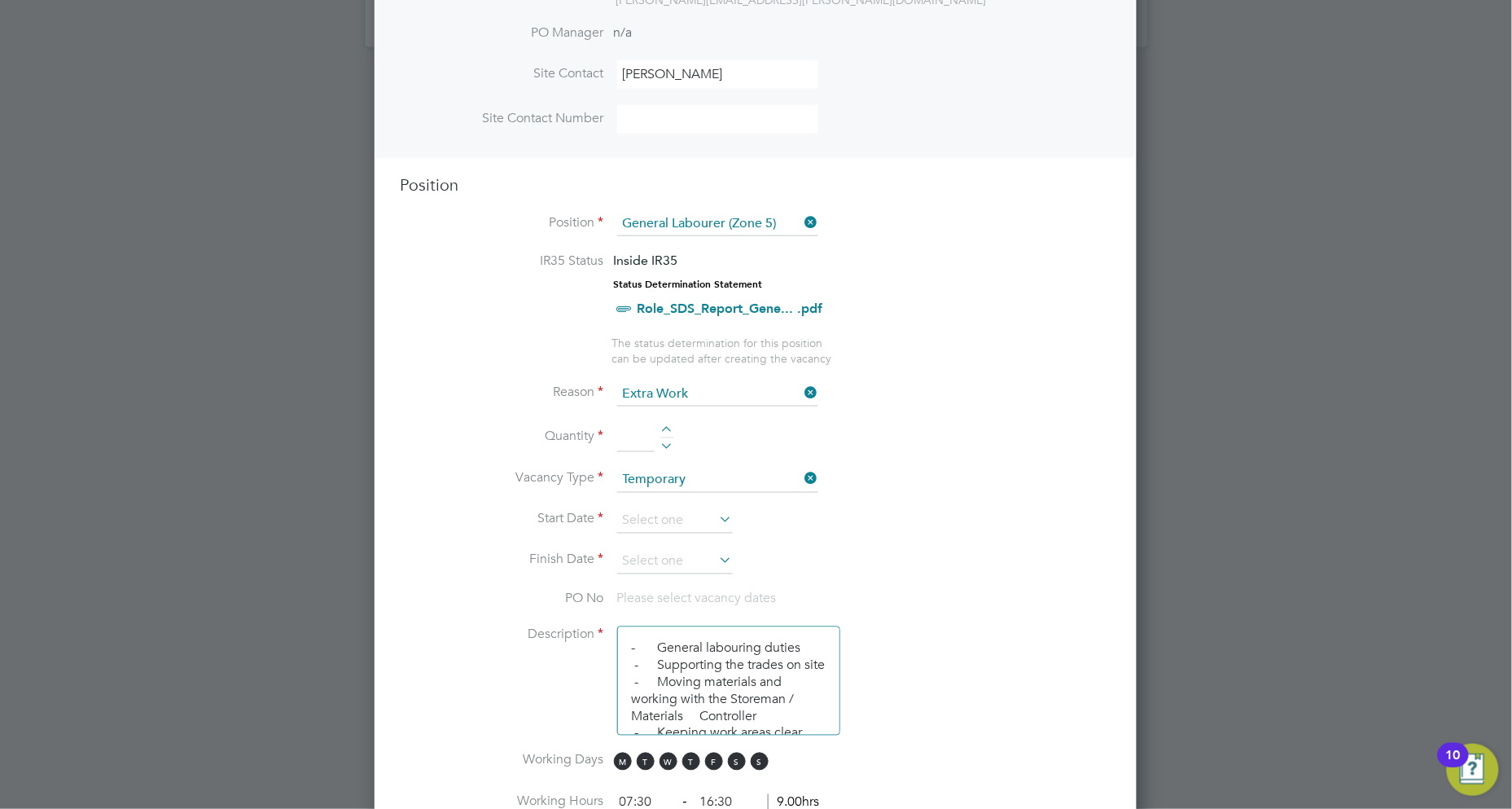
click at [666, 426] on div at bounding box center [666, 432] width 14 height 12
type input "1"
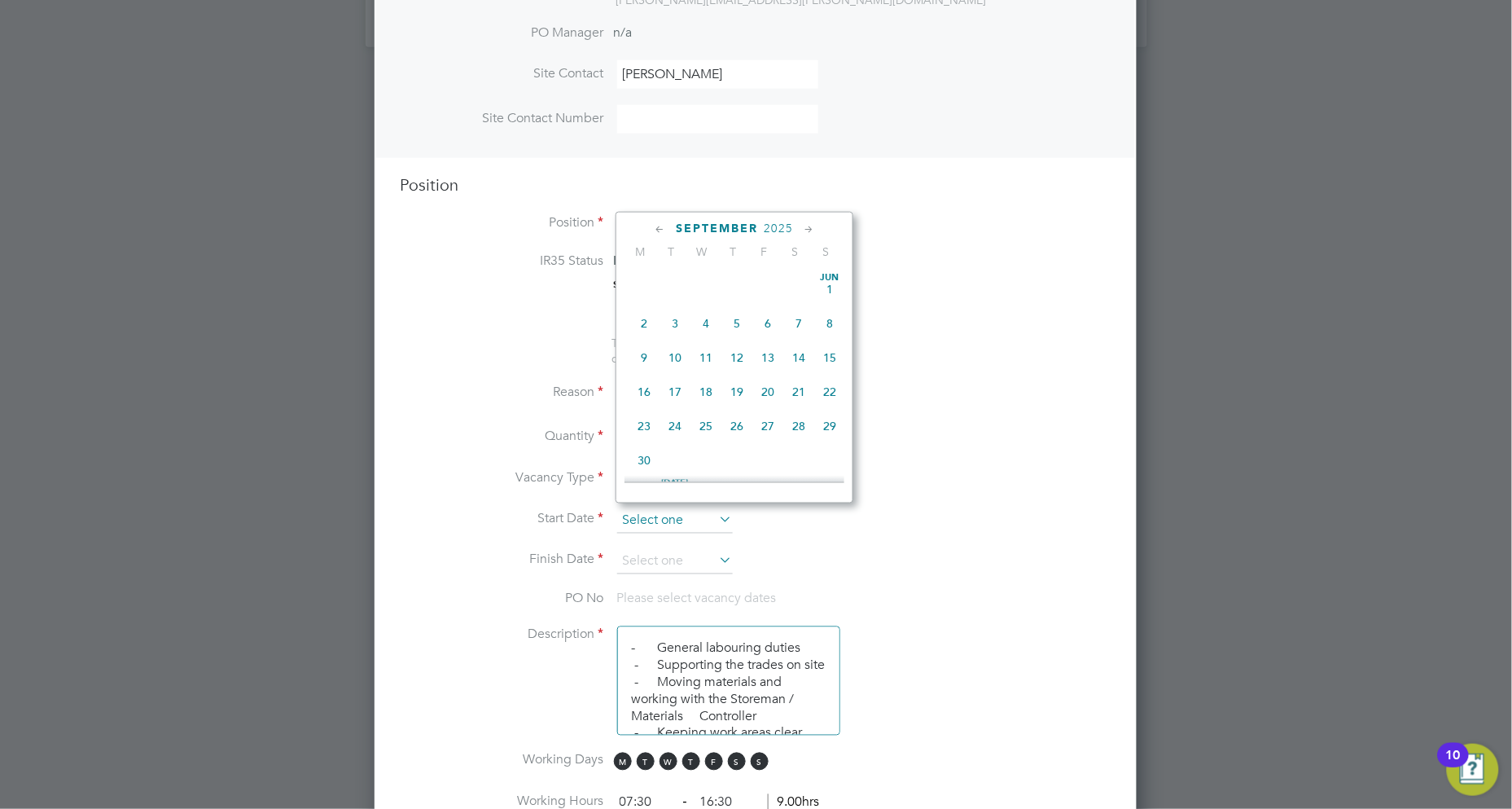
click at [671, 517] on input at bounding box center [675, 521] width 115 height 24
click at [796, 318] on span "20" at bounding box center [799, 314] width 31 height 31
type input "[DATE]"
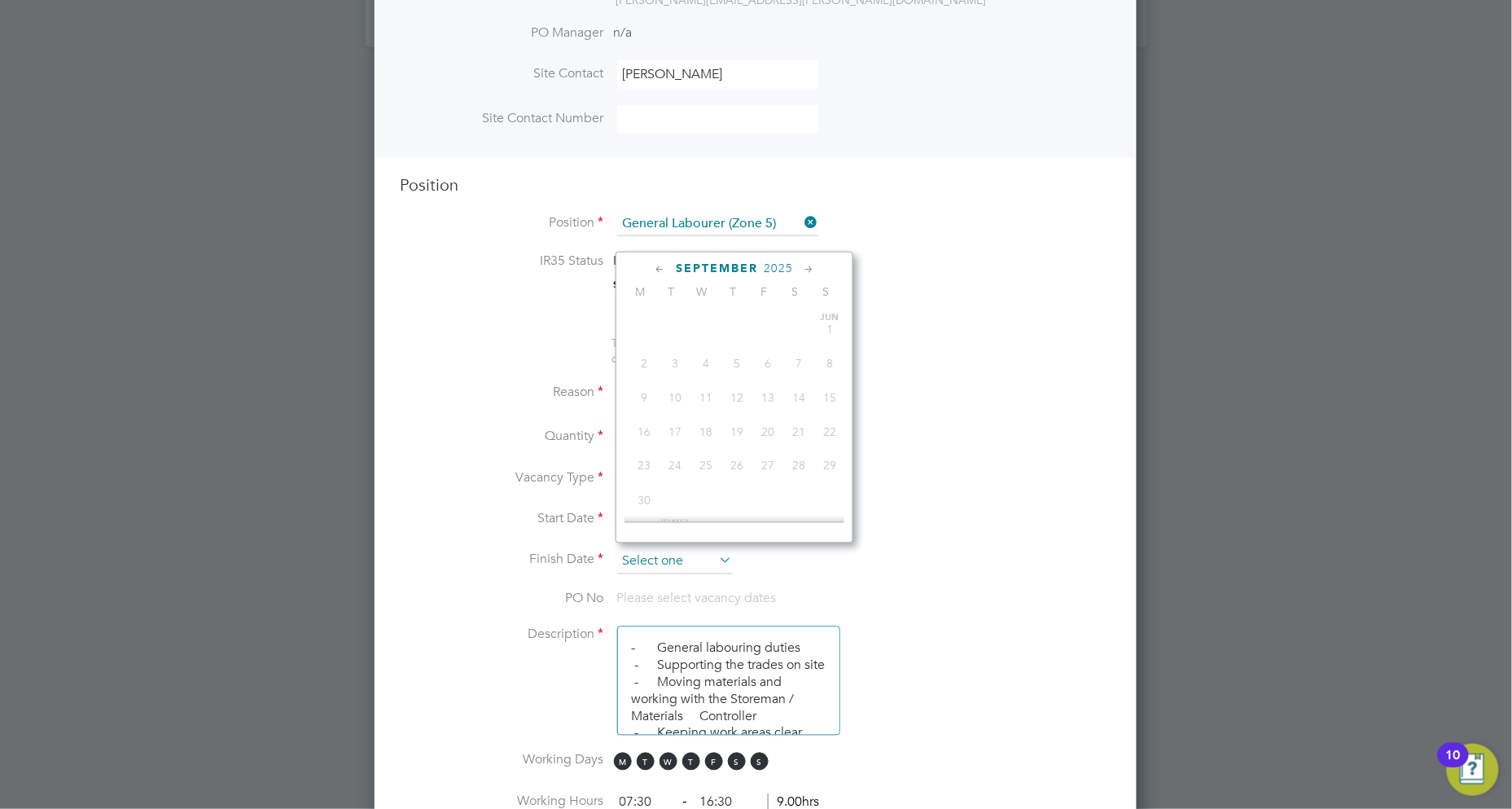
click at [675, 551] on input at bounding box center [675, 561] width 115 height 24
click at [793, 471] on span "4" at bounding box center [799, 458] width 31 height 31
type input "[DATE]"
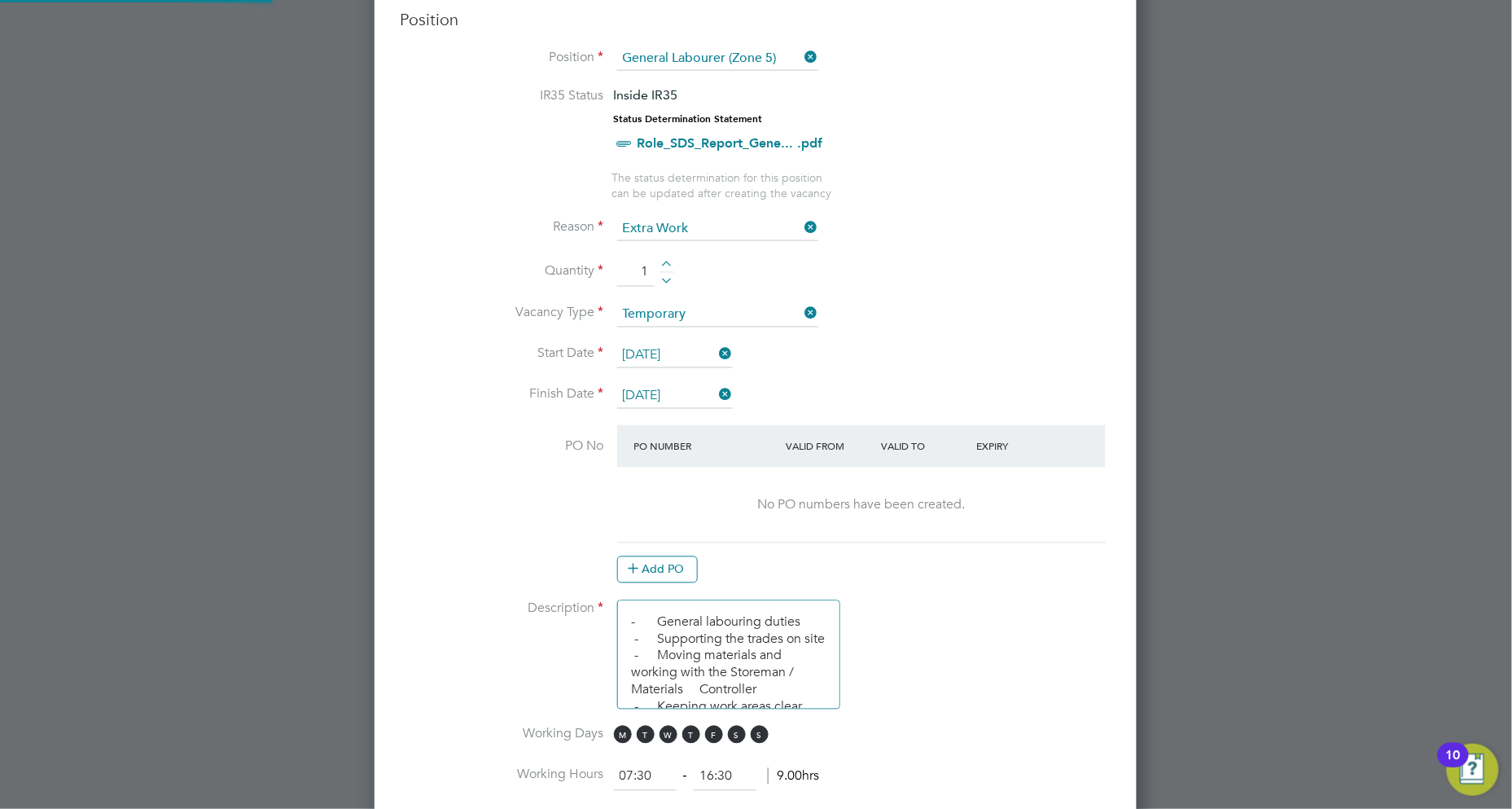
scroll to position [703, 0]
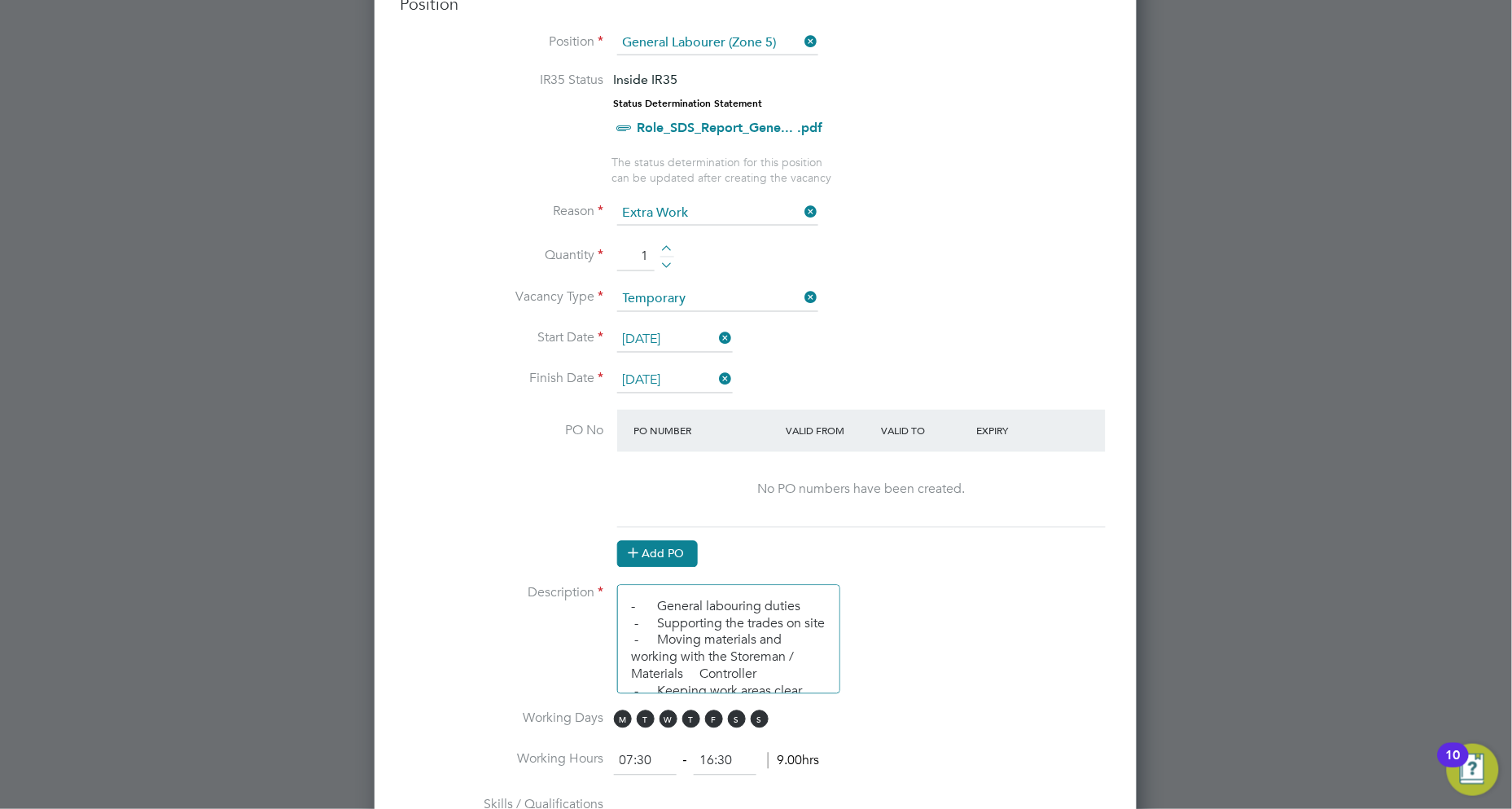
click at [676, 541] on button "Add PO" at bounding box center [657, 553] width 81 height 26
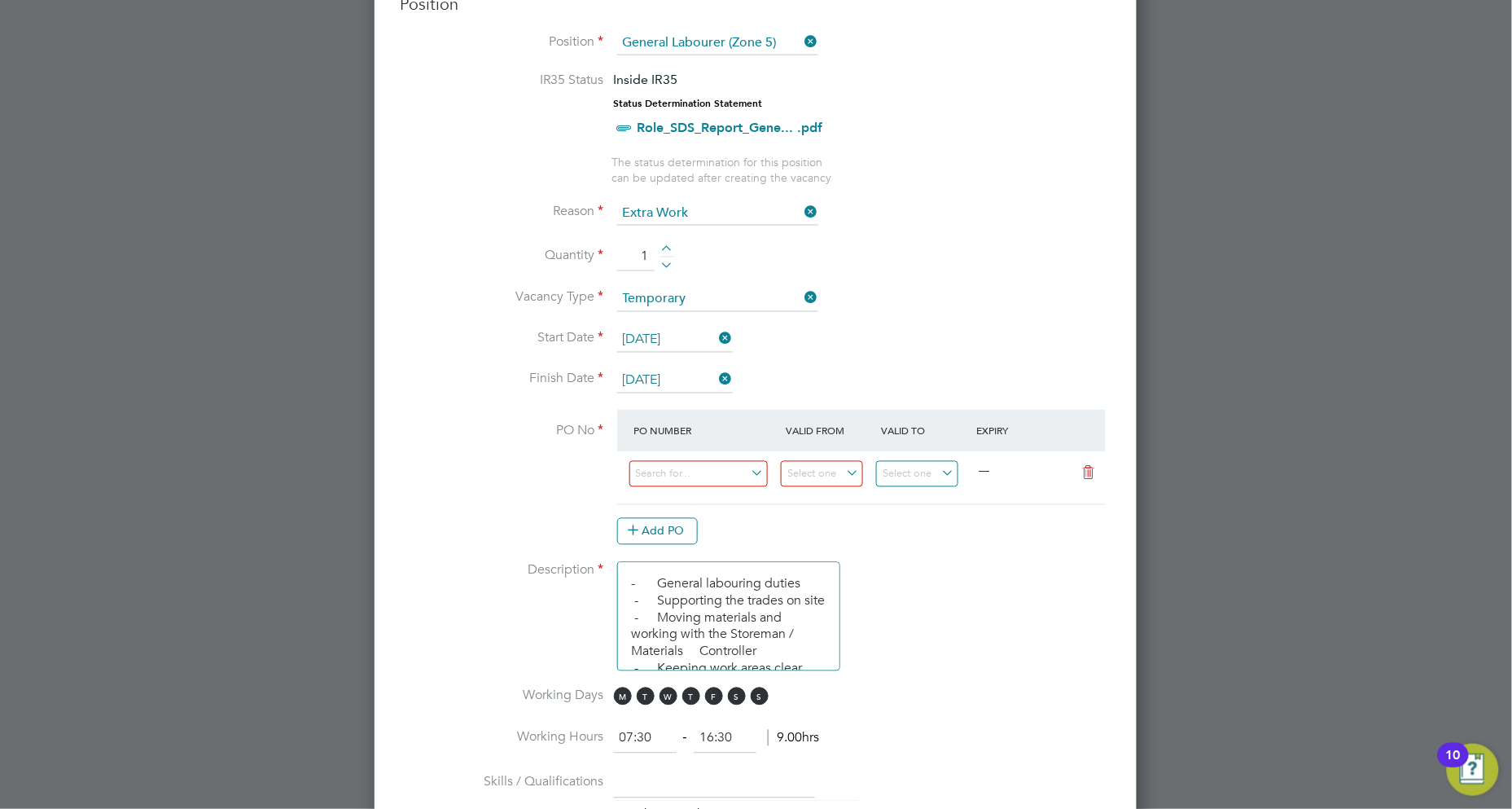
scroll to position [2453, 763]
click at [693, 470] on input at bounding box center [699, 475] width 140 height 27
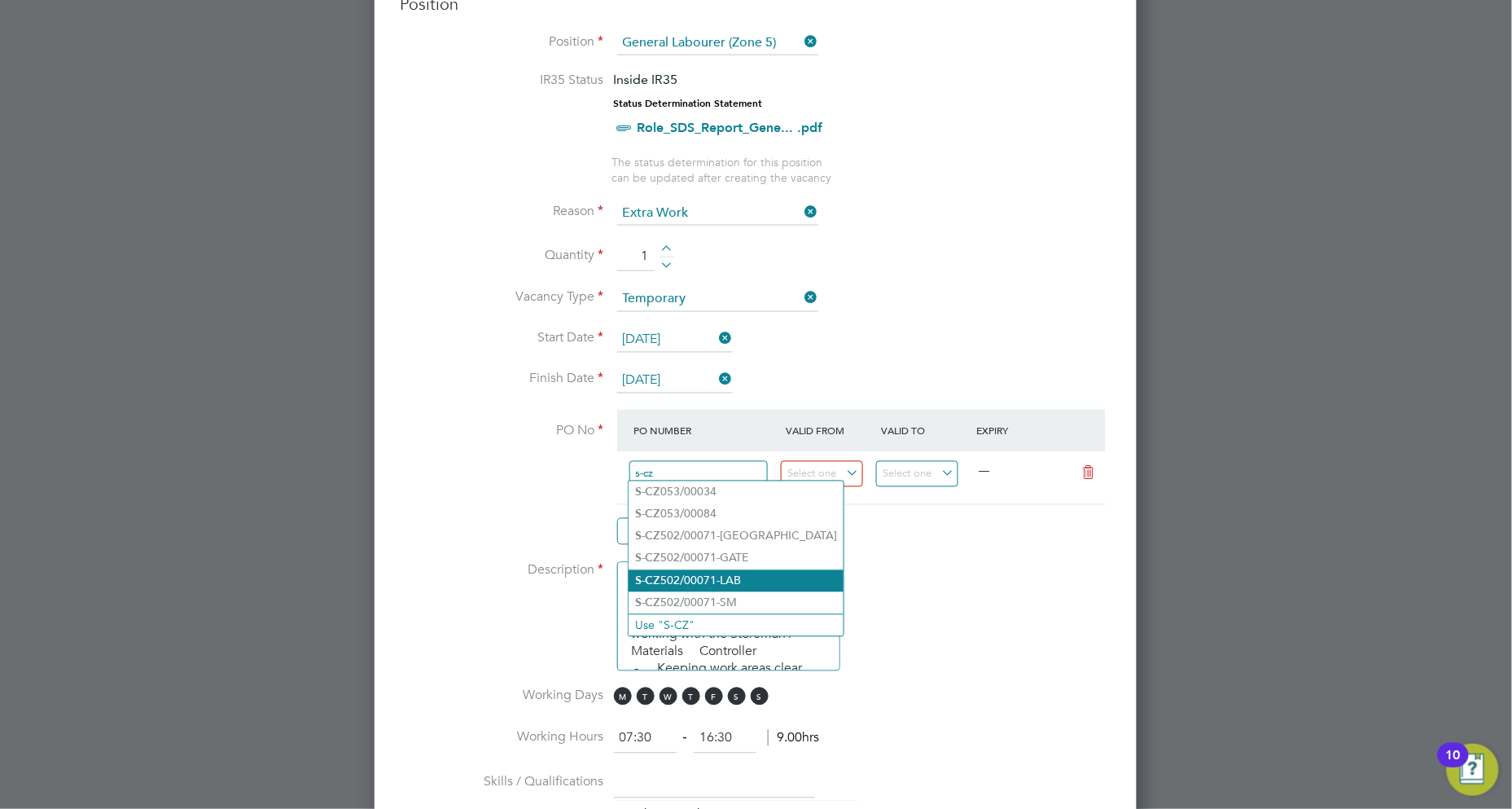
type input "s-cz"
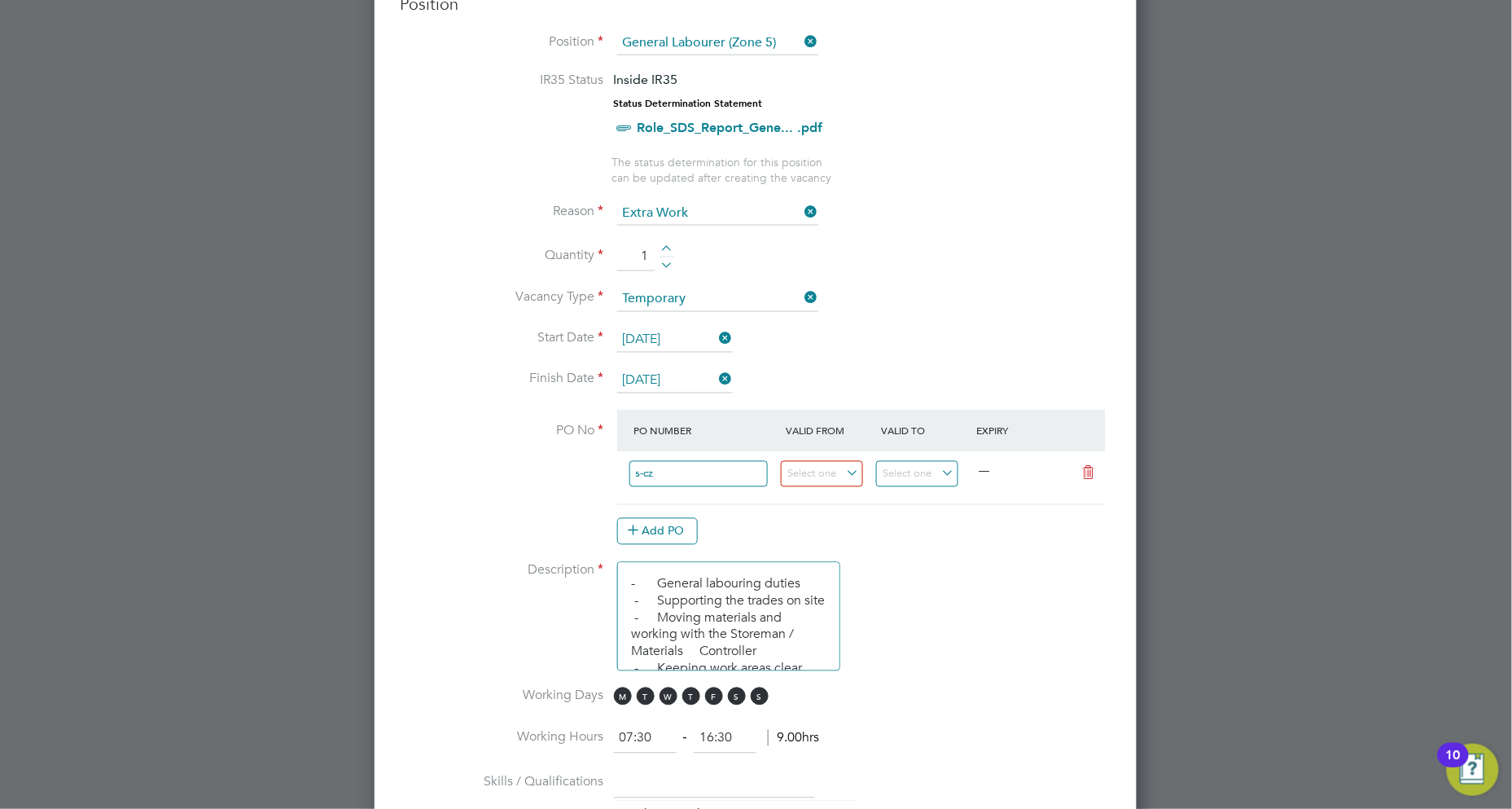
click at [715, 570] on li "S-CZ 502/00071-LAB" at bounding box center [736, 581] width 215 height 22
type input "[DATE]"
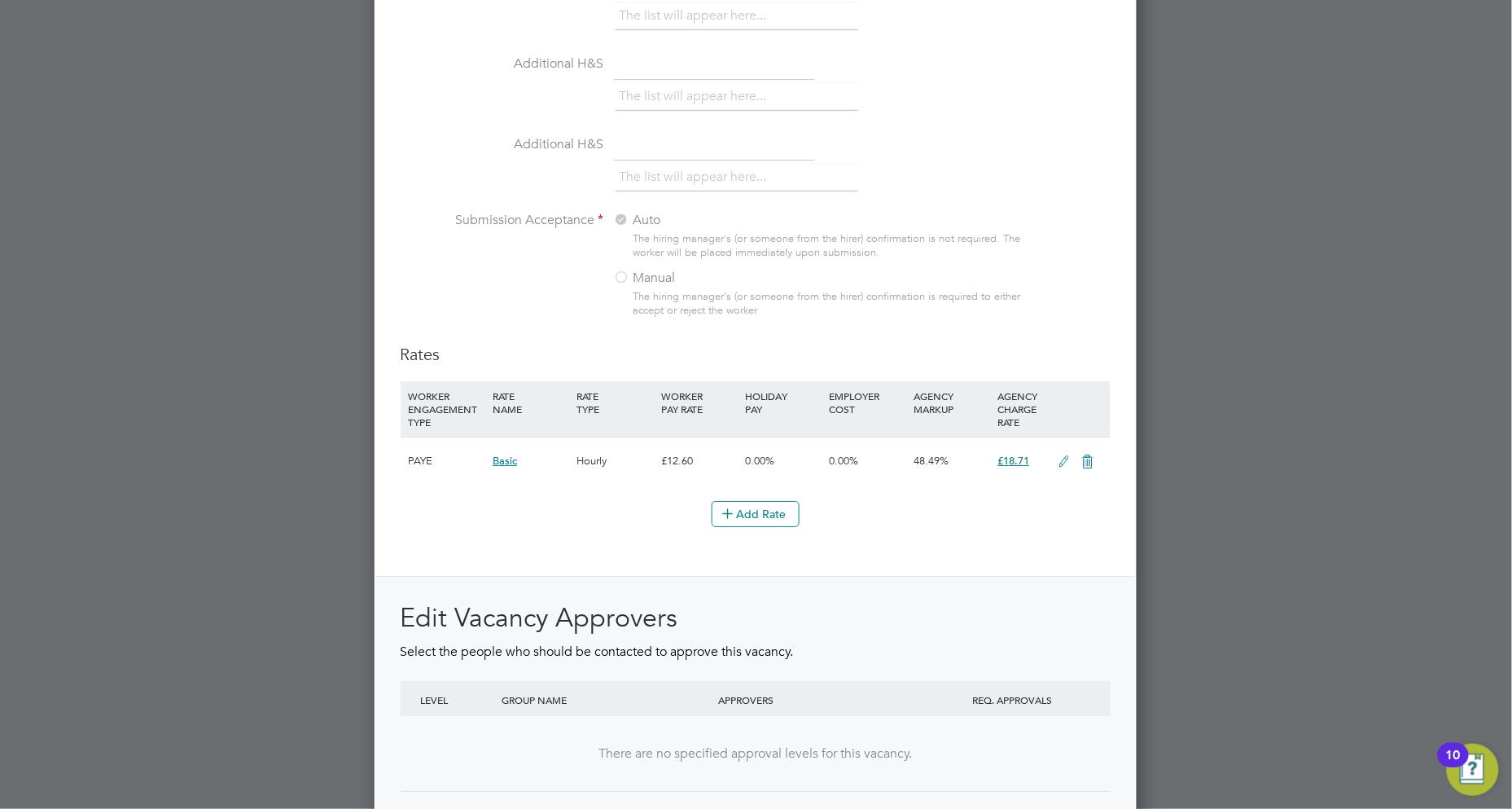
scroll to position [1704, 0]
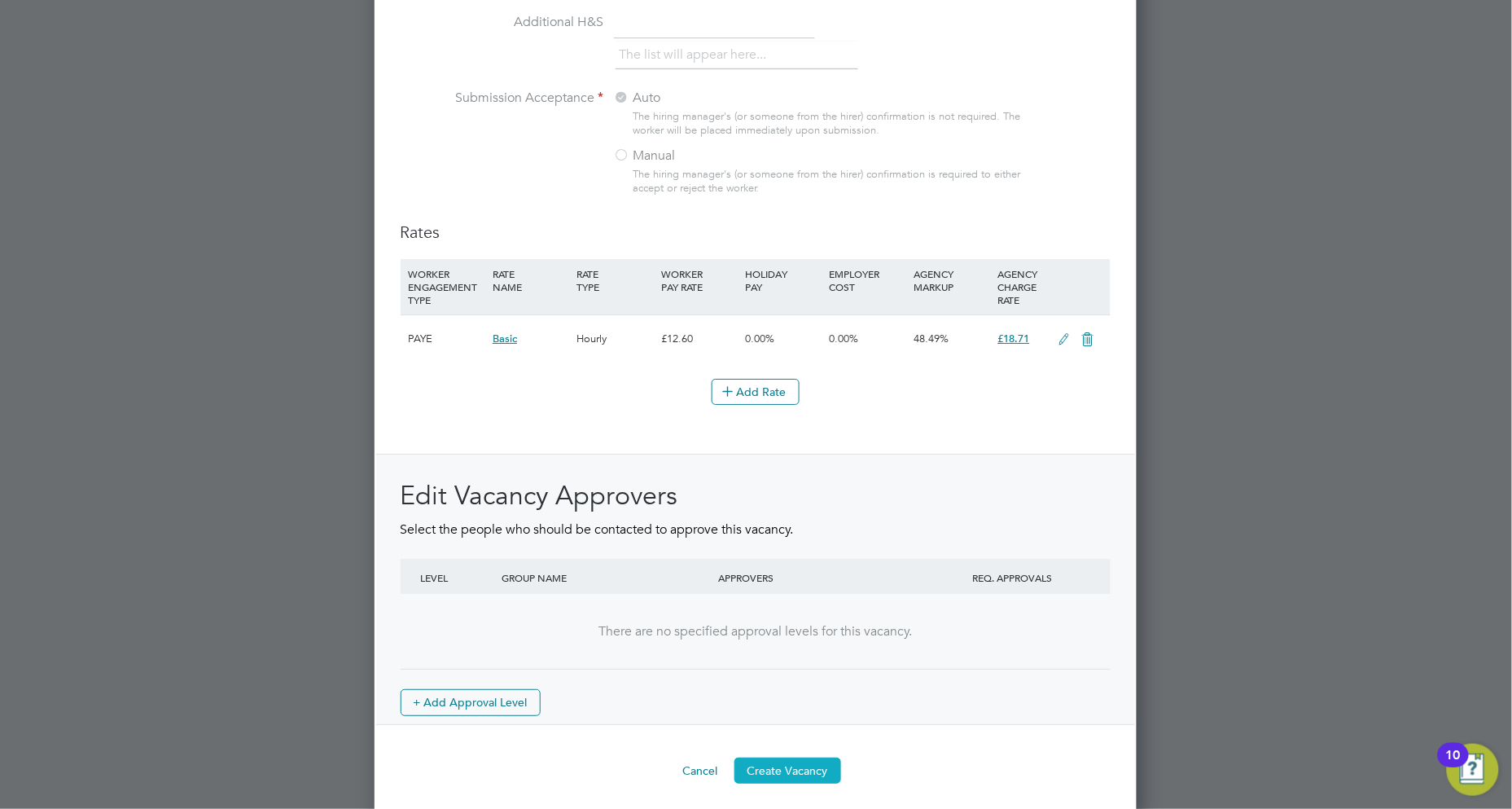
click at [801, 770] on button "Create Vacancy" at bounding box center [787, 770] width 106 height 26
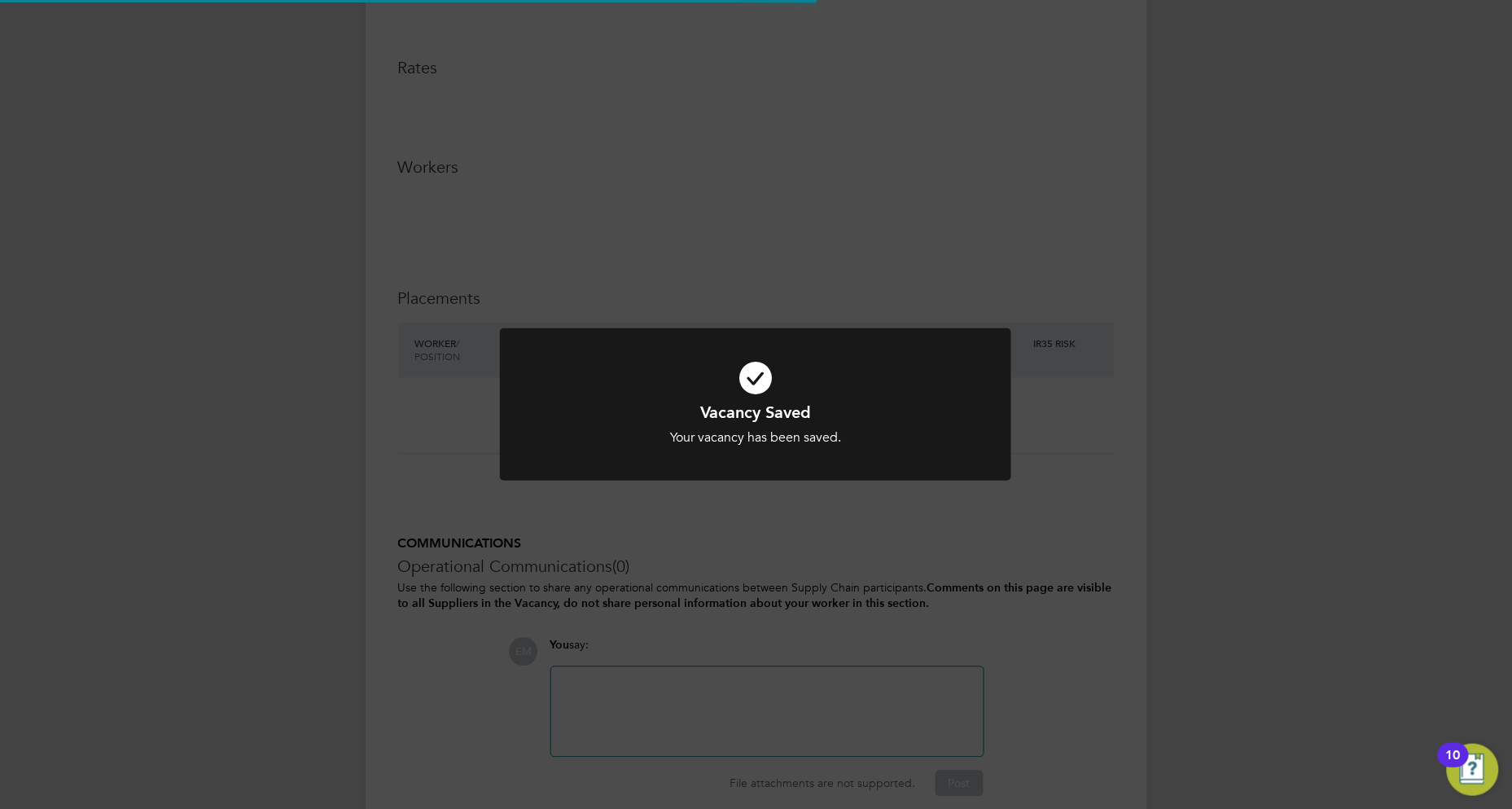
scroll to position [8, 8]
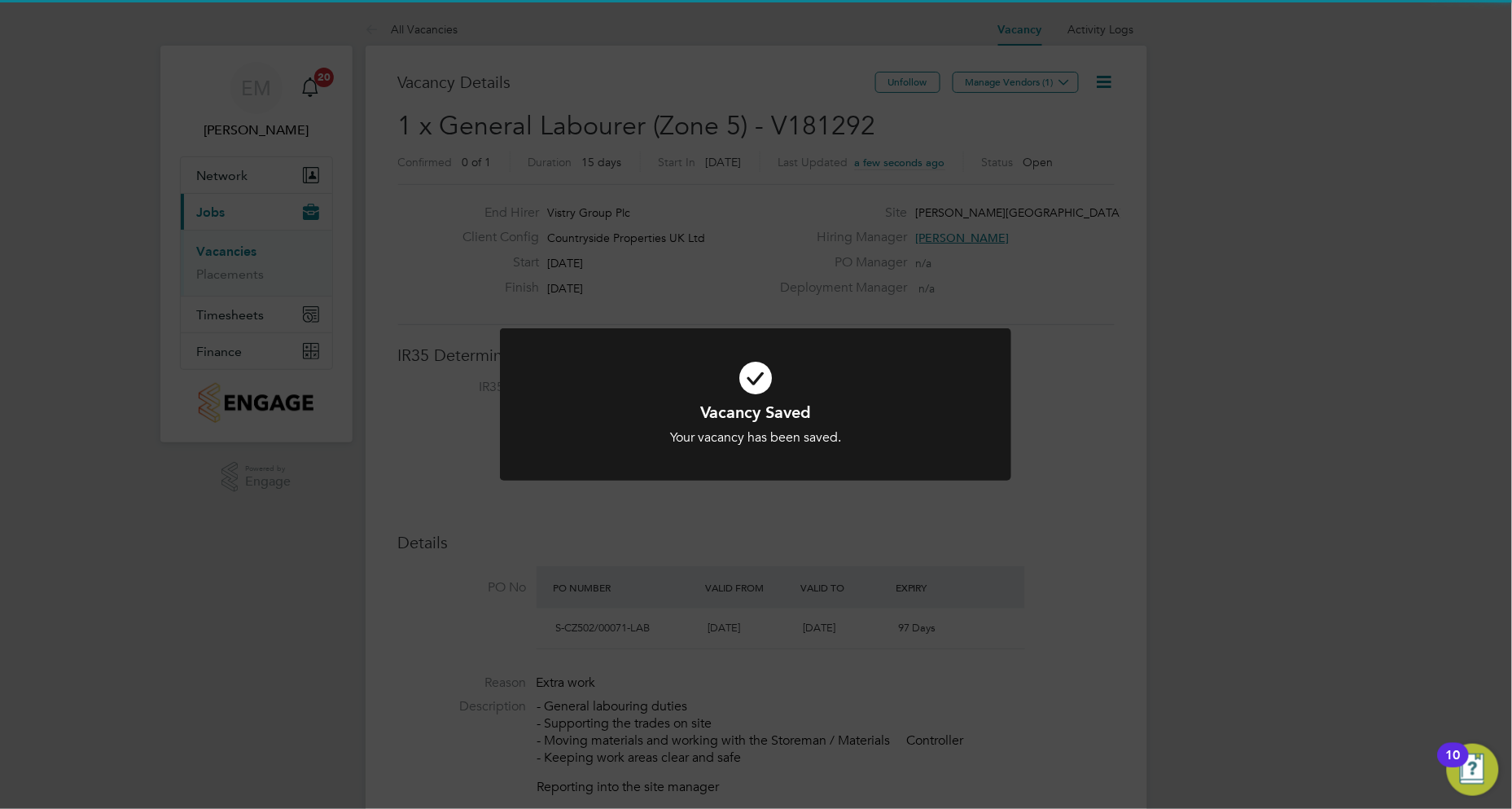
click at [926, 354] on icon at bounding box center [756, 377] width 423 height 64
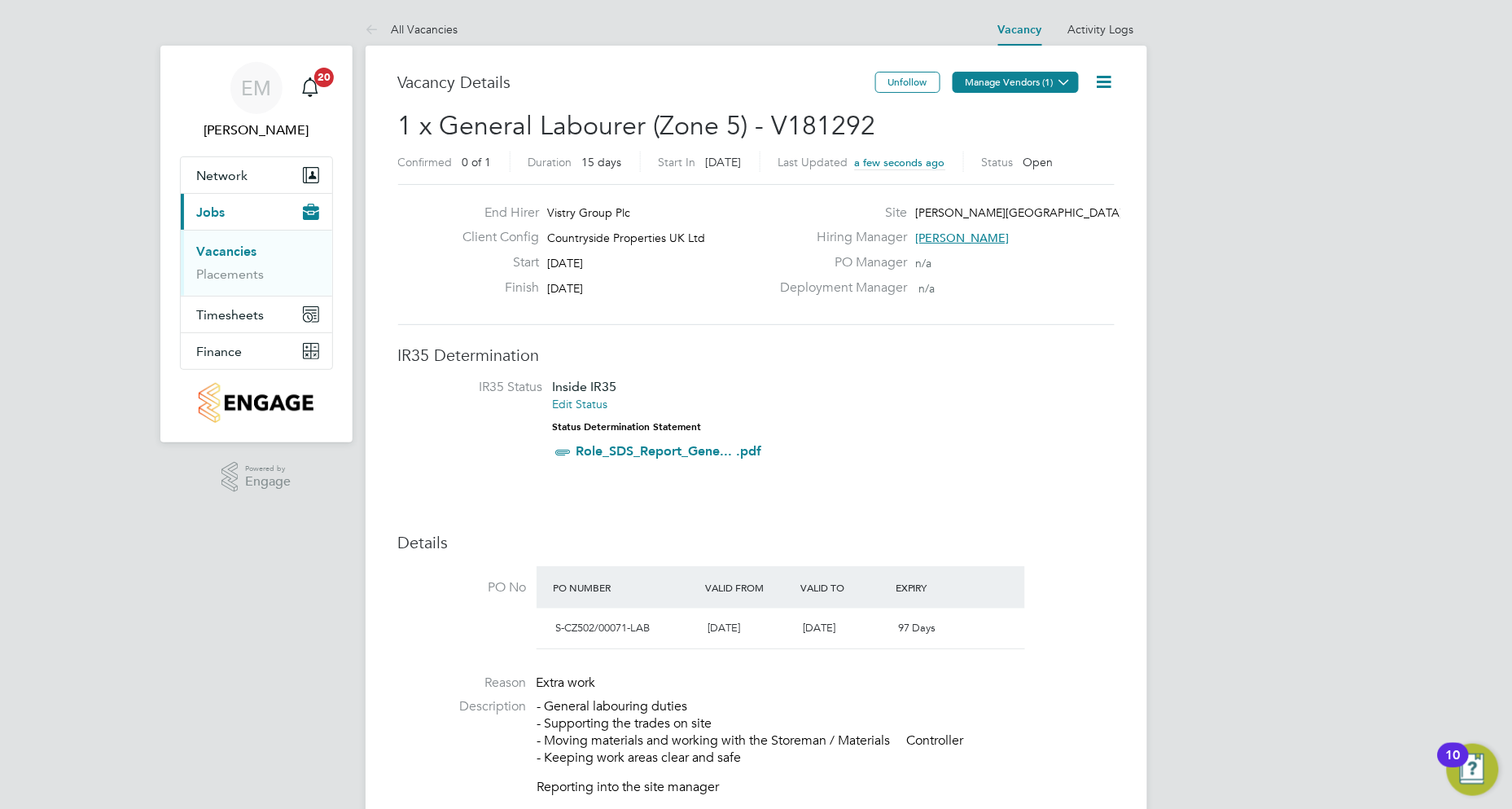
click at [1019, 90] on button "Manage Vendors (1)" at bounding box center [1016, 83] width 126 height 22
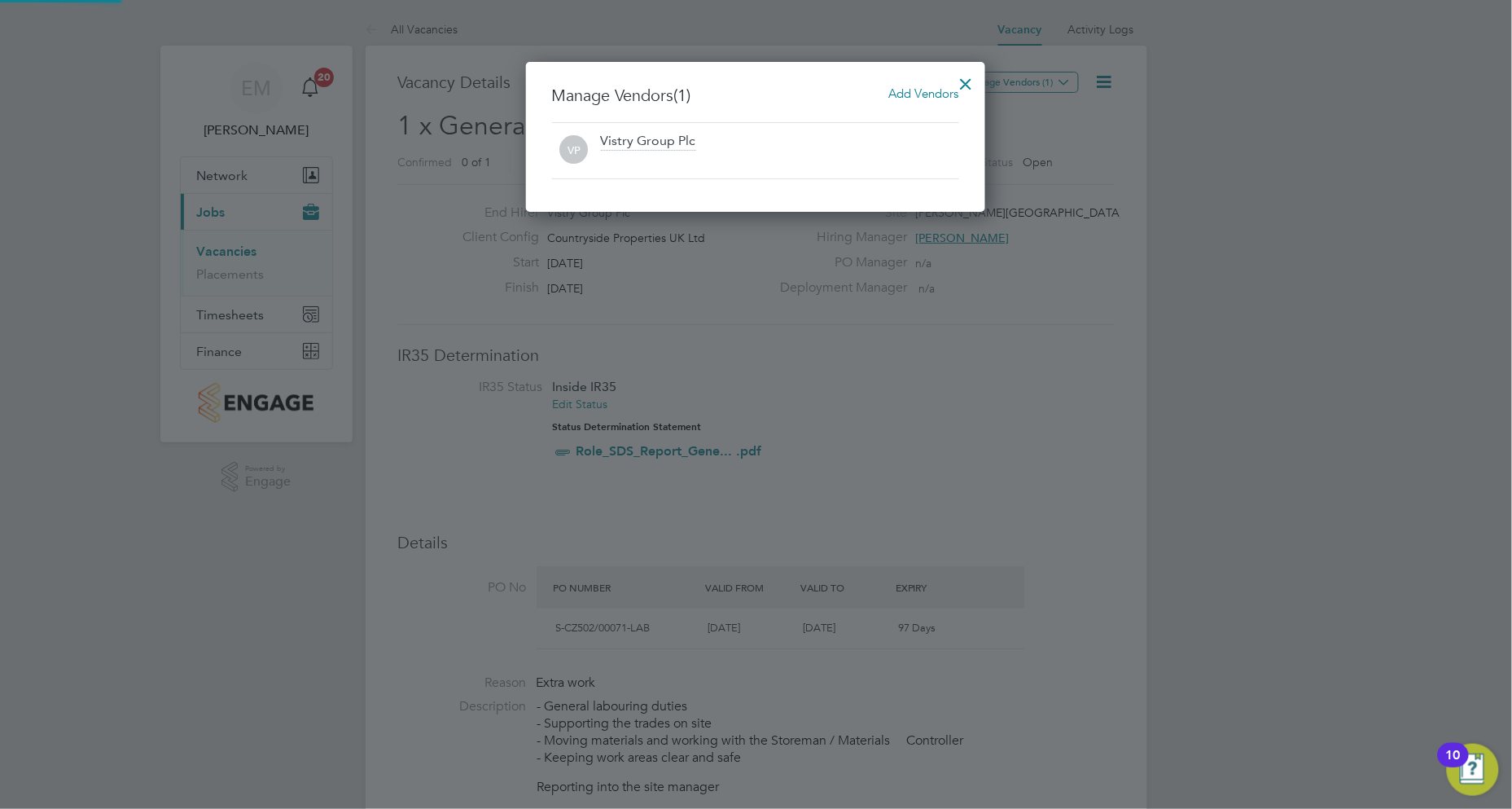
click at [905, 96] on span "Add Vendors" at bounding box center [924, 93] width 70 height 15
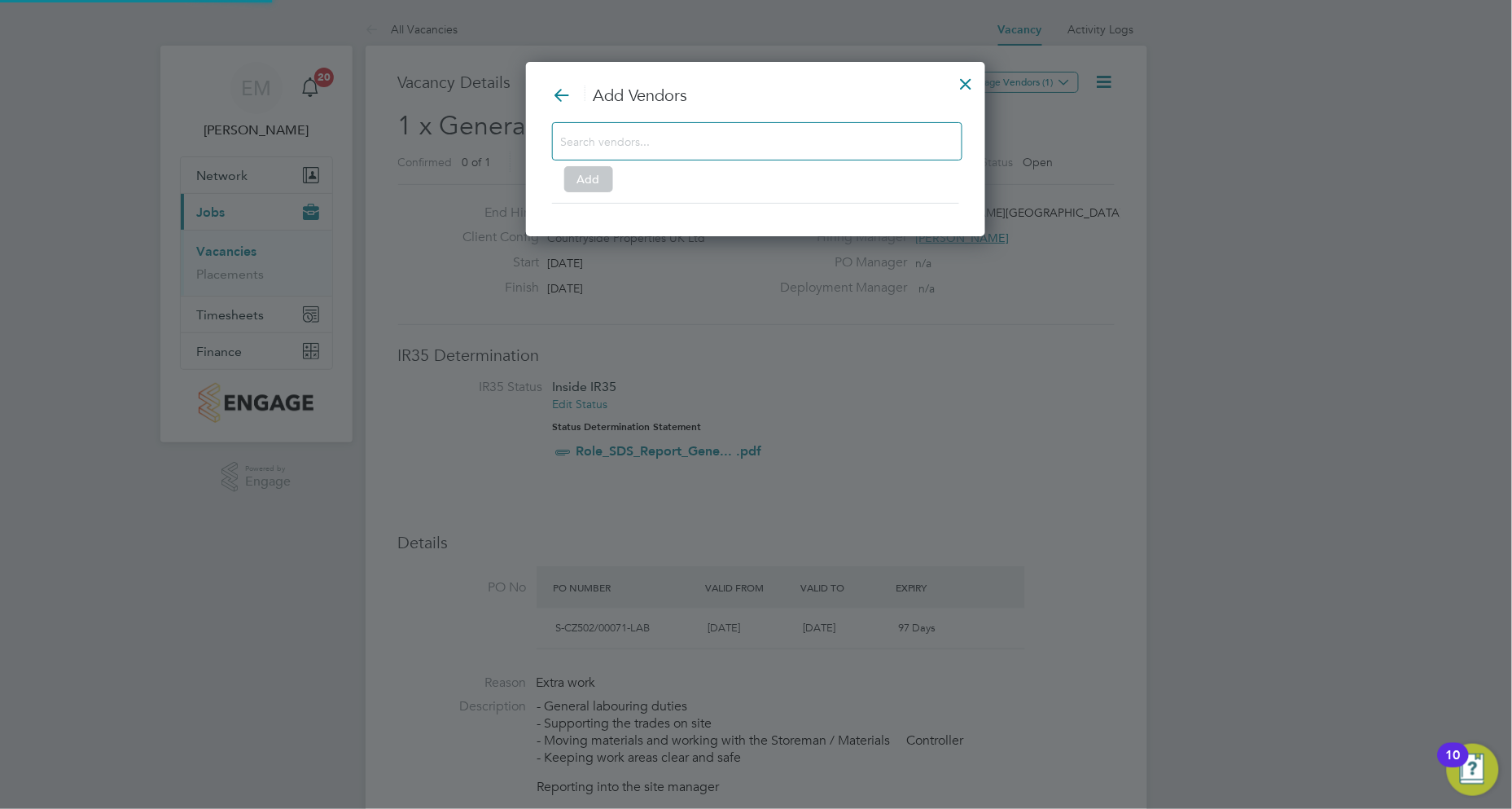
click at [676, 149] on input at bounding box center [744, 141] width 367 height 22
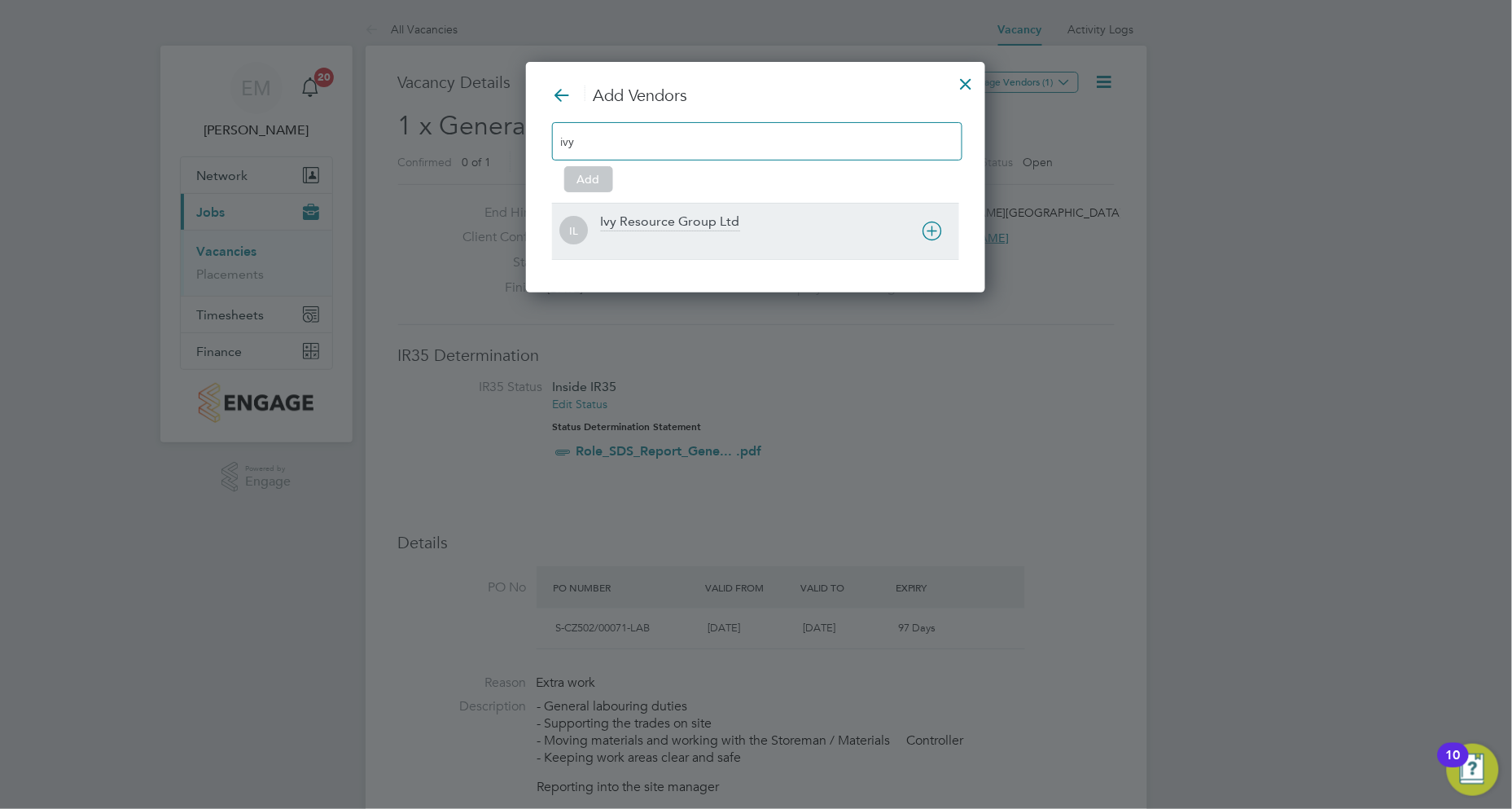
type input "ivy"
click at [755, 220] on div "Ivy Resource Group Ltd" at bounding box center [780, 232] width 358 height 36
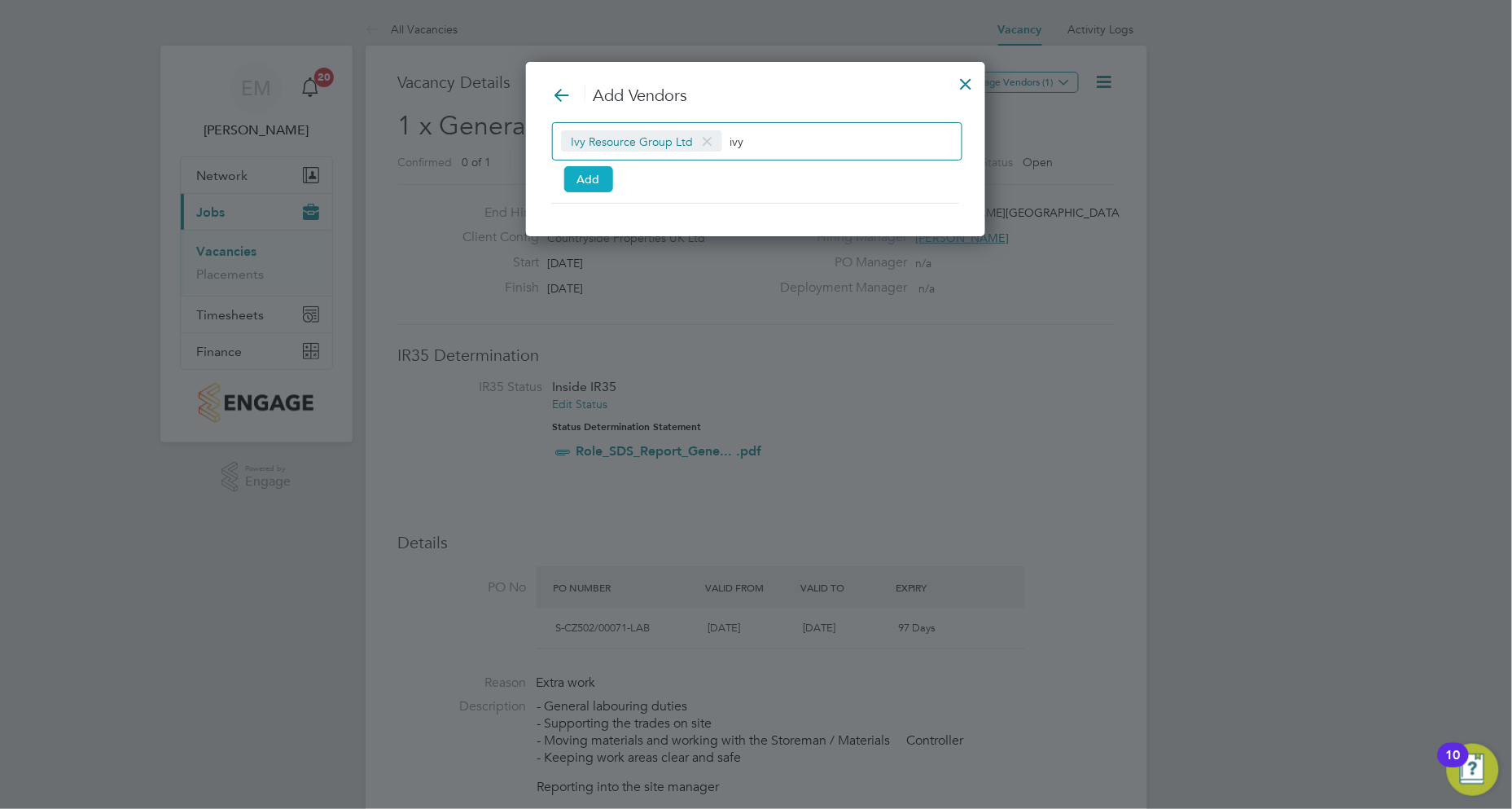
click at [595, 179] on button "Add" at bounding box center [589, 178] width 49 height 26
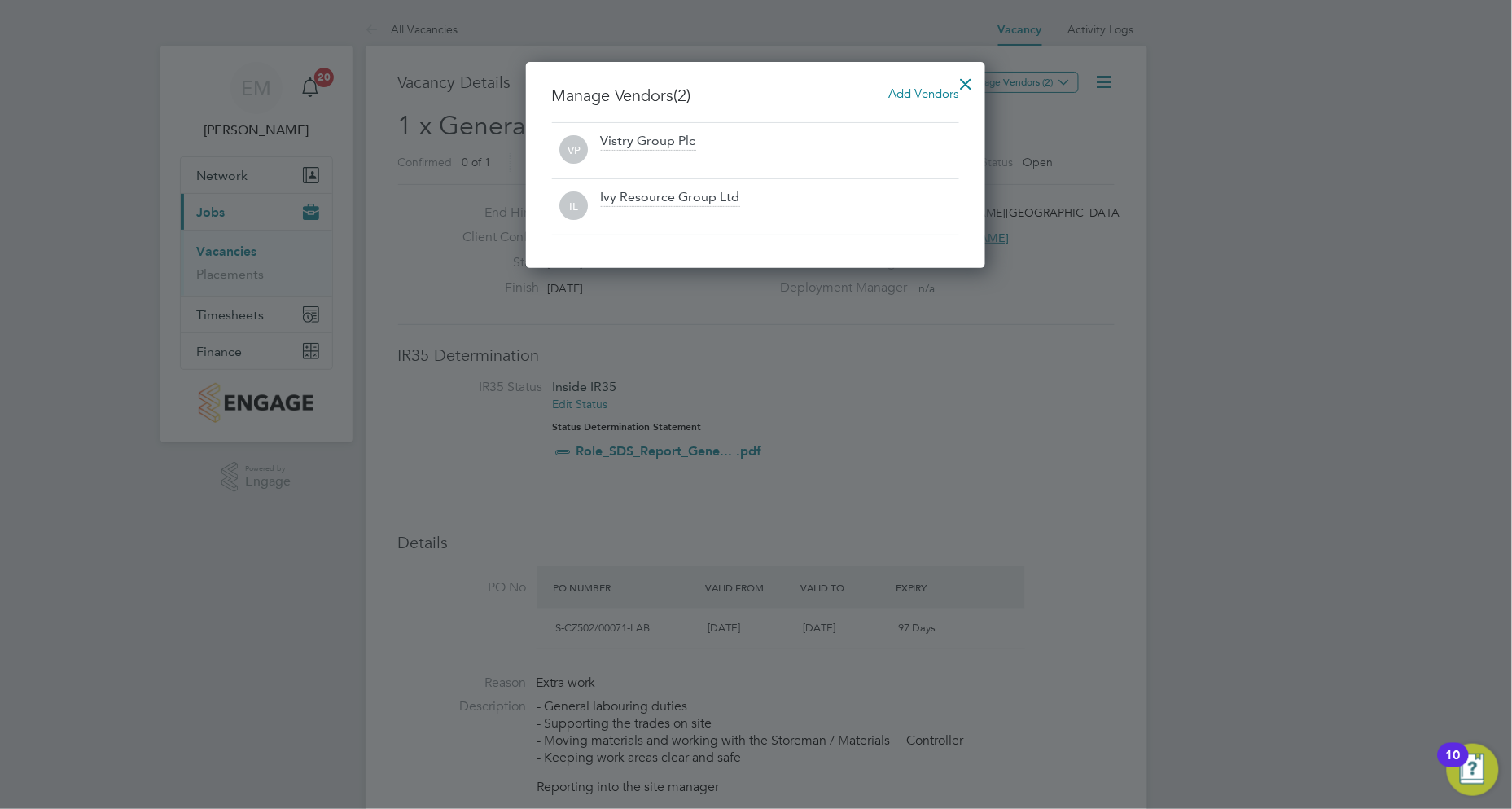
click at [973, 77] on div at bounding box center [966, 79] width 30 height 30
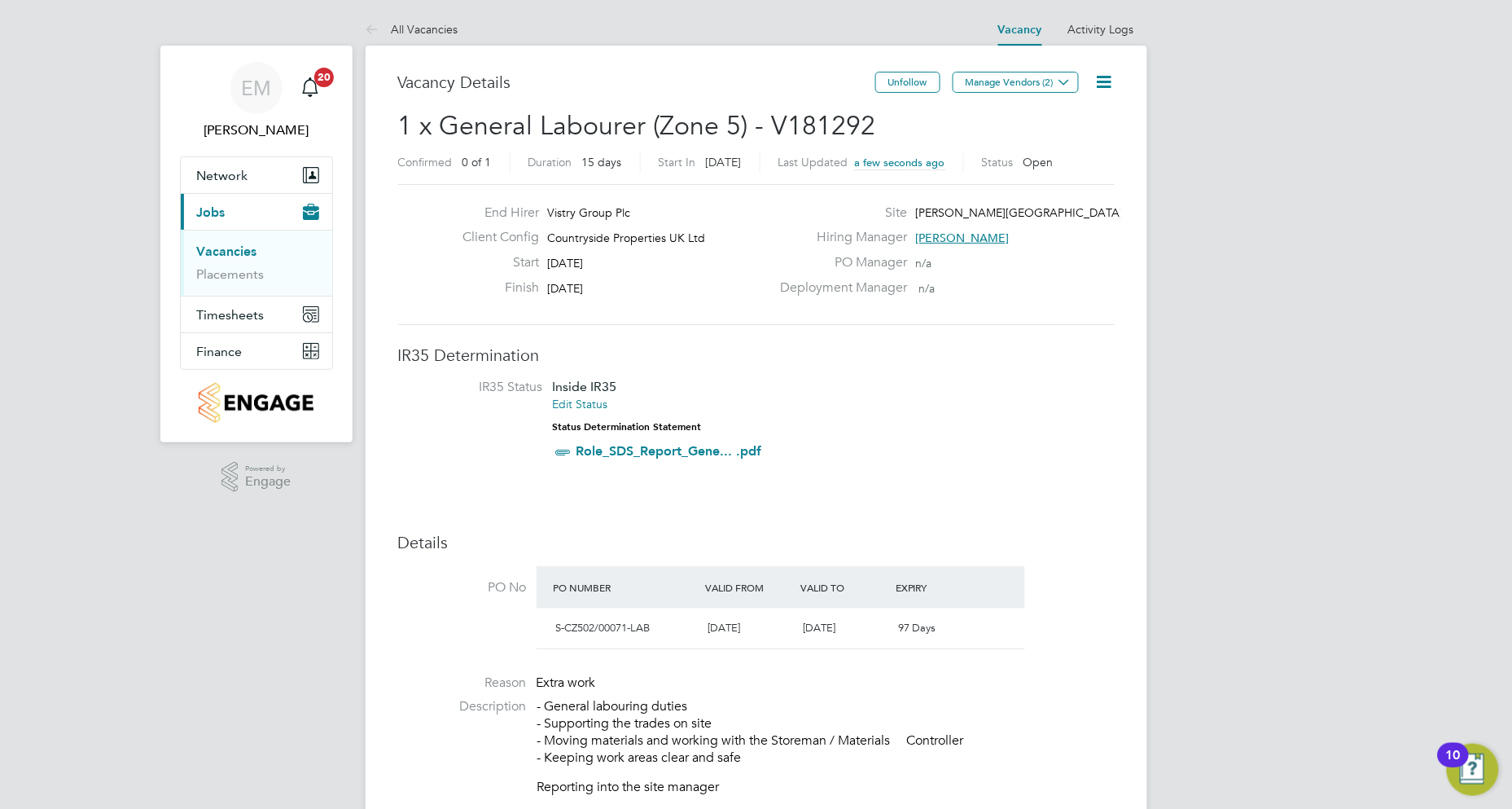
click at [236, 253] on link "Vacancies" at bounding box center [227, 250] width 60 height 15
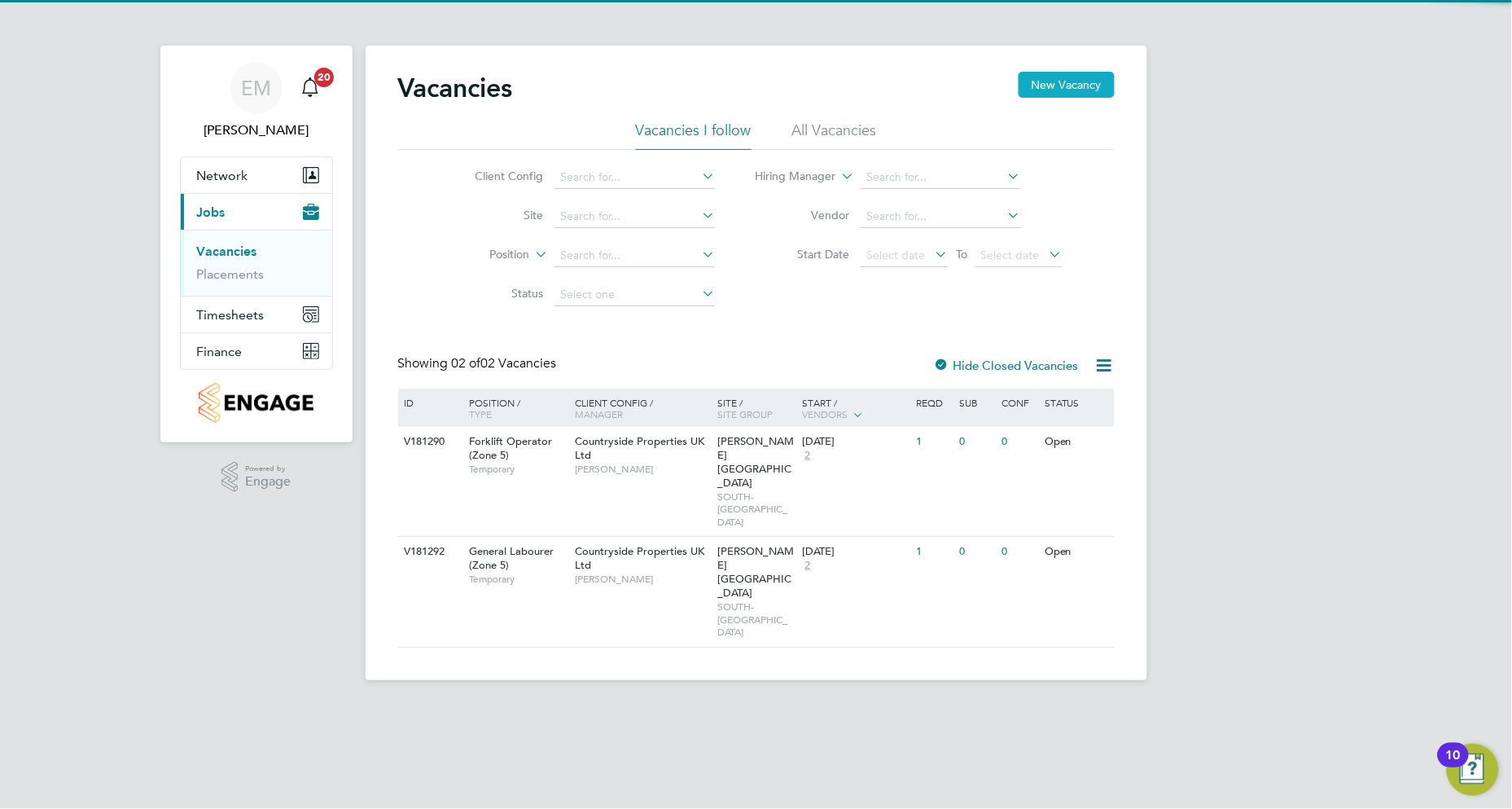
click at [1051, 89] on button "New Vacancy" at bounding box center [1066, 85] width 96 height 26
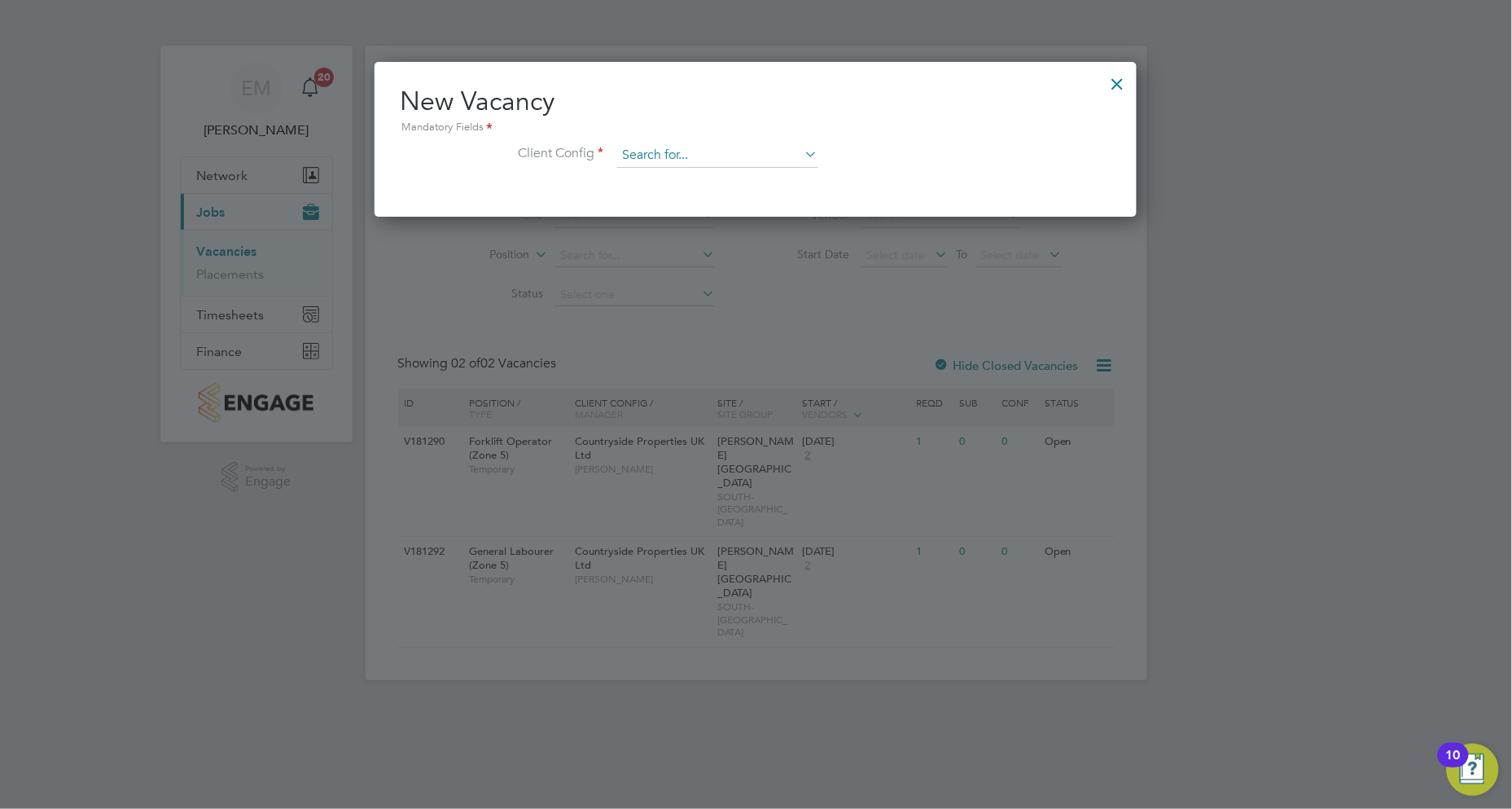
click at [706, 155] on input at bounding box center [717, 155] width 201 height 24
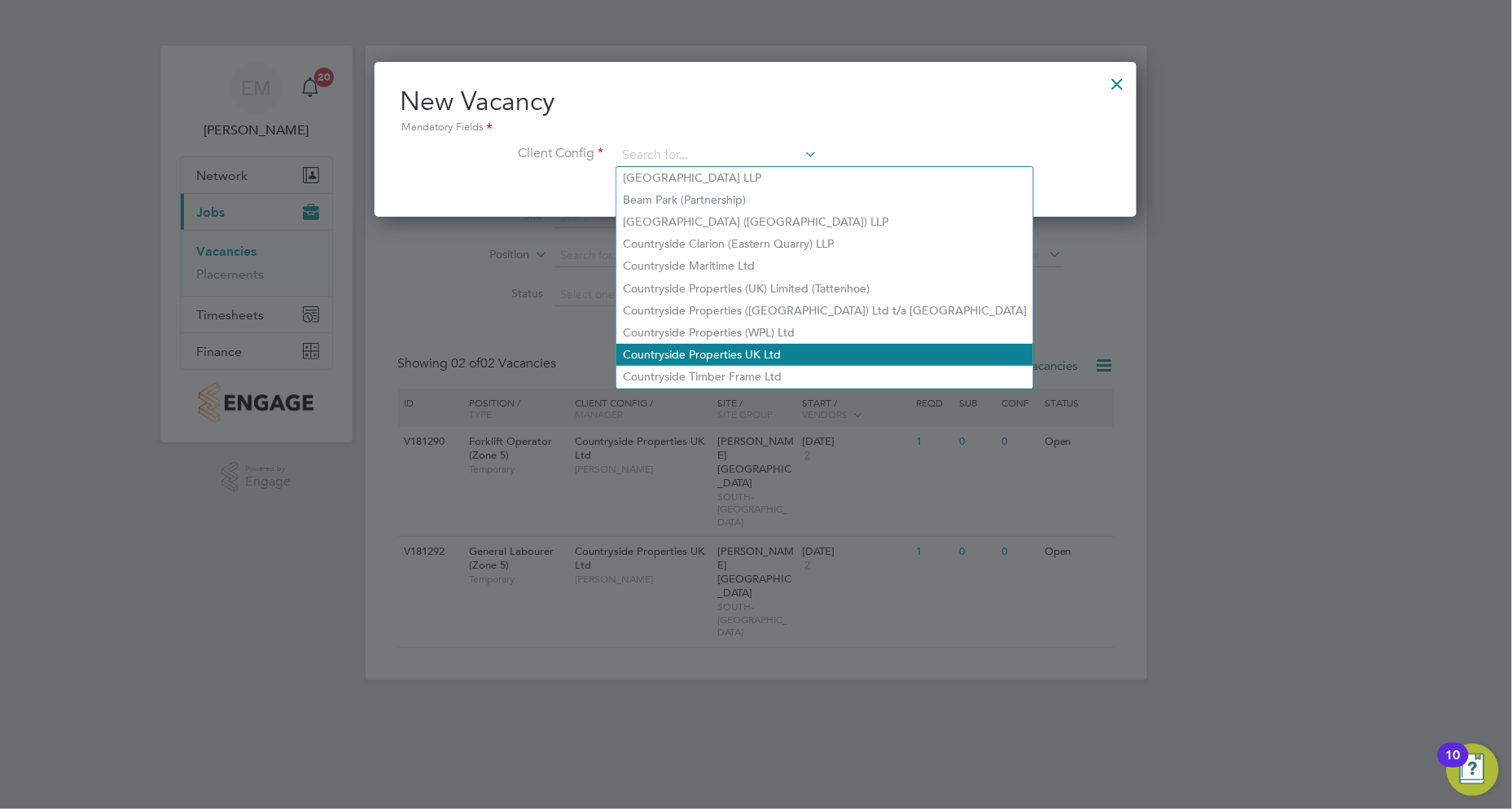
click at [751, 346] on li "Countryside Properties UK Ltd" at bounding box center [824, 355] width 417 height 22
type input "Countryside Properties UK Ltd"
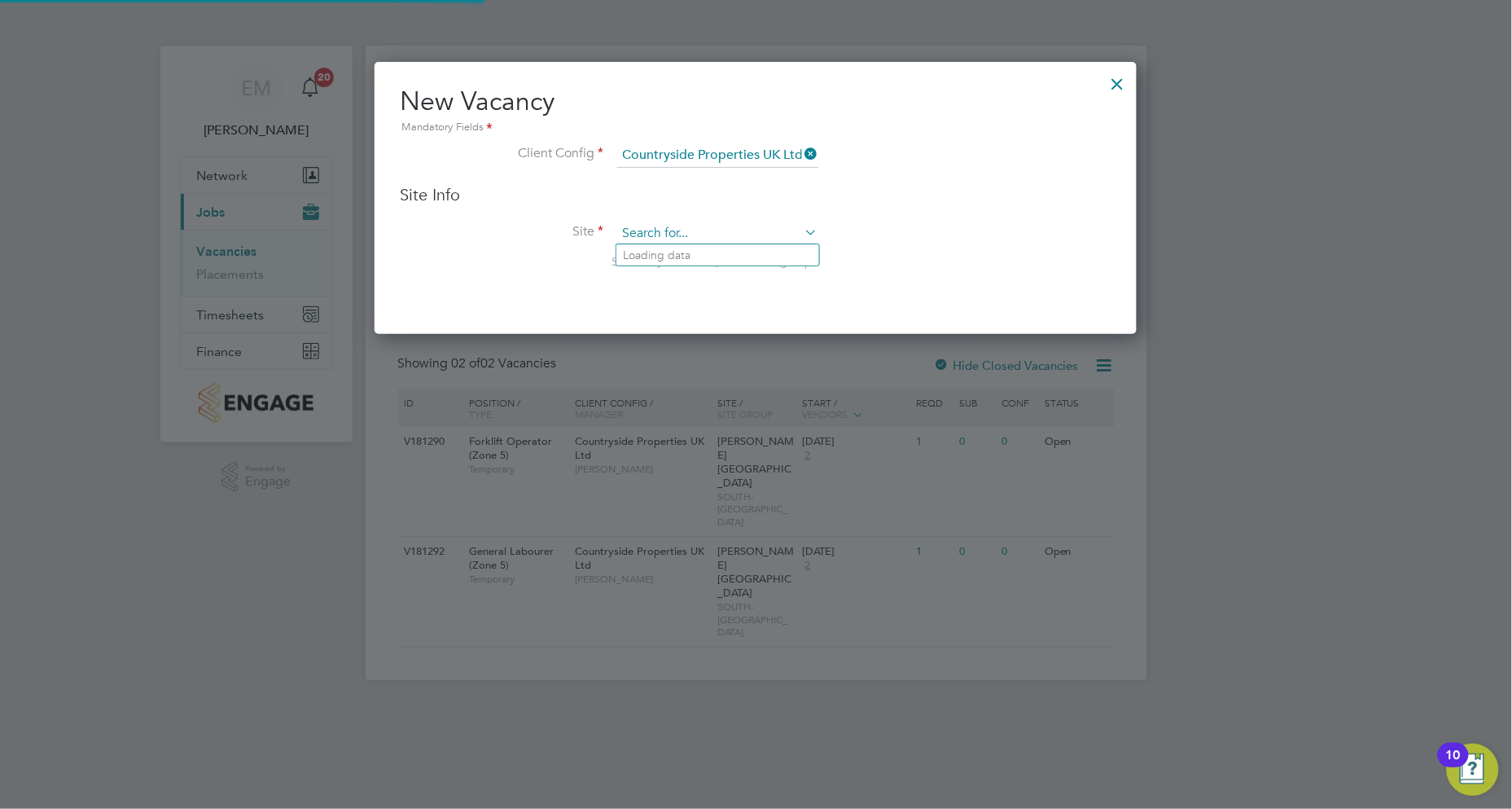
click at [726, 242] on div "Vacancies New Vacancy Vacancies I follow All Vacancies Client Config Site Posit…" at bounding box center [756, 363] width 782 height 634
click at [726, 244] on li "[PERSON_NAME][GEOGRAPHIC_DATA]" at bounding box center [717, 255] width 203 height 22
type input "[PERSON_NAME][GEOGRAPHIC_DATA]"
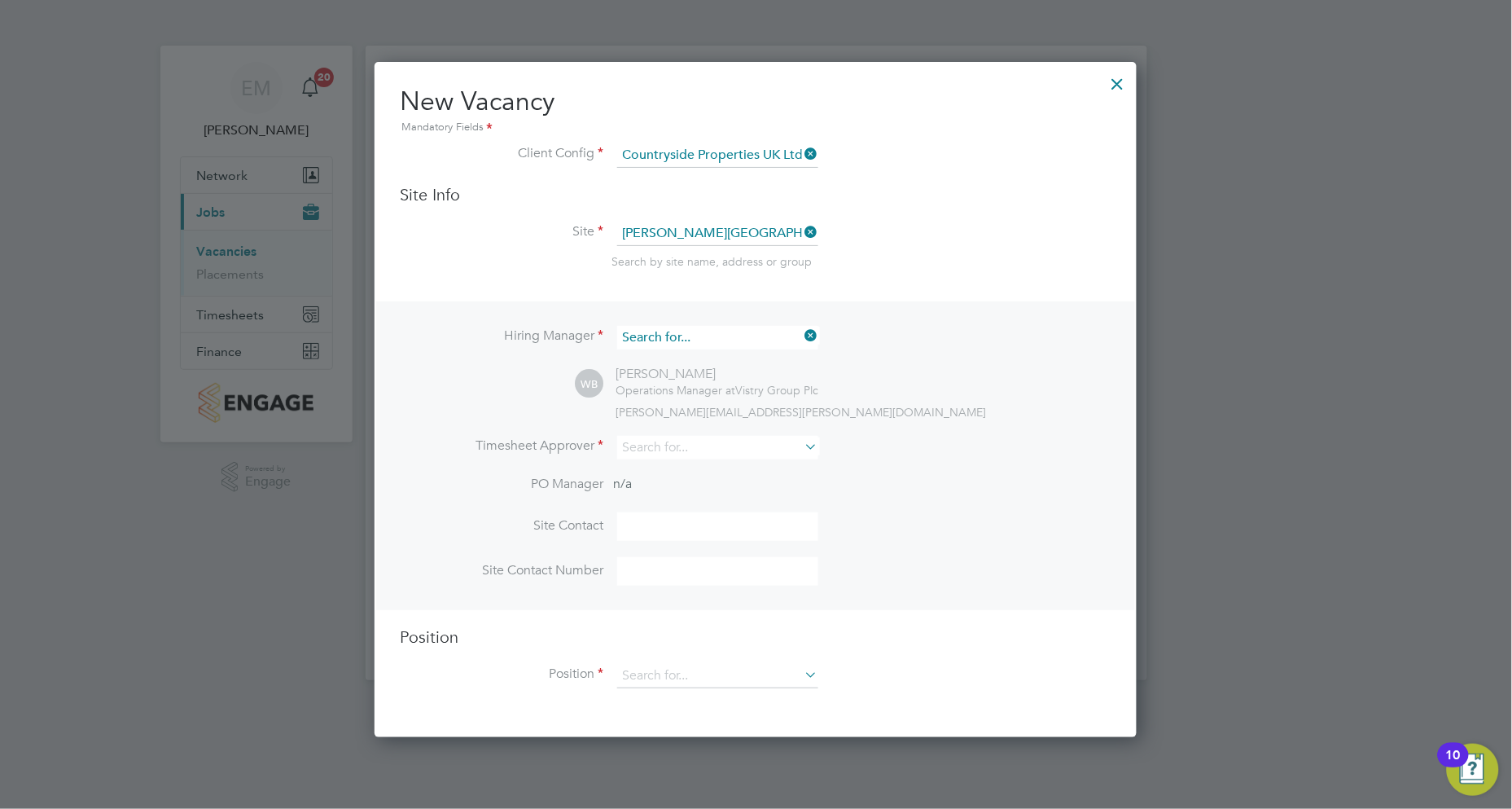
click at [737, 329] on input at bounding box center [717, 338] width 201 height 23
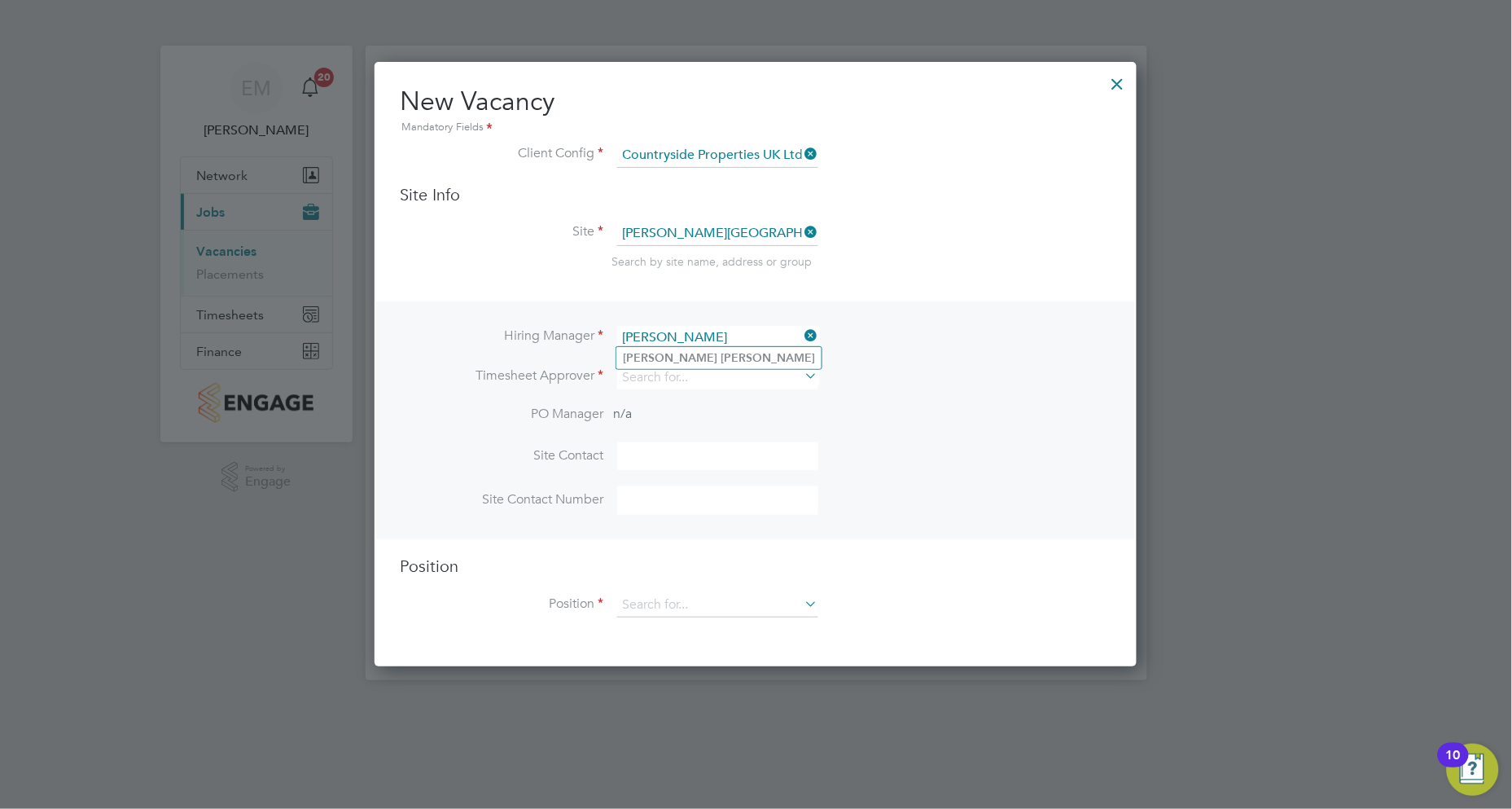
drag, startPoint x: 713, startPoint y: 334, endPoint x: 624, endPoint y: 338, distance: 89.1
click at [624, 338] on input "[PERSON_NAME]" at bounding box center [717, 338] width 201 height 23
type input "[PERSON_NAME]"
click at [652, 355] on li "Loading data" at bounding box center [717, 358] width 203 height 22
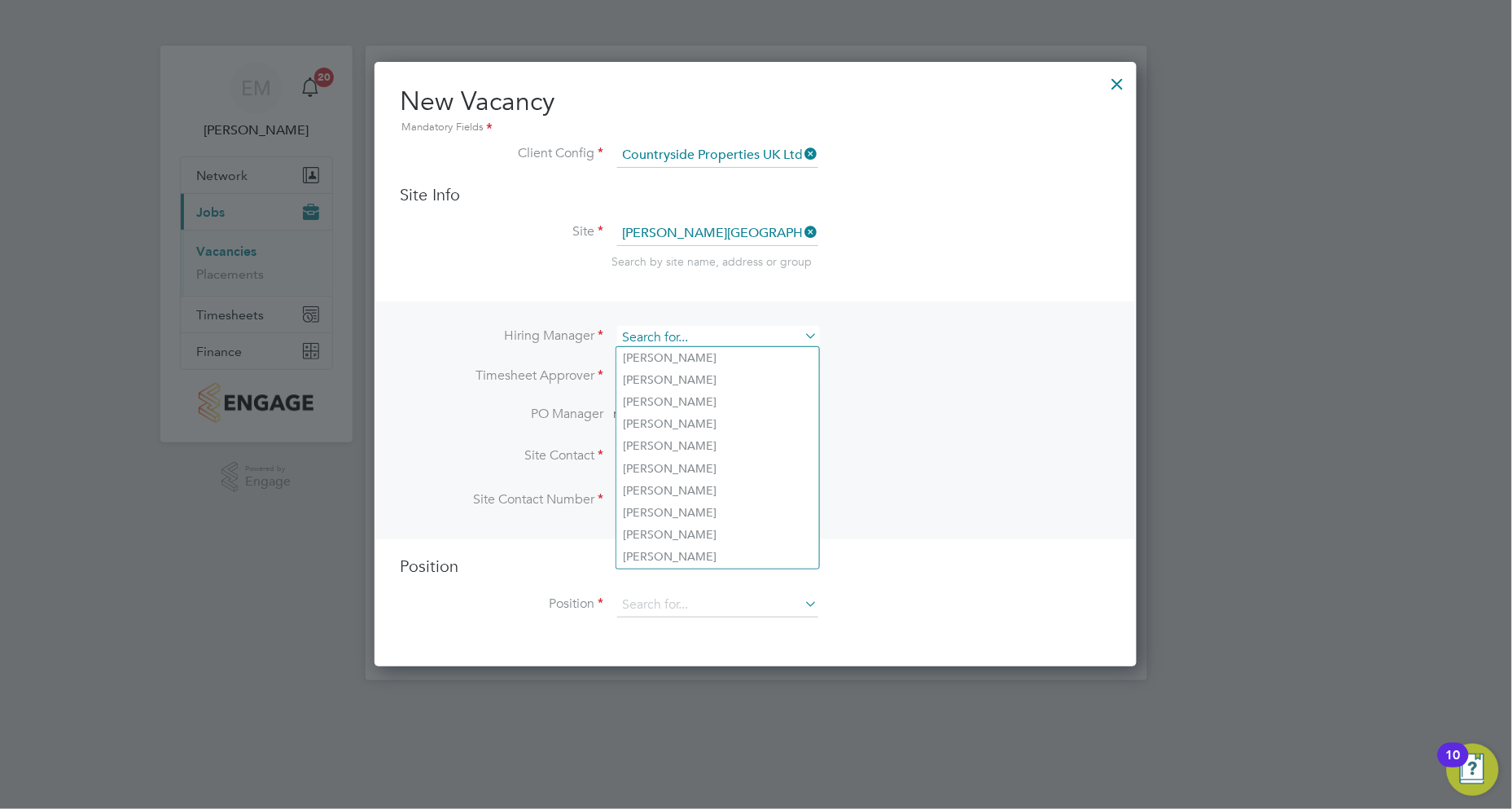
click at [674, 338] on input at bounding box center [717, 338] width 201 height 23
paste input "[PERSON_NAME]"
type input "[PERSON_NAME]"
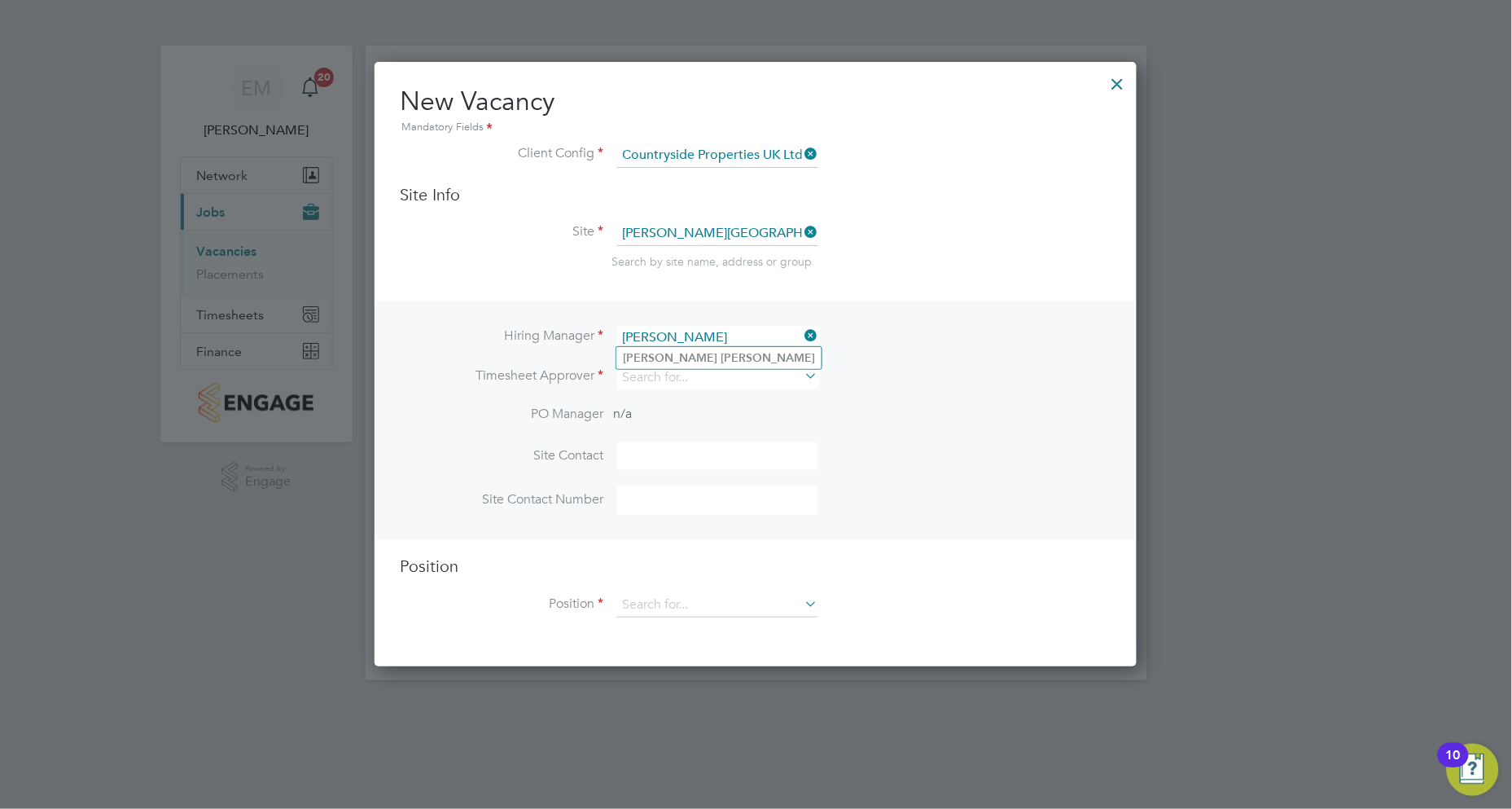
click at [689, 353] on li "[PERSON_NAME]" at bounding box center [719, 358] width 205 height 22
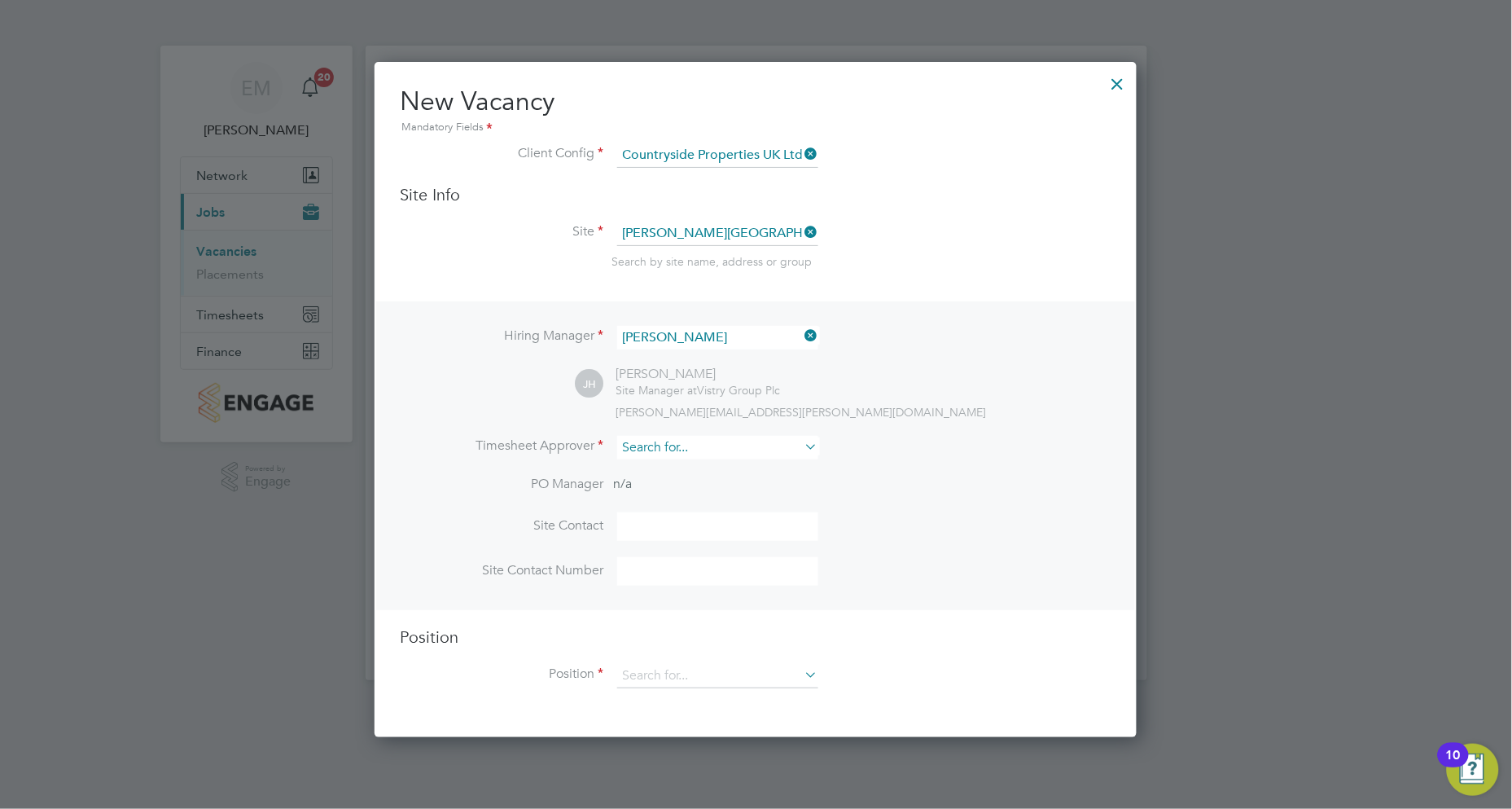
click at [670, 440] on input at bounding box center [717, 448] width 201 height 23
paste input "[PERSON_NAME]"
type input "[PERSON_NAME]"
click at [720, 467] on b "[PERSON_NAME]" at bounding box center [767, 468] width 95 height 14
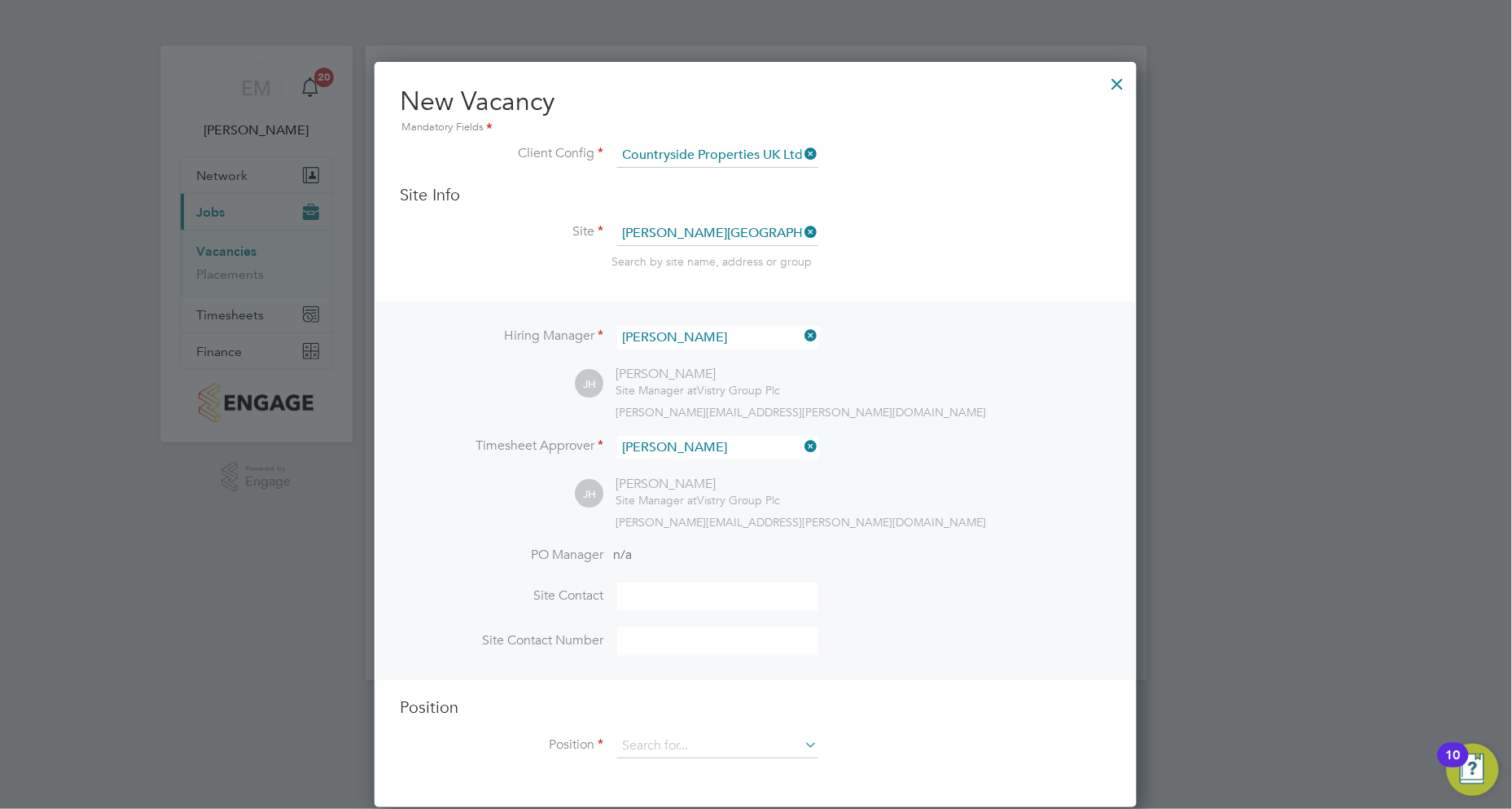
click at [660, 586] on input at bounding box center [717, 596] width 201 height 29
paste input "[PERSON_NAME]"
type input "[PERSON_NAME]"
click at [656, 747] on input at bounding box center [717, 746] width 201 height 24
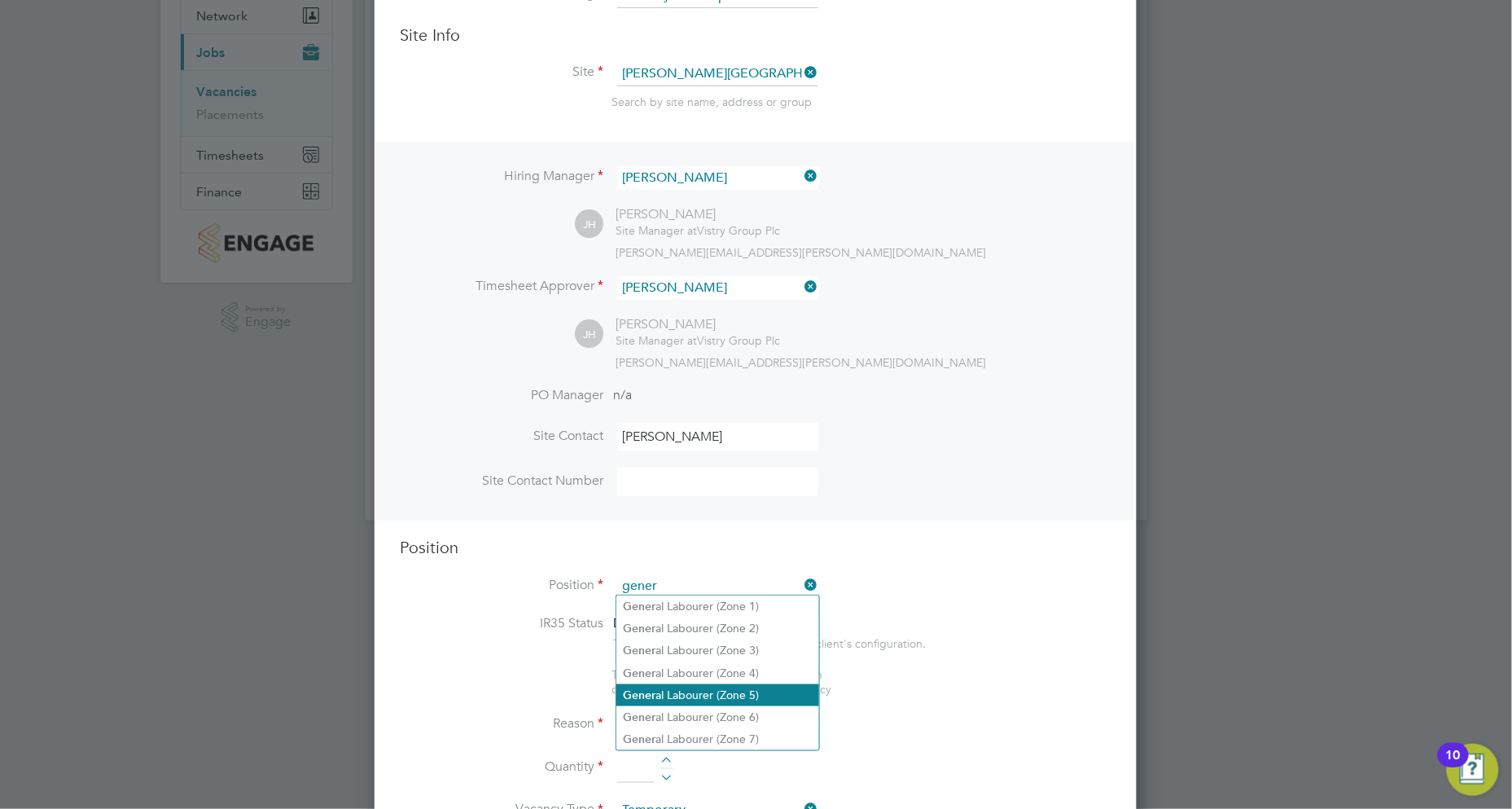
click at [702, 695] on li "Gener al Labourer (Zone 5)" at bounding box center [717, 695] width 203 height 22
type input "General Labourer (Zone 5)"
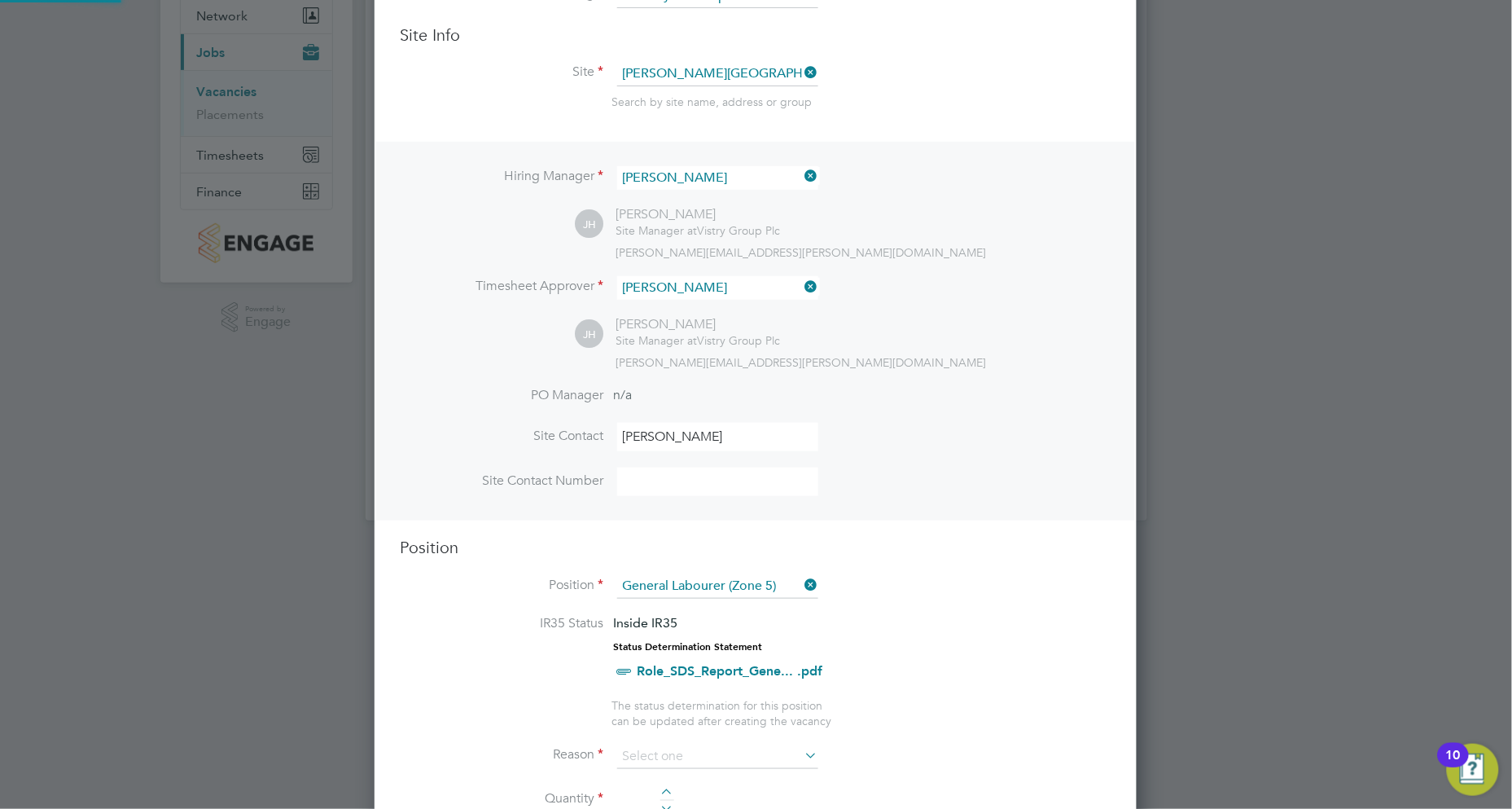
type textarea "- General labouring duties - Supporting the trades on site - Moving materials a…"
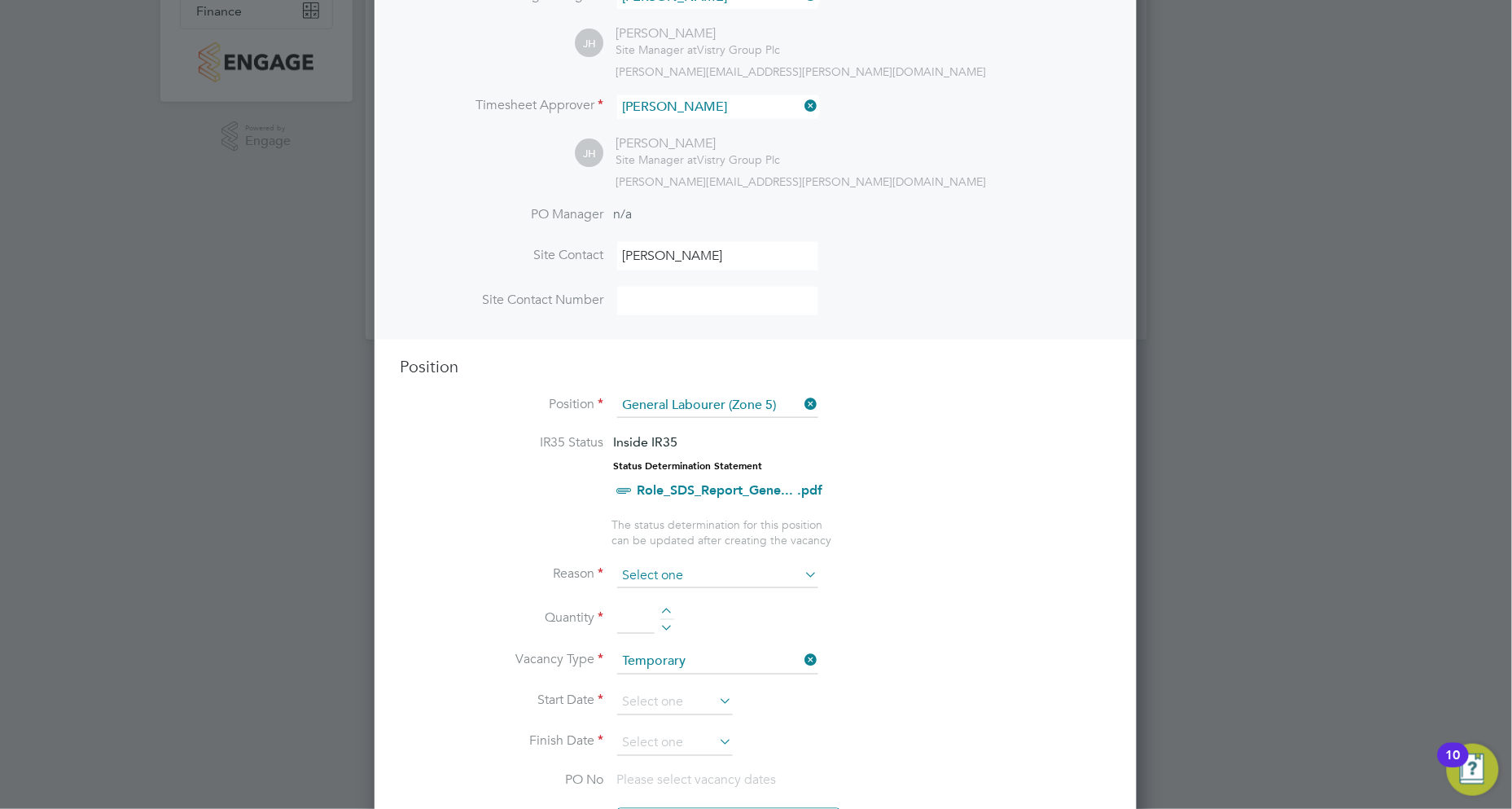
click at [669, 573] on input at bounding box center [717, 576] width 201 height 24
click at [667, 639] on li "Extra Work" at bounding box center [717, 637] width 203 height 22
type input "Extra Work"
click at [665, 607] on div at bounding box center [666, 613] width 14 height 12
type input "1"
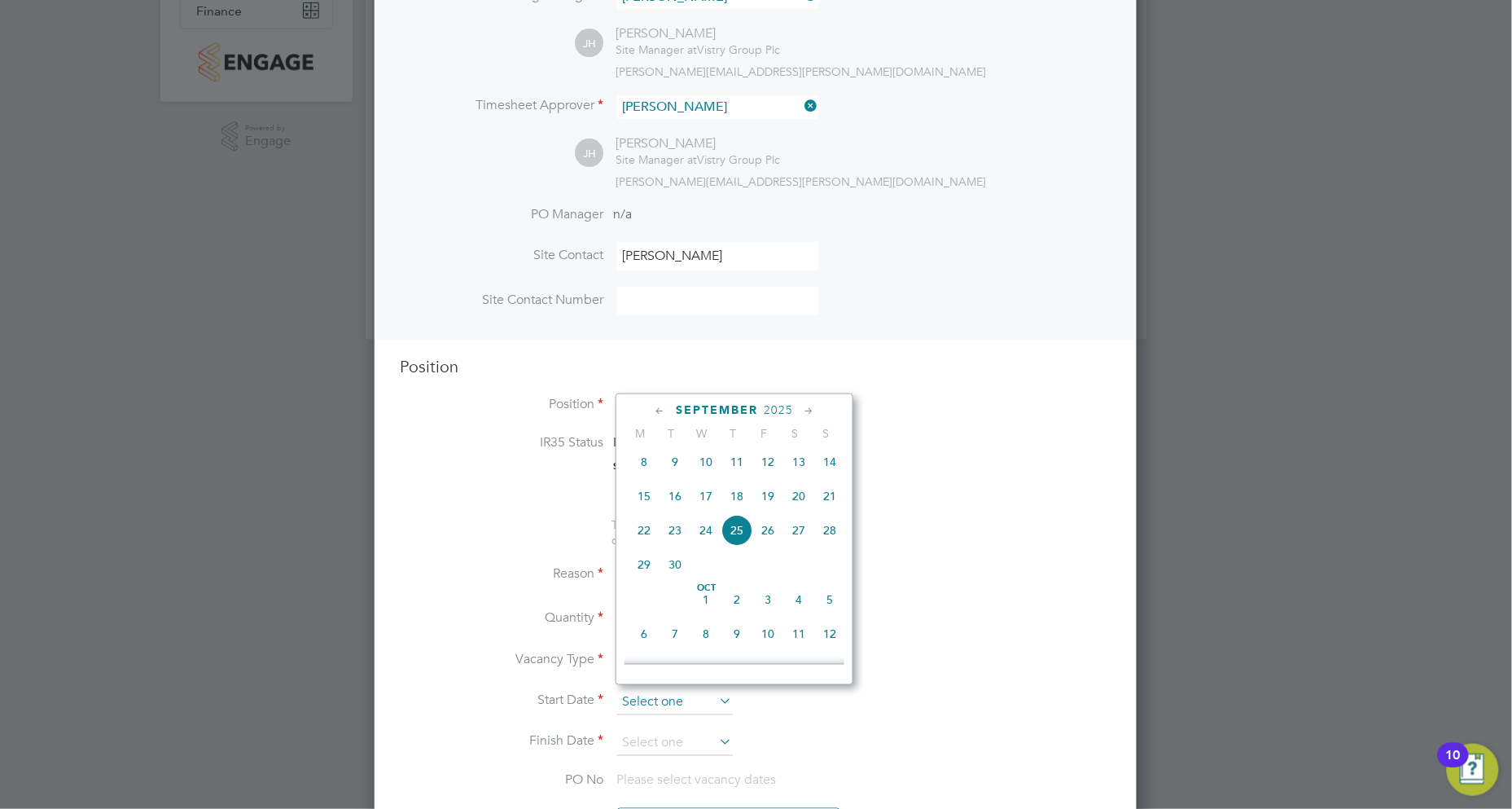
click at [674, 695] on input at bounding box center [675, 703] width 115 height 24
click at [643, 539] on span "22" at bounding box center [644, 530] width 31 height 31
type input "[DATE]"
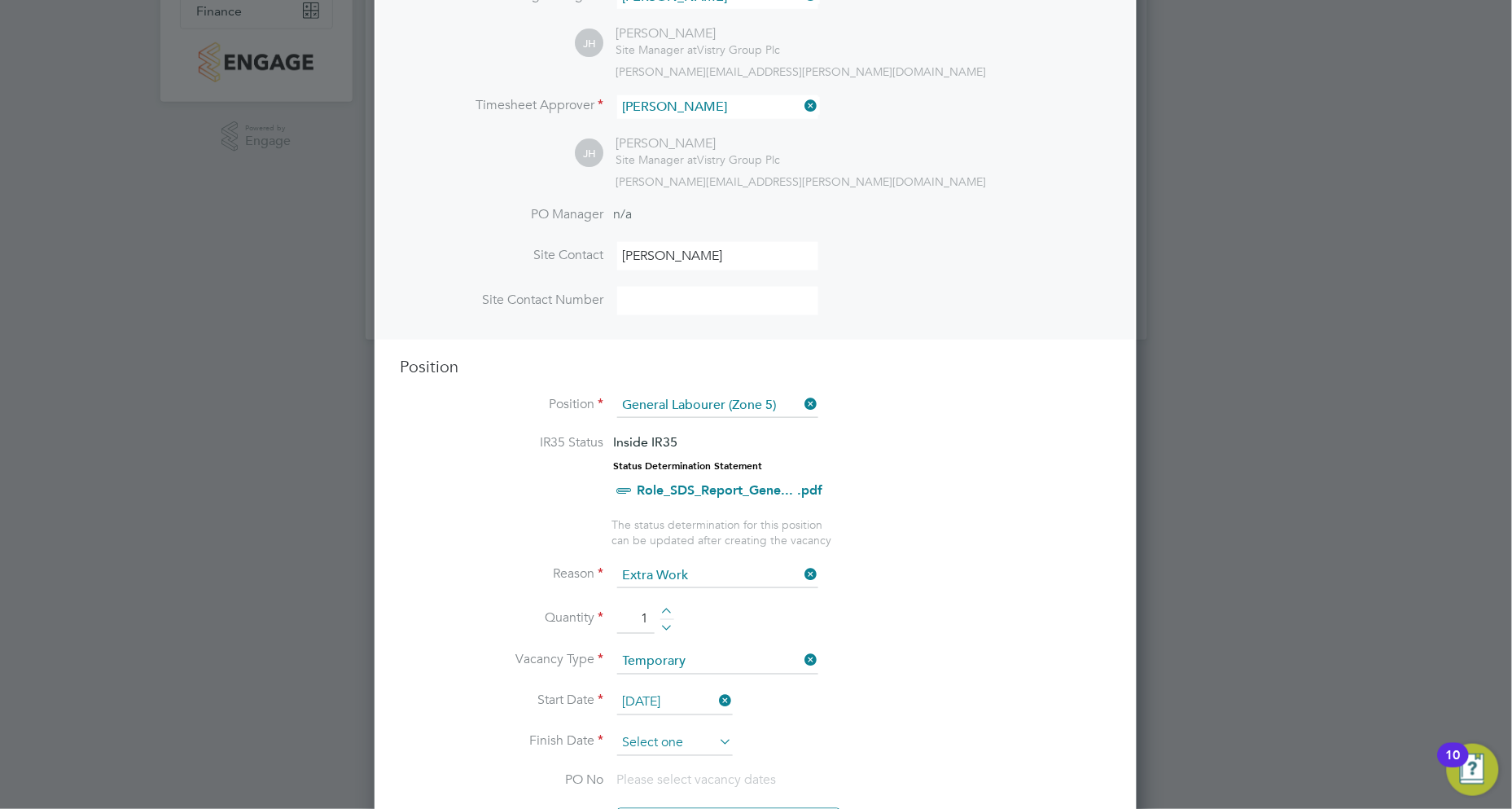
click at [674, 732] on input at bounding box center [675, 743] width 115 height 24
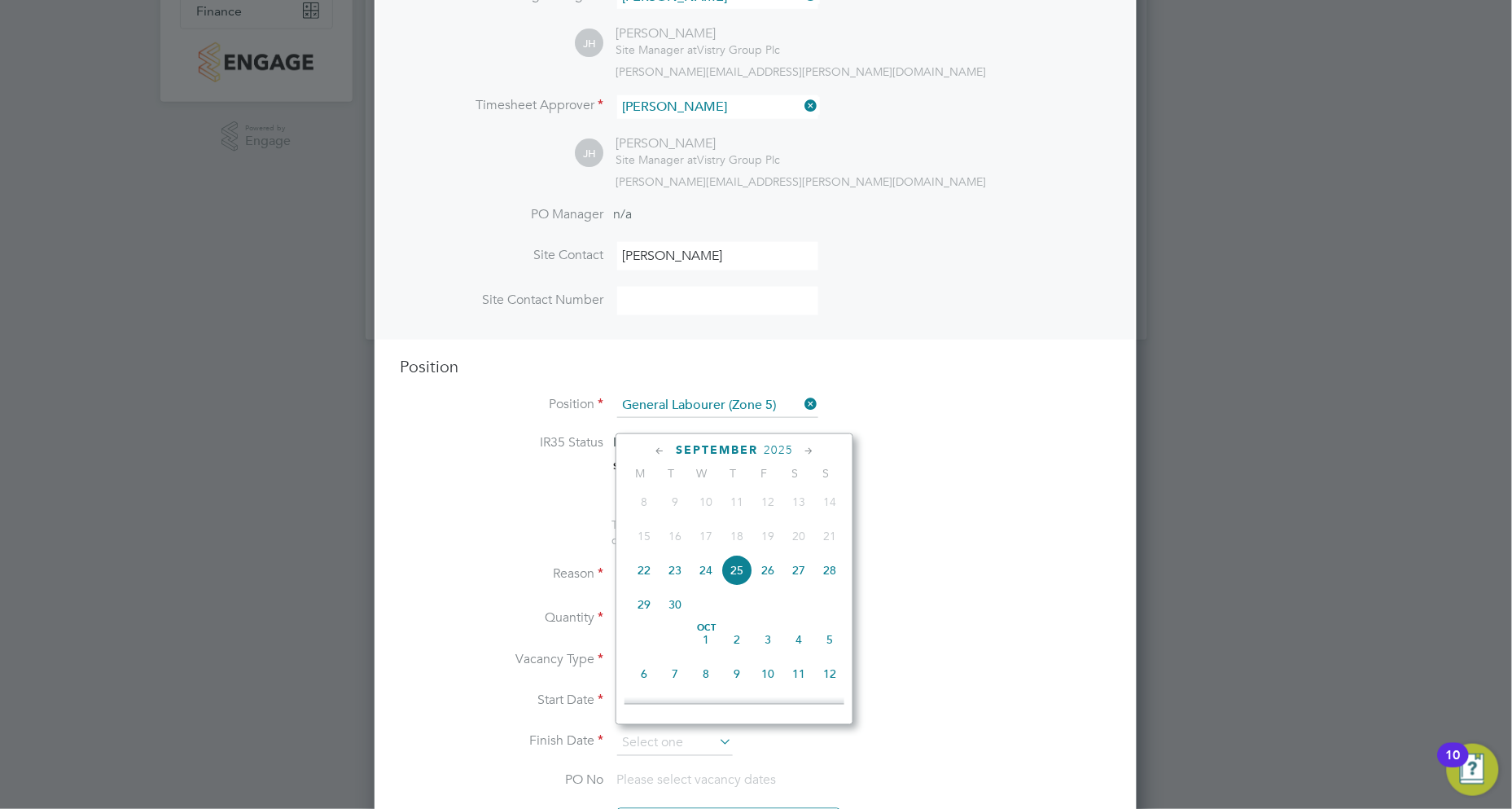
click at [641, 680] on span "6" at bounding box center [644, 673] width 31 height 31
type input "[DATE]"
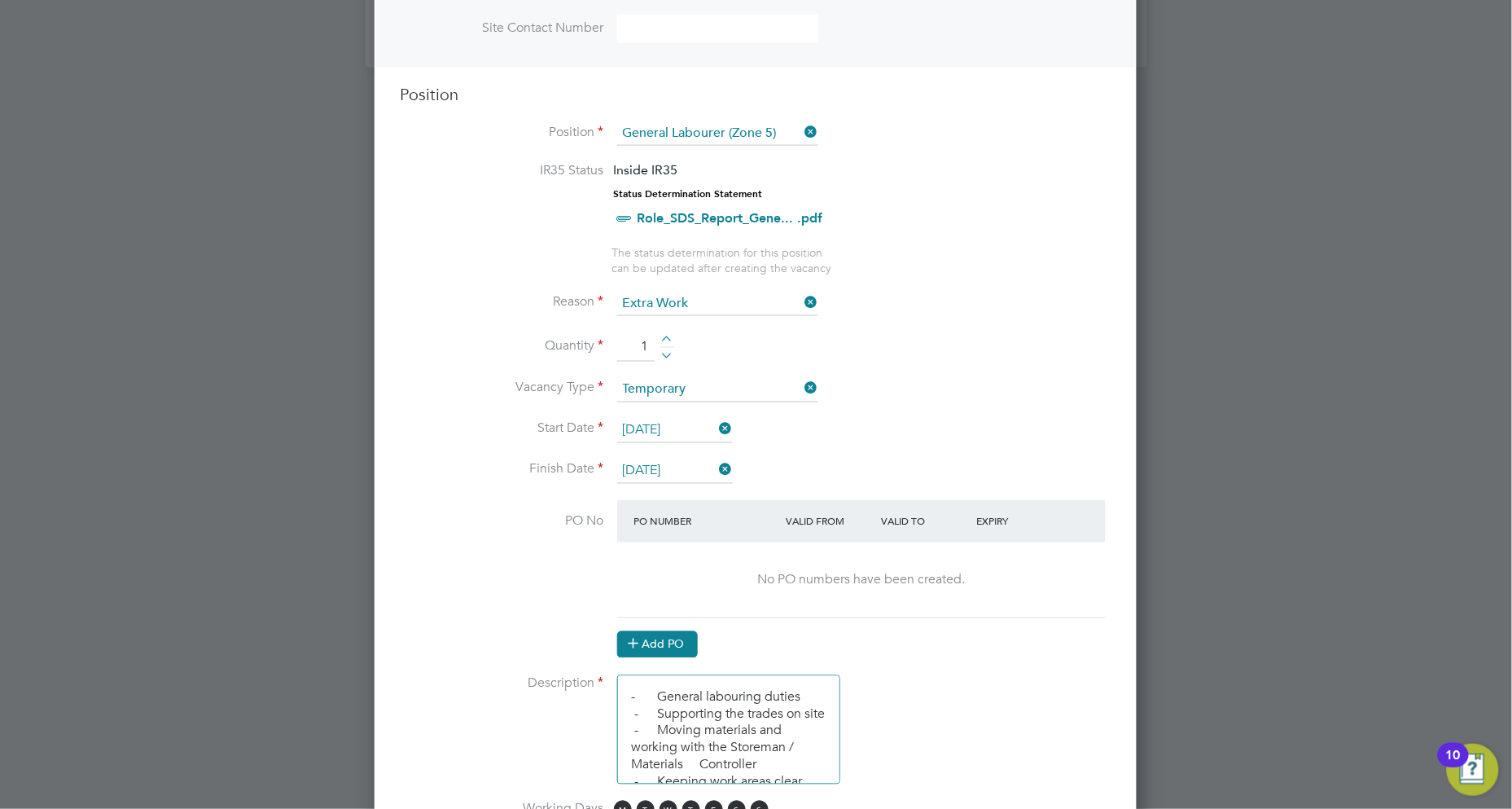
click at [657, 641] on button "Add PO" at bounding box center [657, 644] width 81 height 26
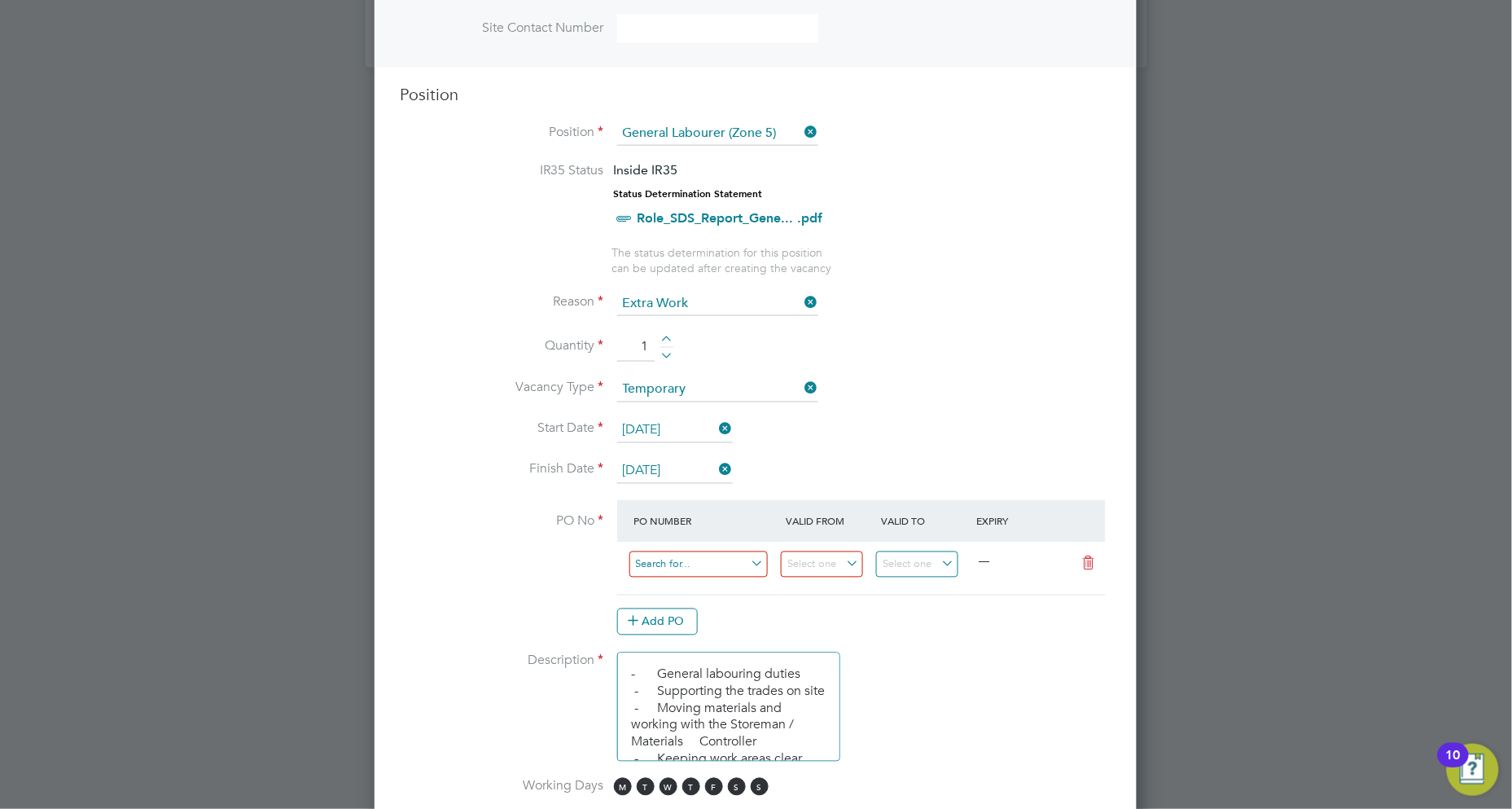
click at [683, 562] on input at bounding box center [699, 565] width 140 height 27
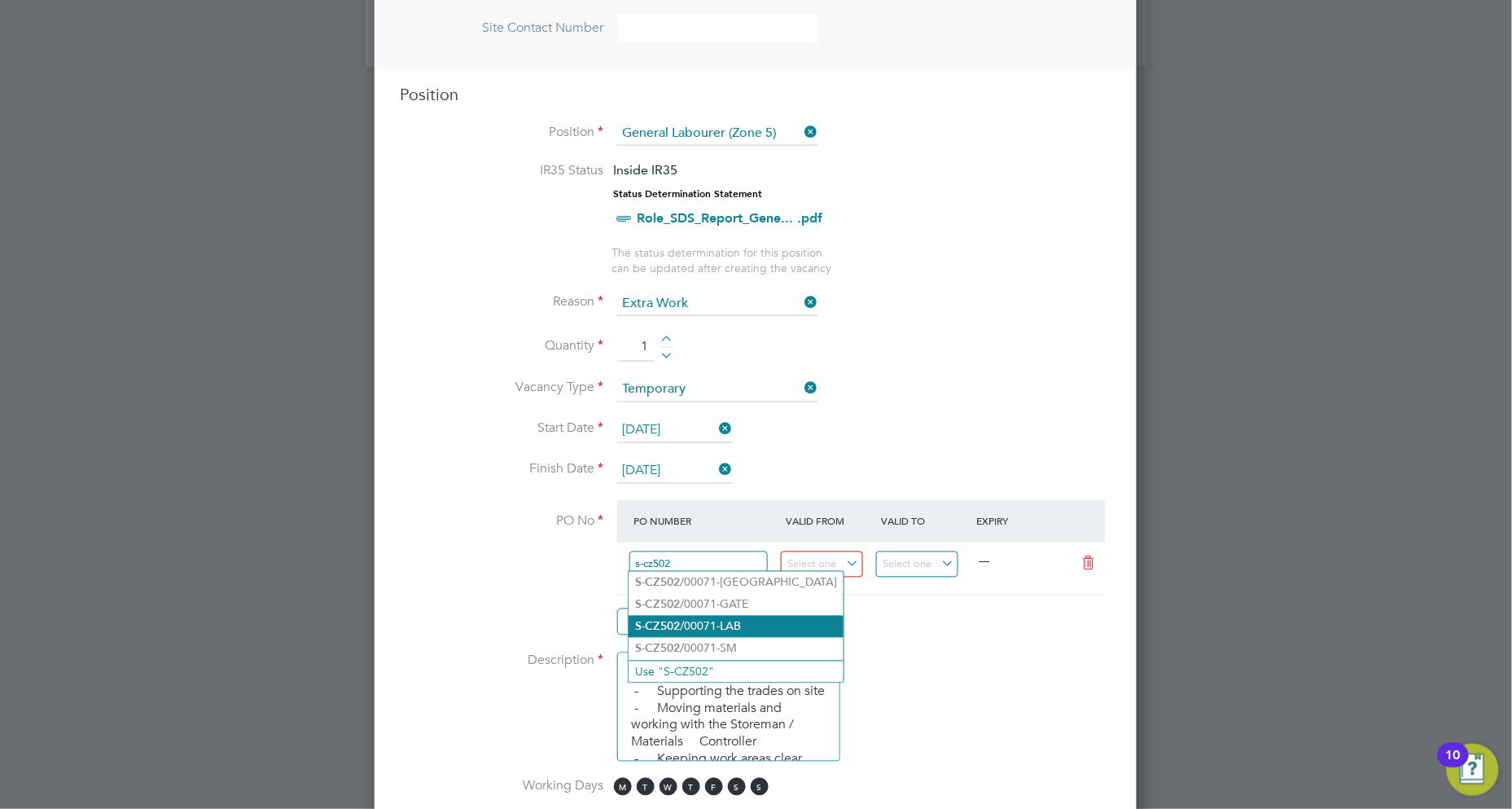
type input "s-cz502"
click at [711, 620] on li "S-CZ502 /00071-LAB" at bounding box center [736, 626] width 215 height 22
type input "[DATE]"
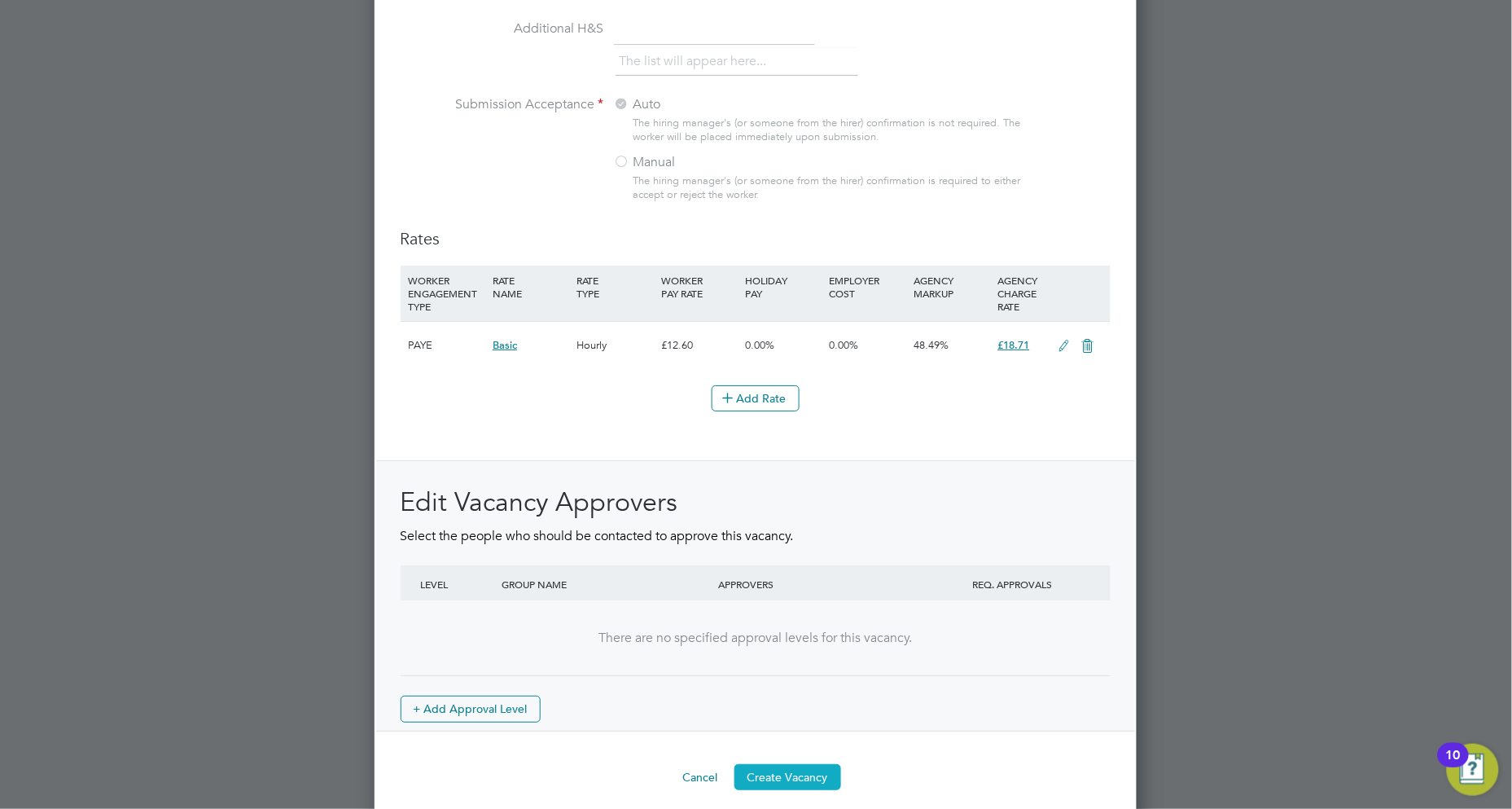
click at [816, 764] on button "Create Vacancy" at bounding box center [787, 777] width 106 height 26
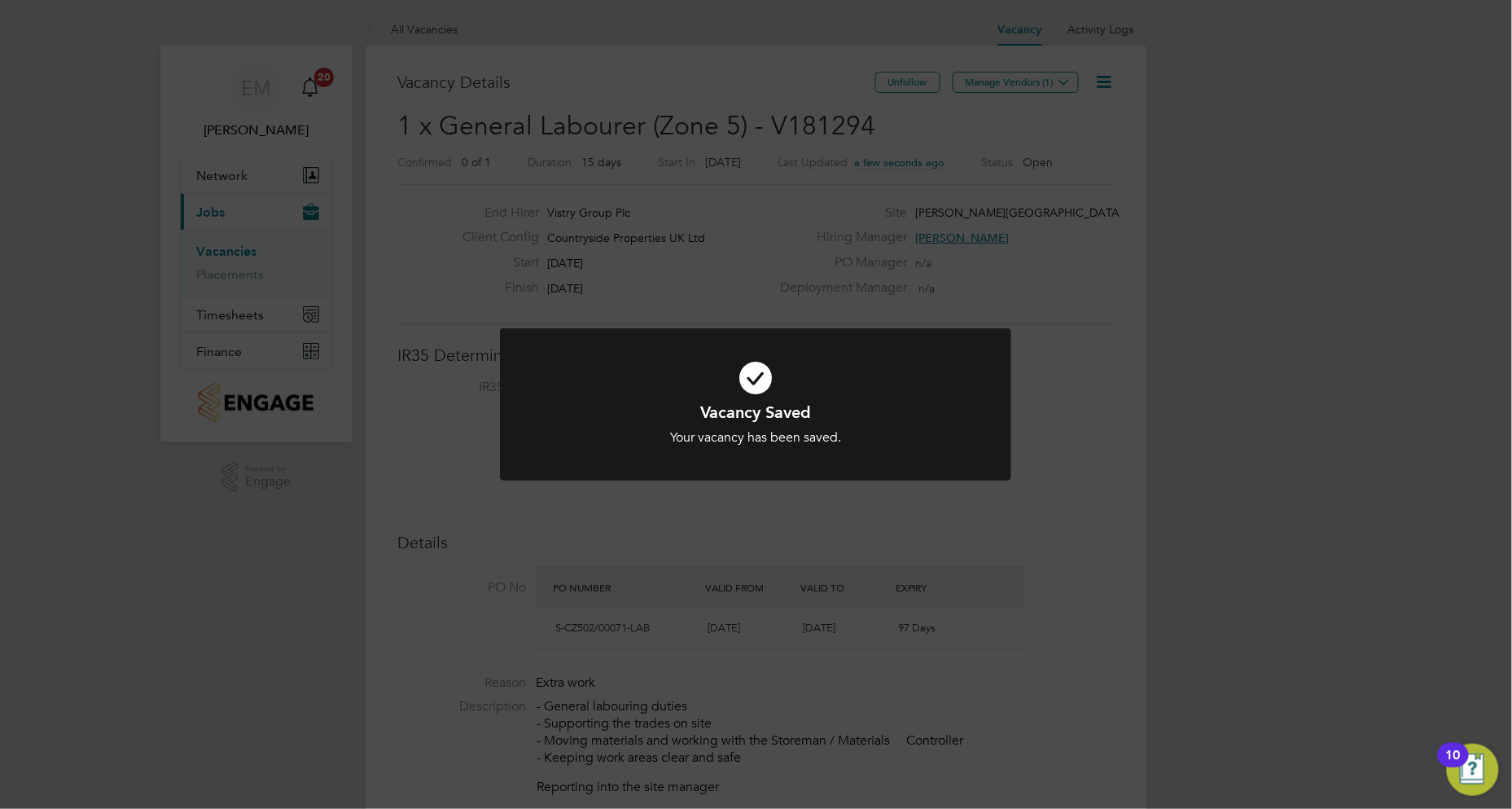
click at [838, 402] on h1 "Vacancy Saved" at bounding box center [756, 413] width 423 height 22
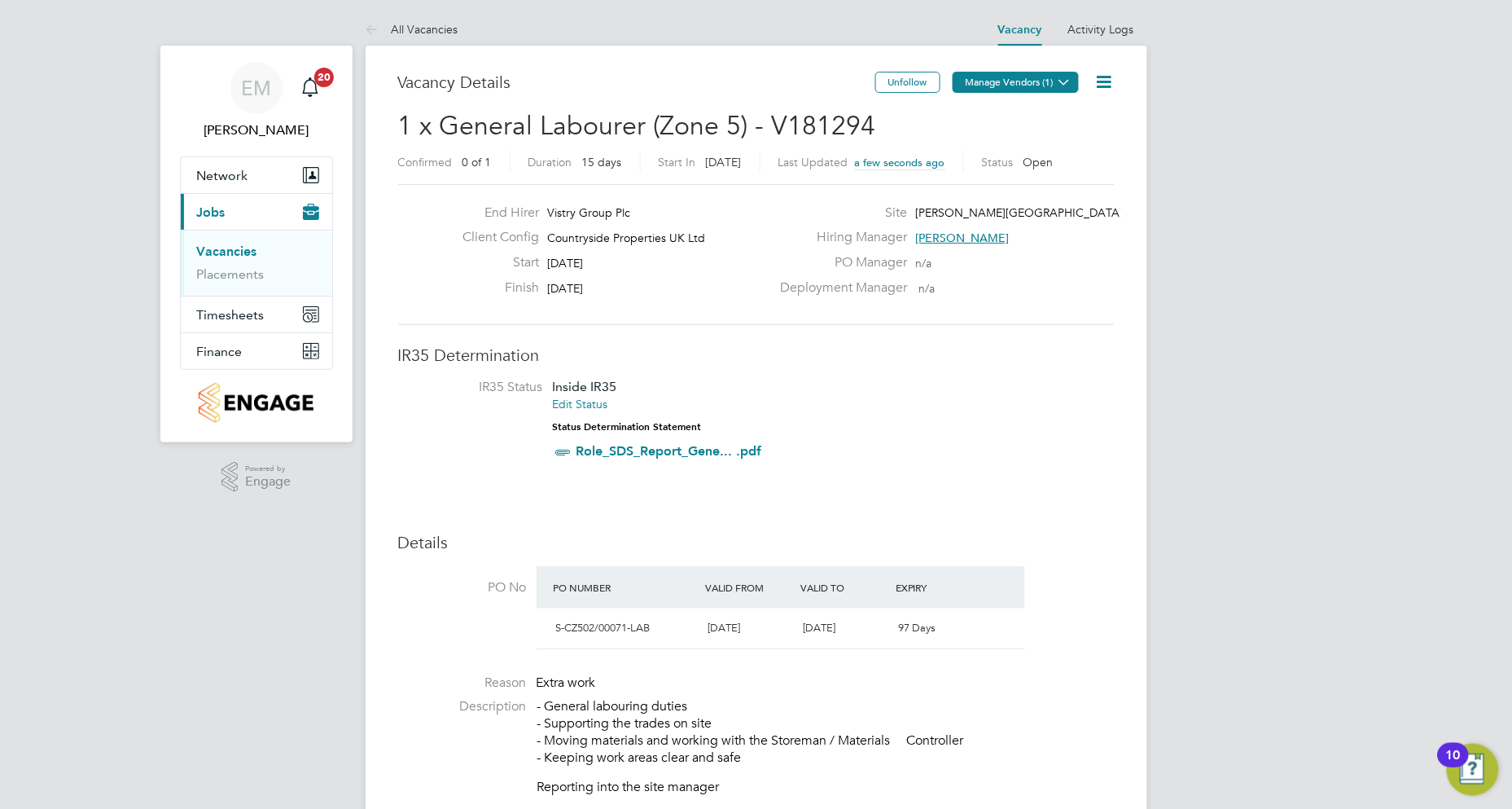
click at [1024, 74] on button "Manage Vendors (1)" at bounding box center [1016, 83] width 126 height 22
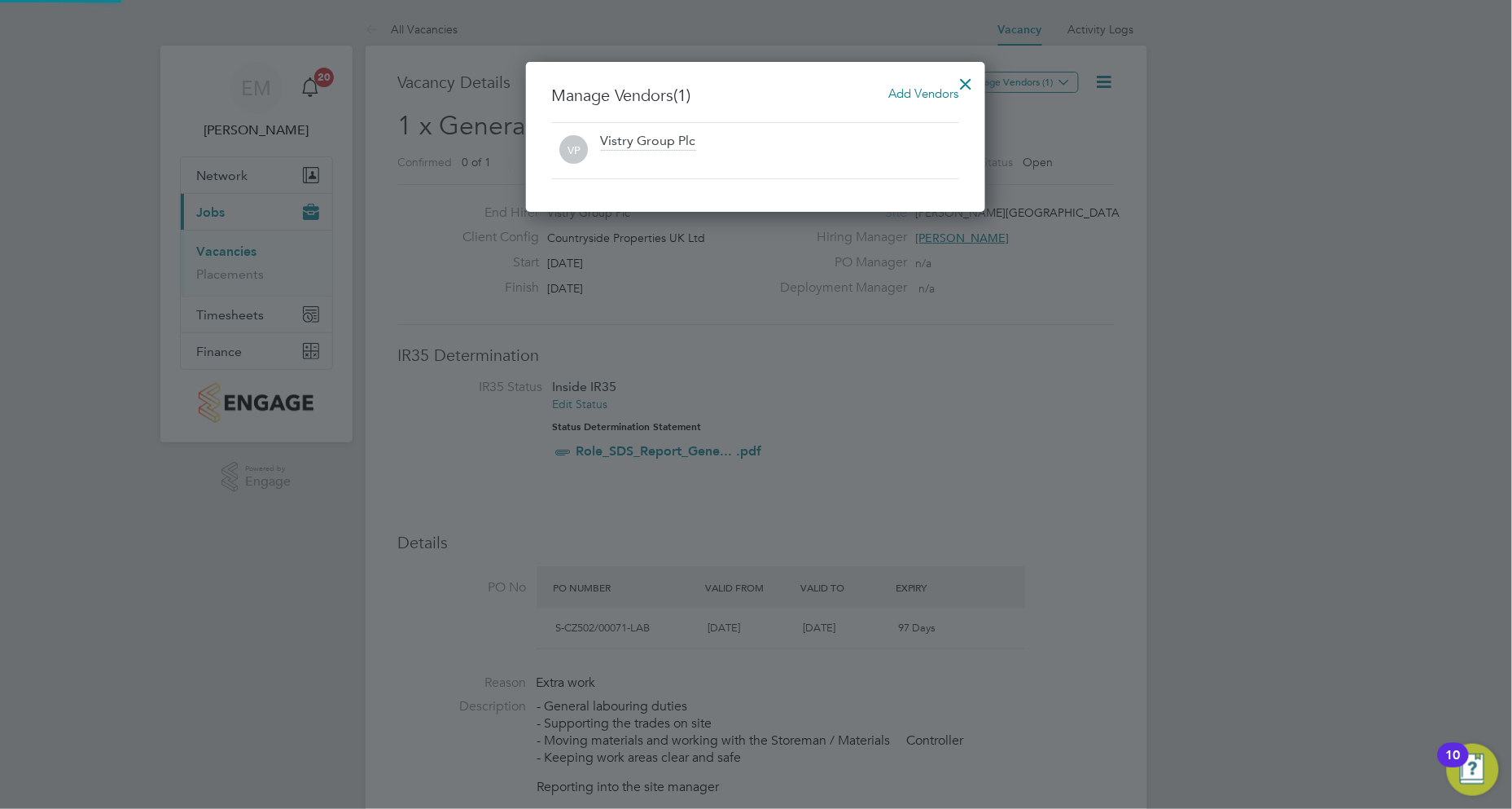
click at [901, 94] on span "Add Vendors" at bounding box center [924, 93] width 70 height 15
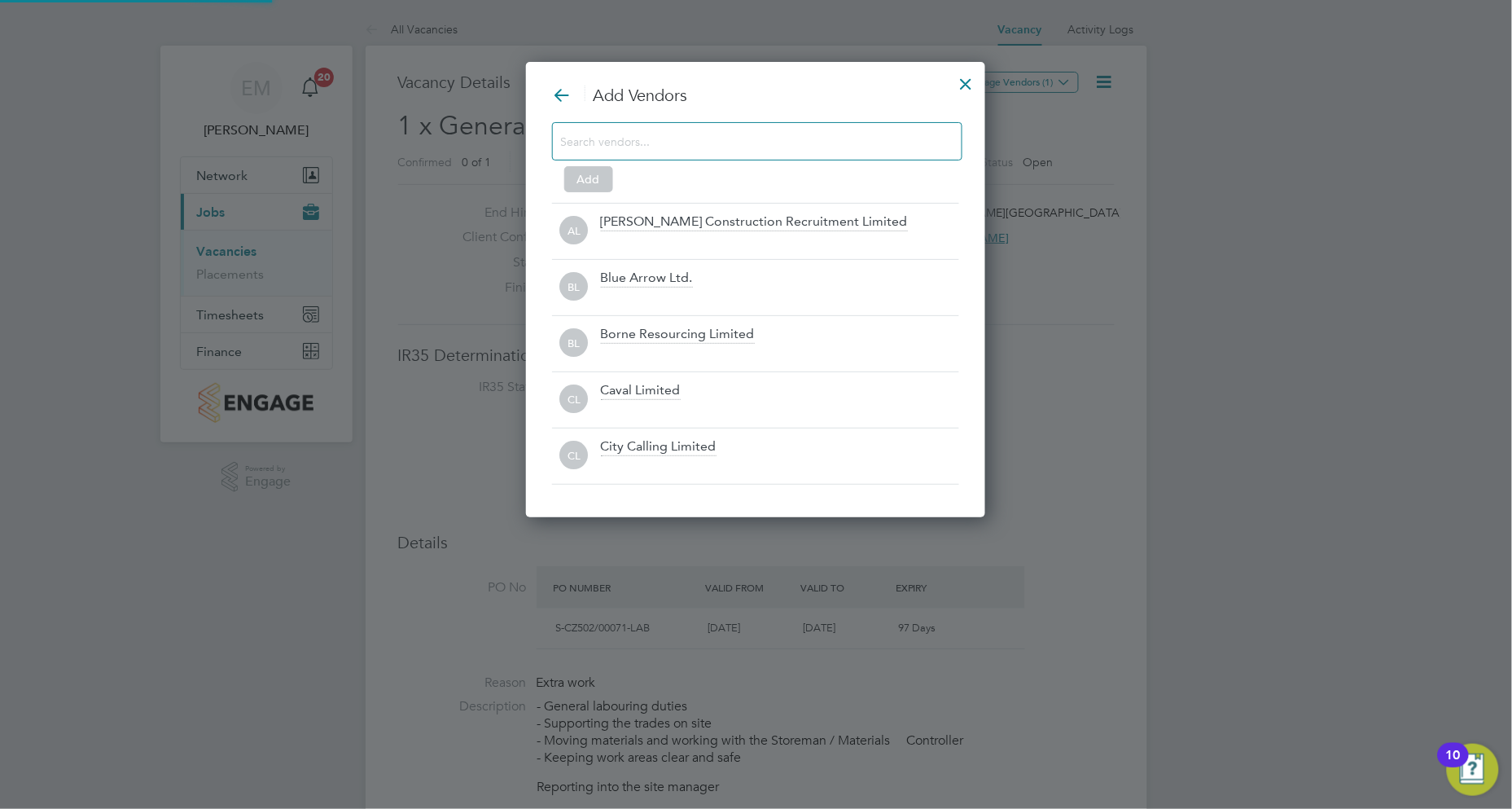
click at [760, 129] on div at bounding box center [757, 141] width 411 height 38
click at [751, 145] on input at bounding box center [744, 141] width 367 height 22
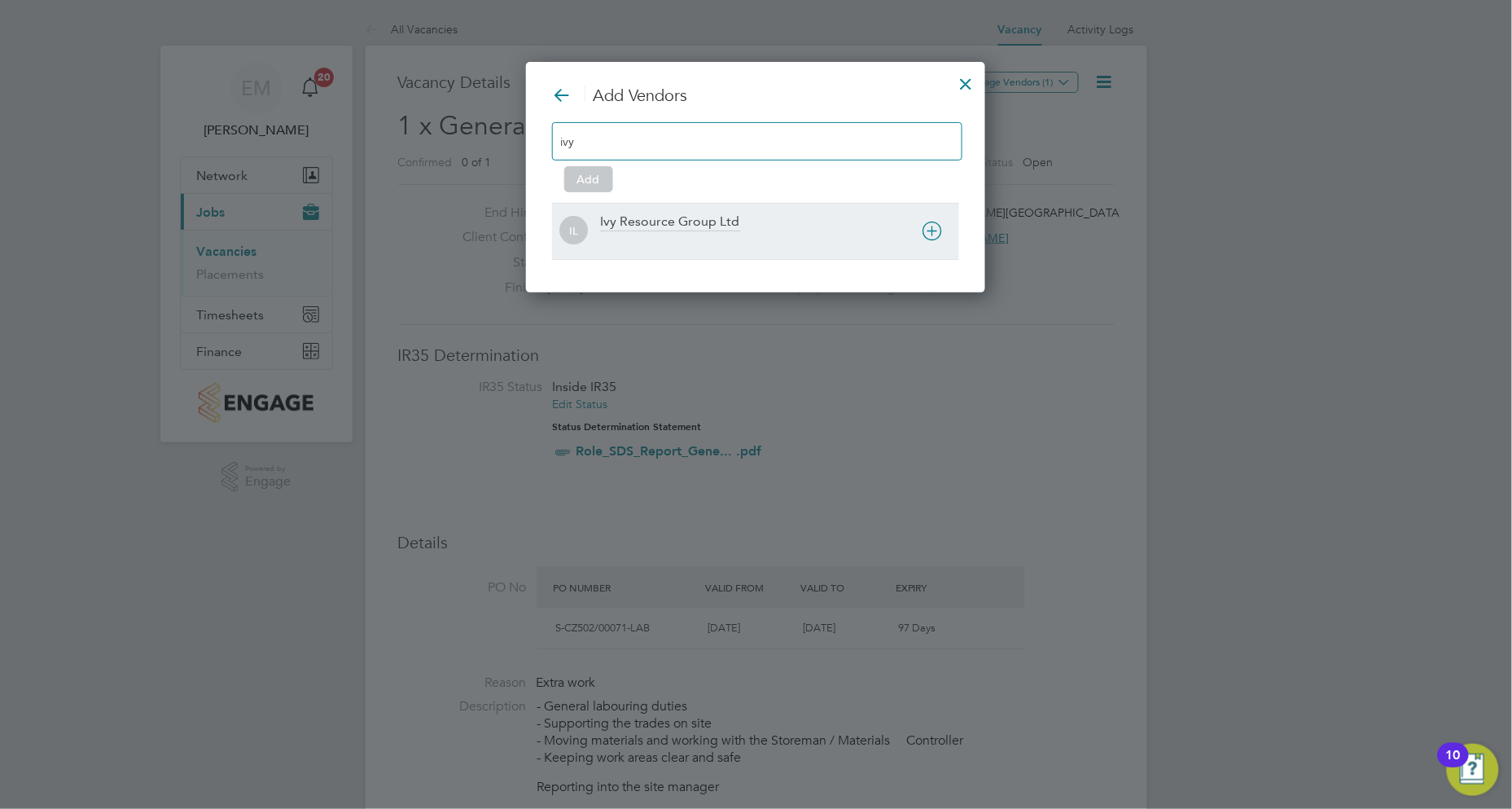
type input "ivy"
click at [744, 226] on div "Ivy Resource Group Ltd" at bounding box center [780, 232] width 358 height 36
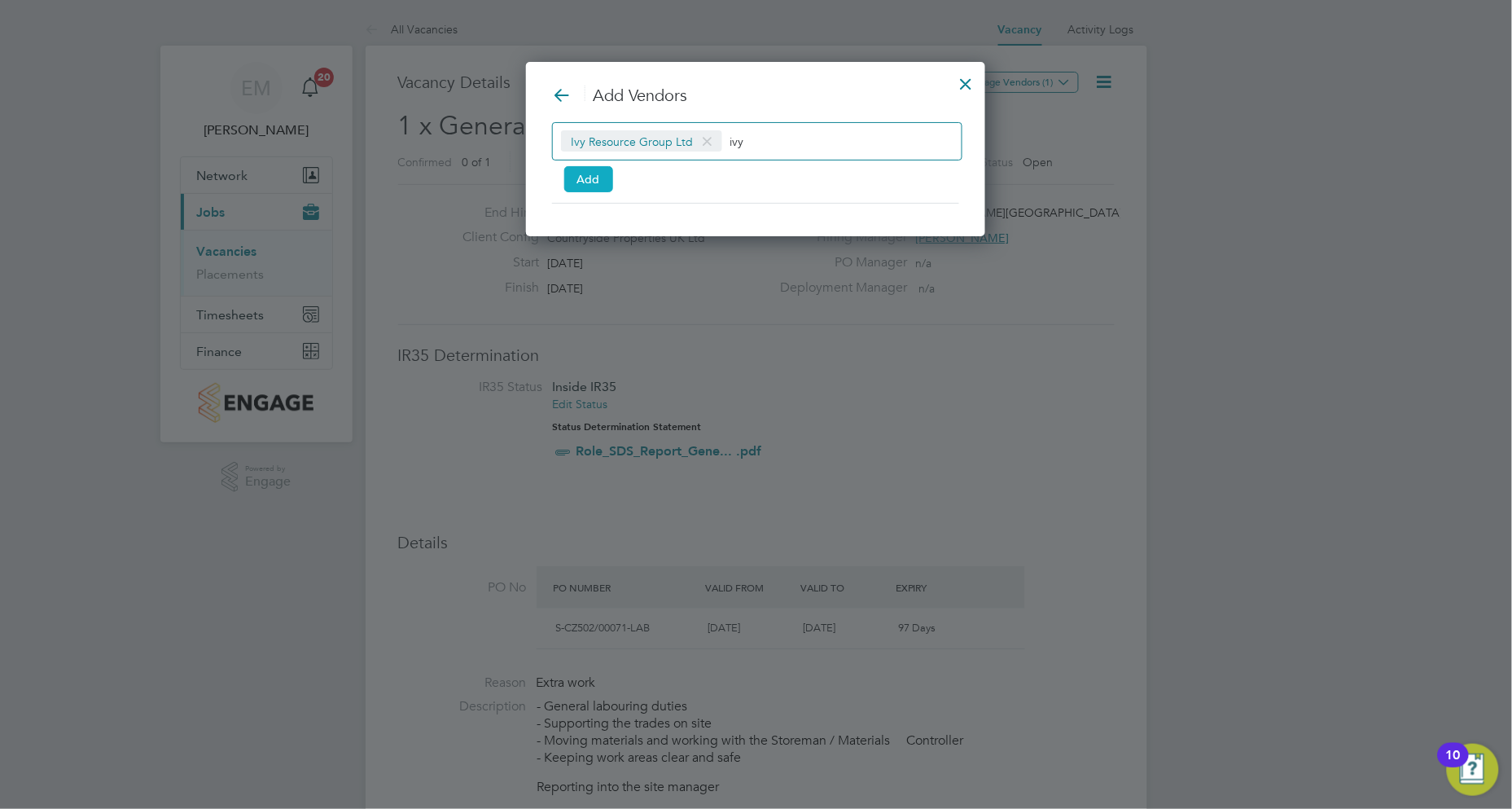
click at [589, 180] on button "Add" at bounding box center [589, 178] width 49 height 26
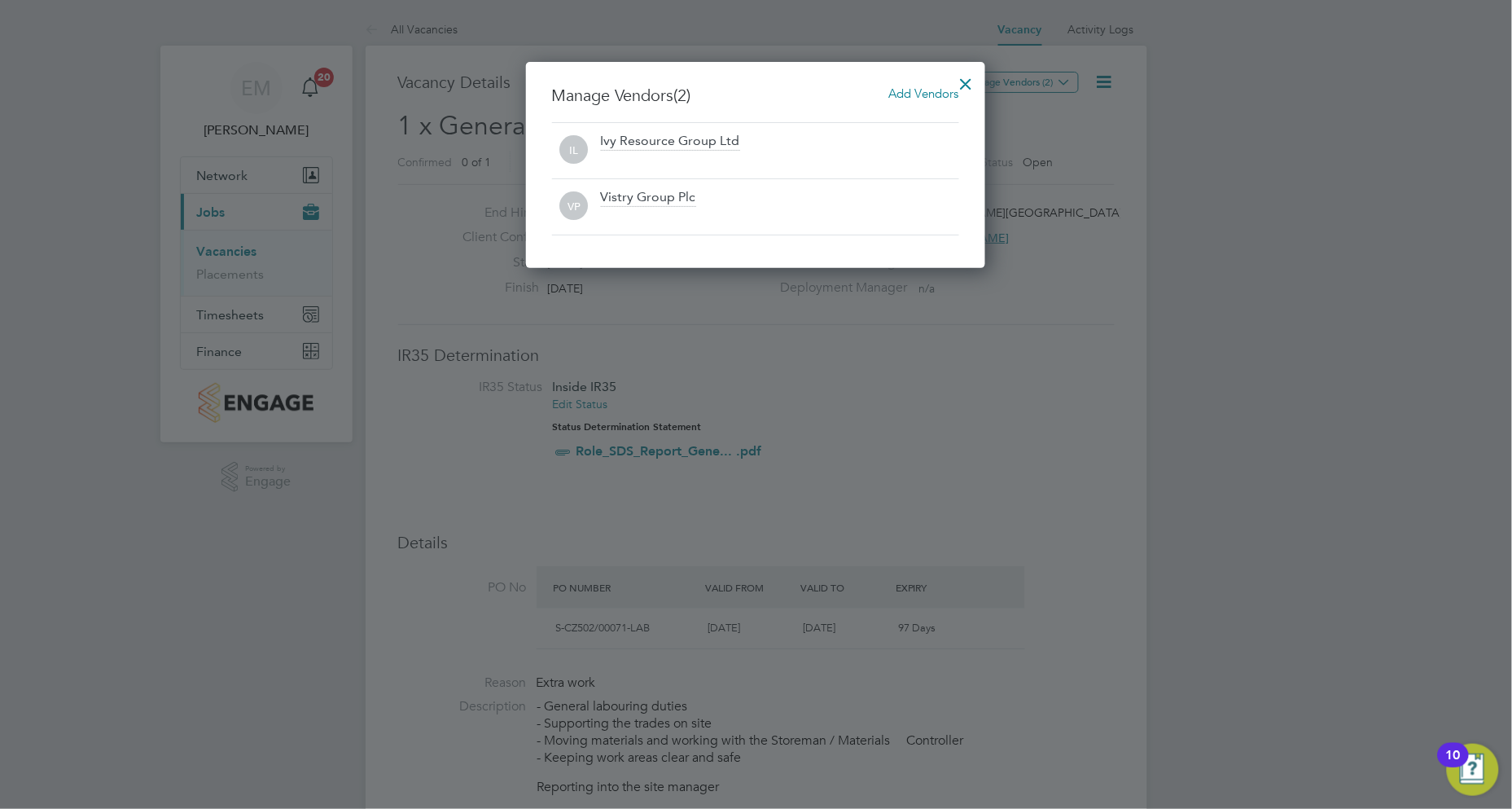
click at [964, 75] on div at bounding box center [966, 79] width 30 height 30
